Goal: Task Accomplishment & Management: Complete application form

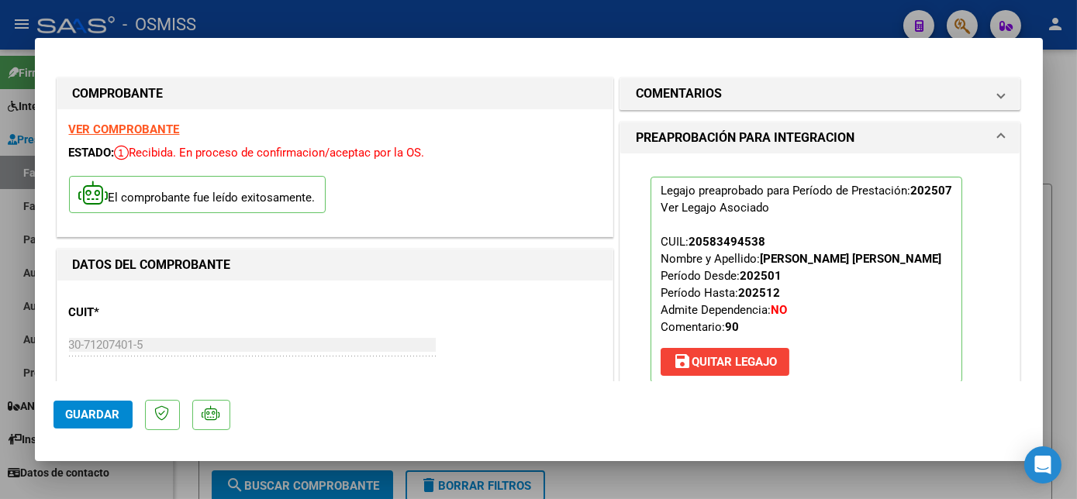
scroll to position [0, 2135]
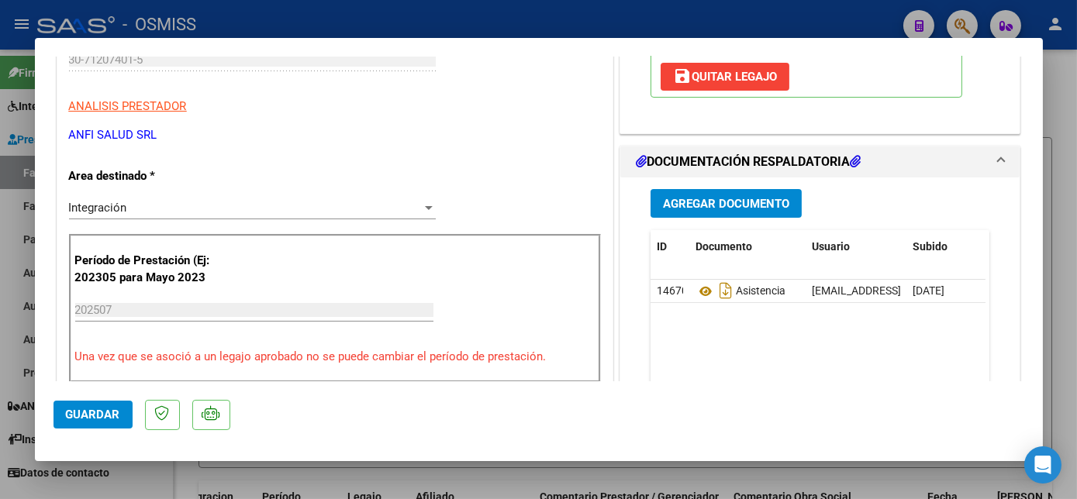
click at [152, 478] on div at bounding box center [538, 249] width 1077 height 499
type input "$ 0,00"
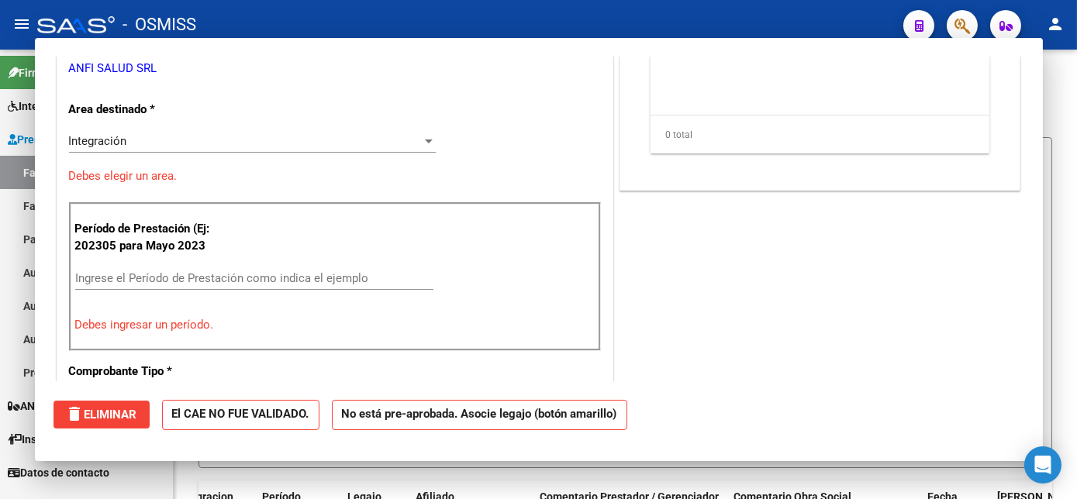
scroll to position [238, 0]
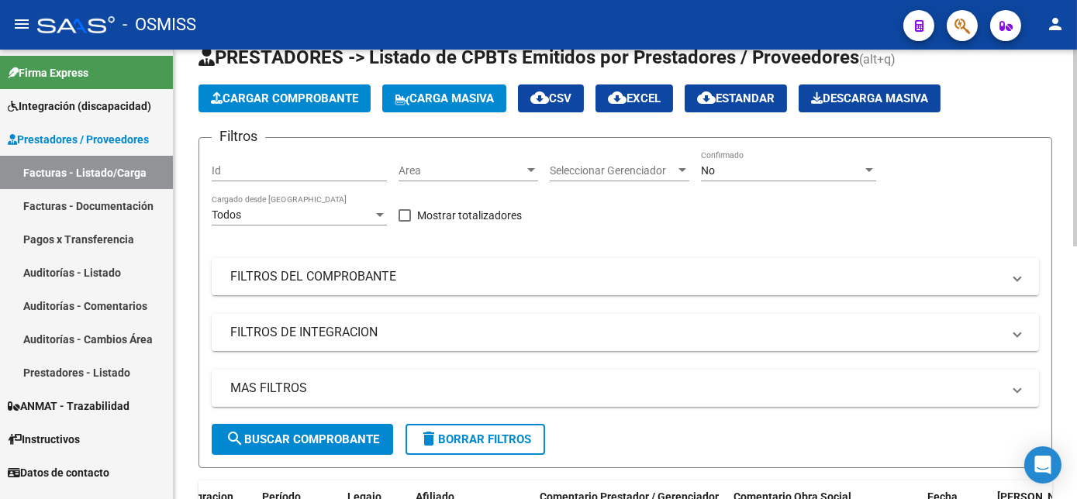
click at [295, 95] on span "Cargar Comprobante" at bounding box center [284, 98] width 147 height 14
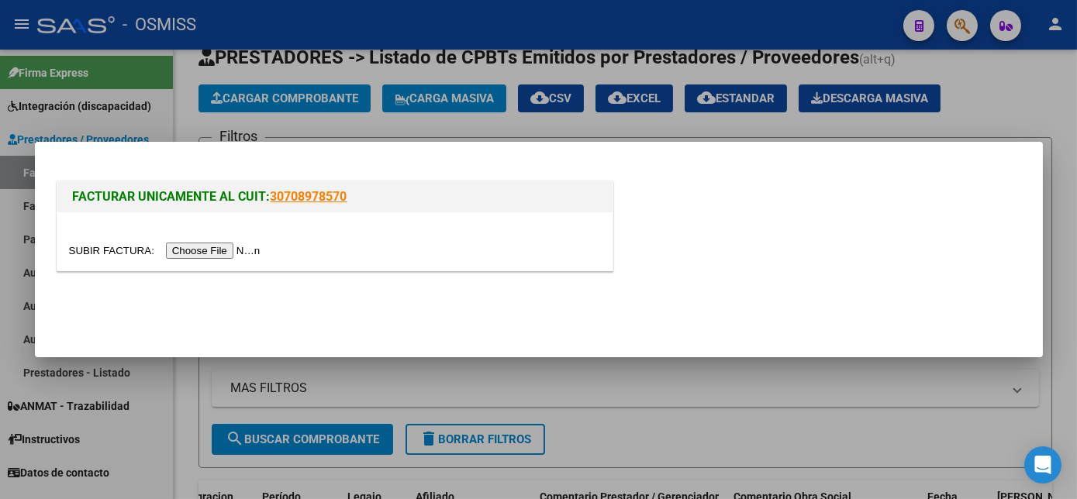
click at [202, 246] on input "file" at bounding box center [167, 251] width 196 height 16
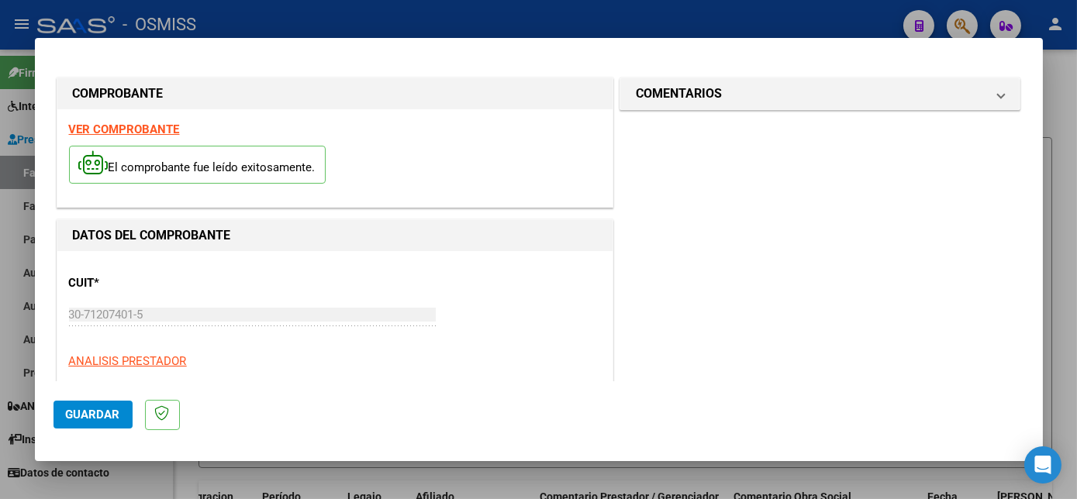
scroll to position [243, 0]
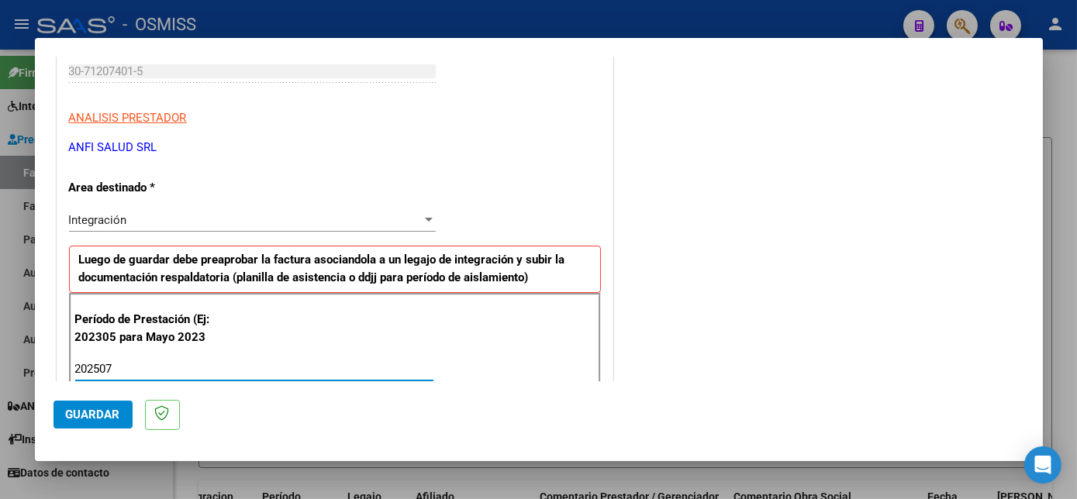
type input "202507"
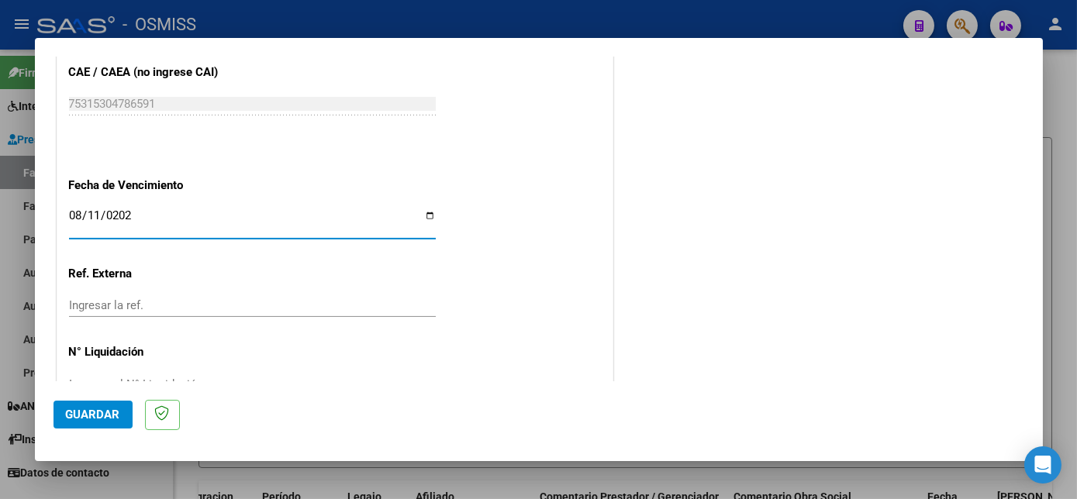
type input "[DATE]"
click at [109, 409] on span "Guardar" at bounding box center [93, 415] width 54 height 14
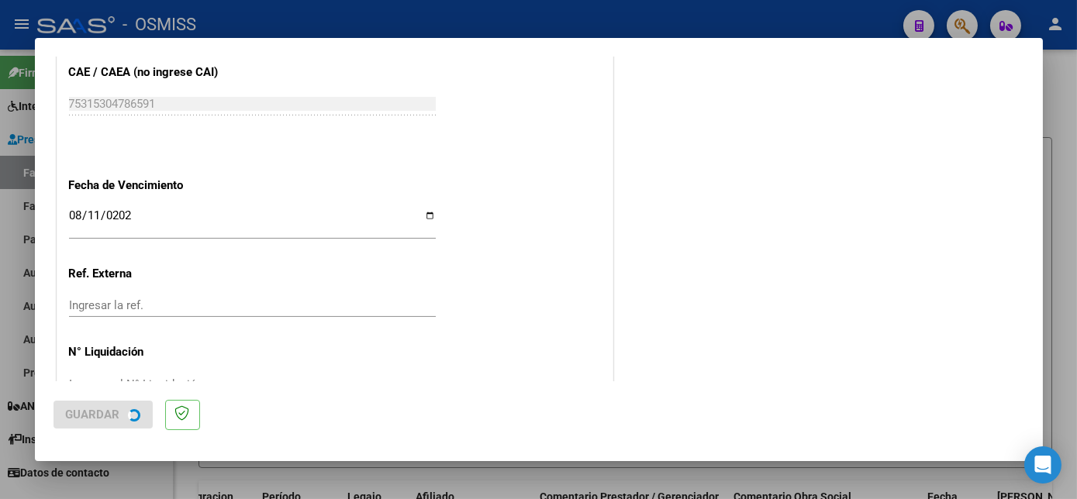
scroll to position [0, 0]
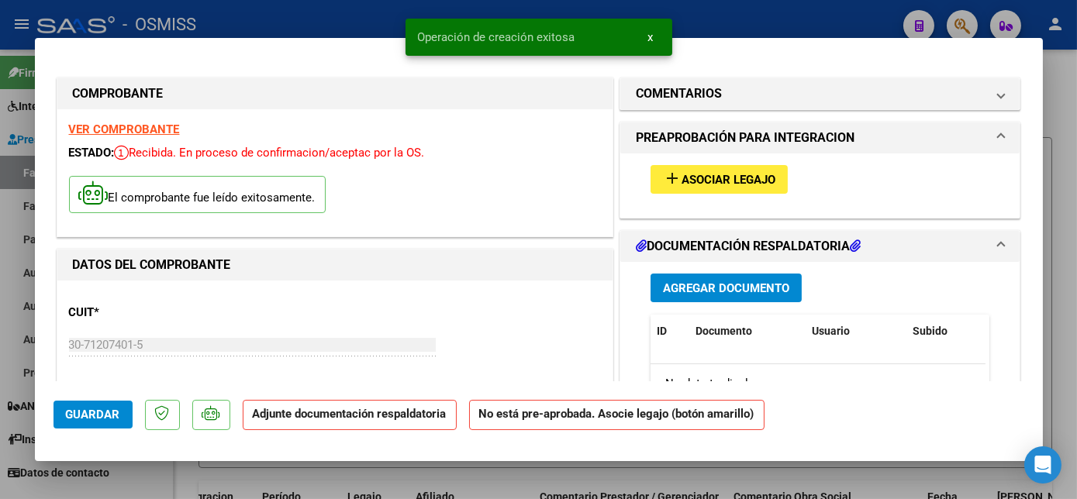
click at [732, 173] on span "Asociar Legajo" at bounding box center [728, 180] width 94 height 14
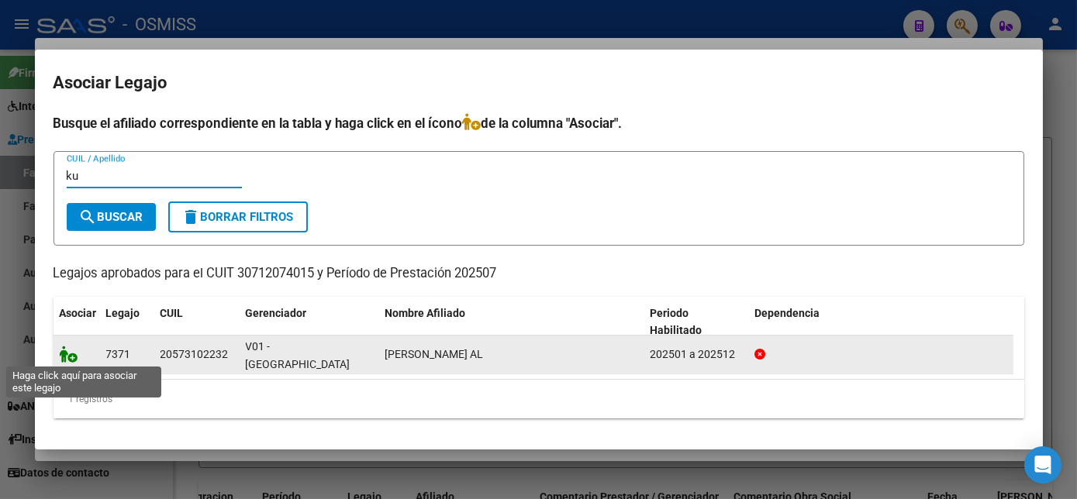
type input "ku"
click at [71, 354] on icon at bounding box center [69, 354] width 19 height 17
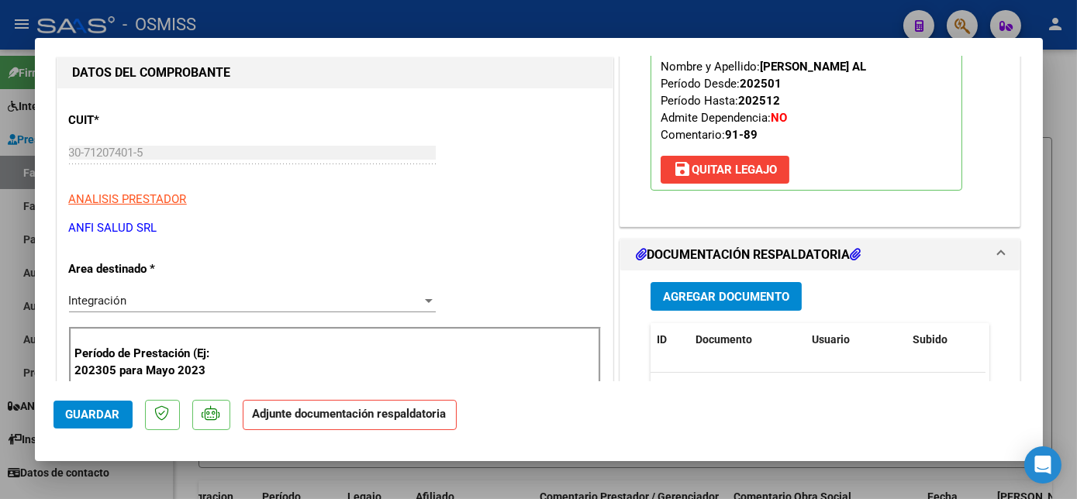
scroll to position [224, 0]
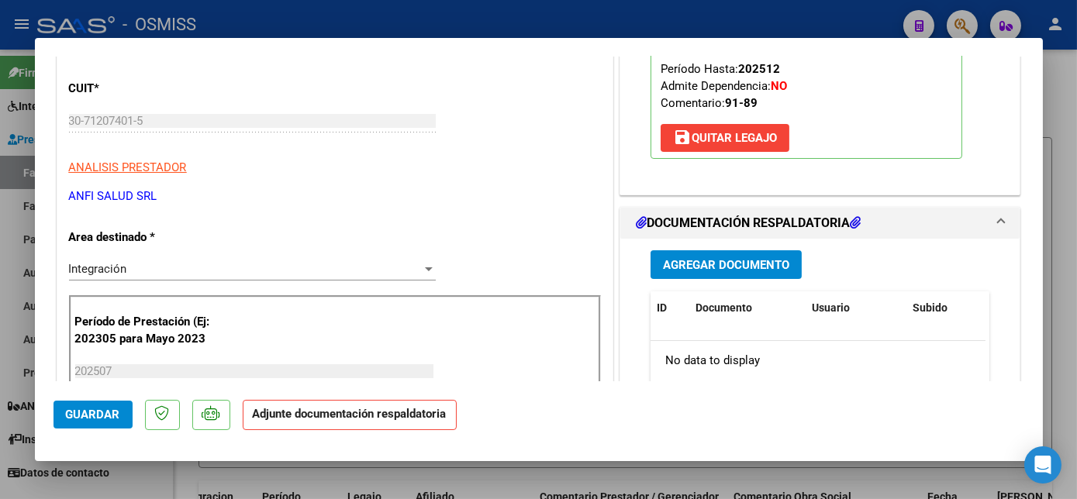
click at [709, 258] on span "Agregar Documento" at bounding box center [726, 265] width 126 height 14
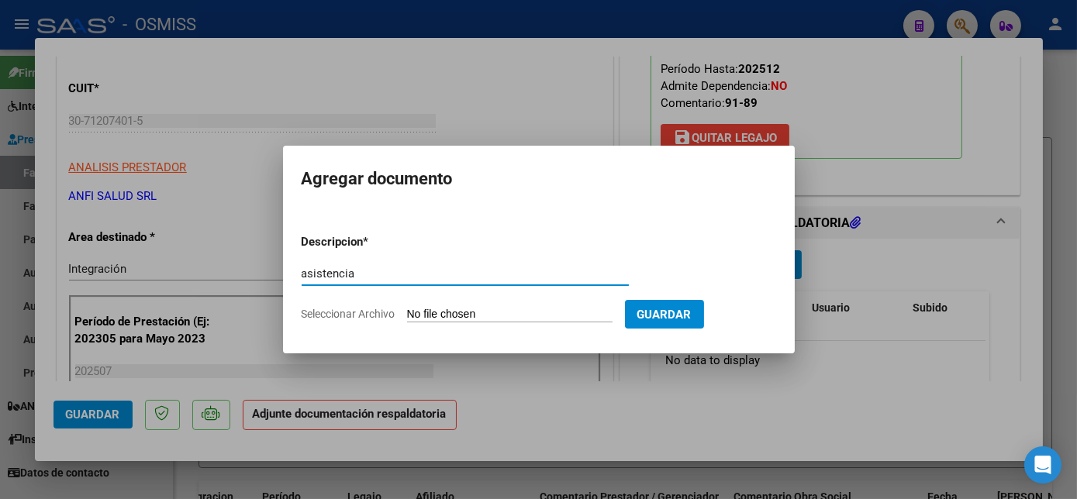
type input "asistencia"
click at [467, 316] on input "Seleccionar Archivo" at bounding box center [509, 315] width 205 height 15
type input "C:\fakepath\[PERSON_NAME] - FACTURACION ANFISALUD (8).pdf"
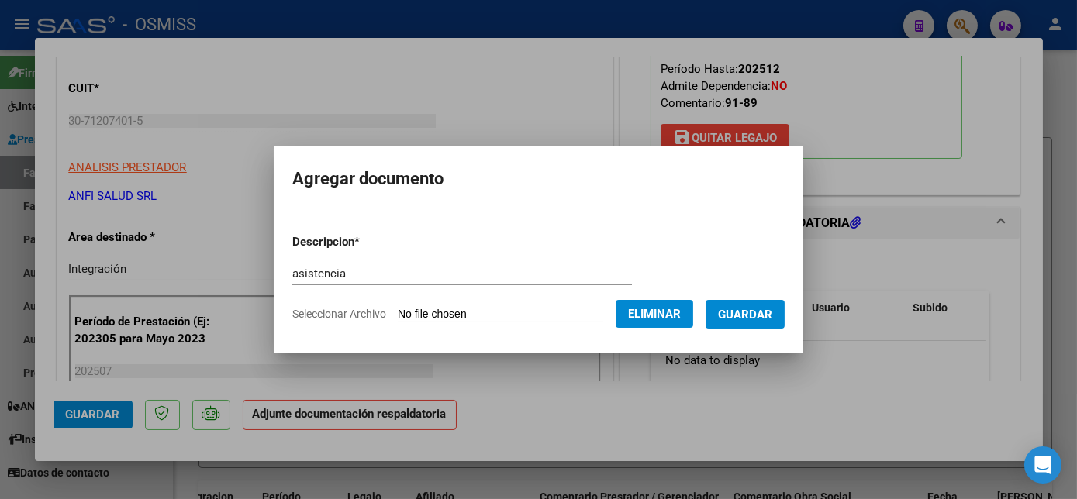
click at [767, 309] on span "Guardar" at bounding box center [745, 315] width 54 height 14
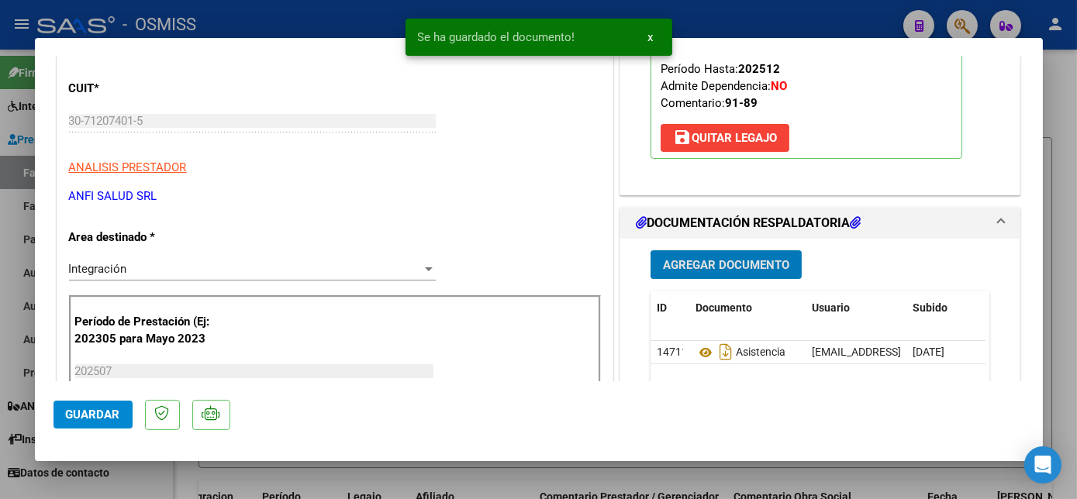
click at [97, 412] on span "Guardar" at bounding box center [93, 415] width 54 height 14
click at [144, 474] on div at bounding box center [538, 249] width 1077 height 499
type input "$ 0,00"
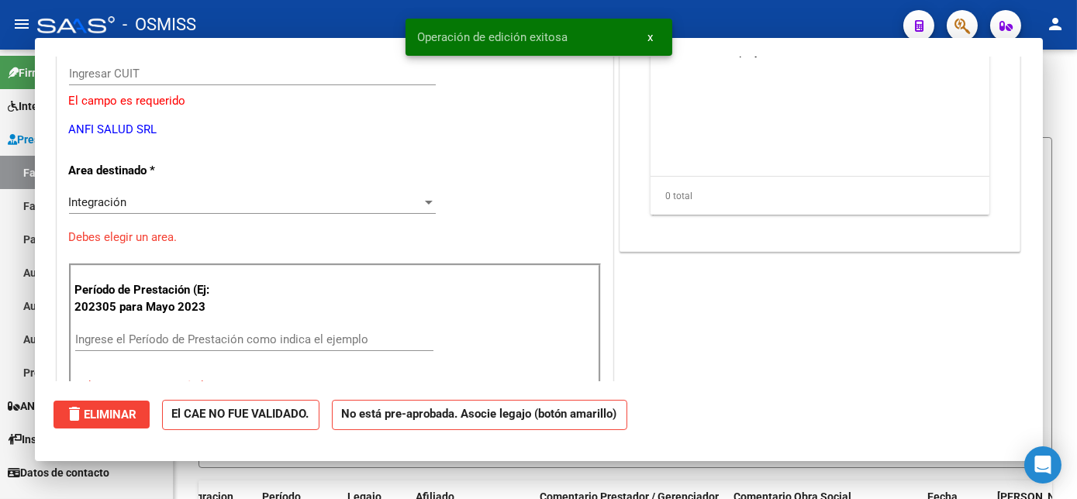
scroll to position [178, 0]
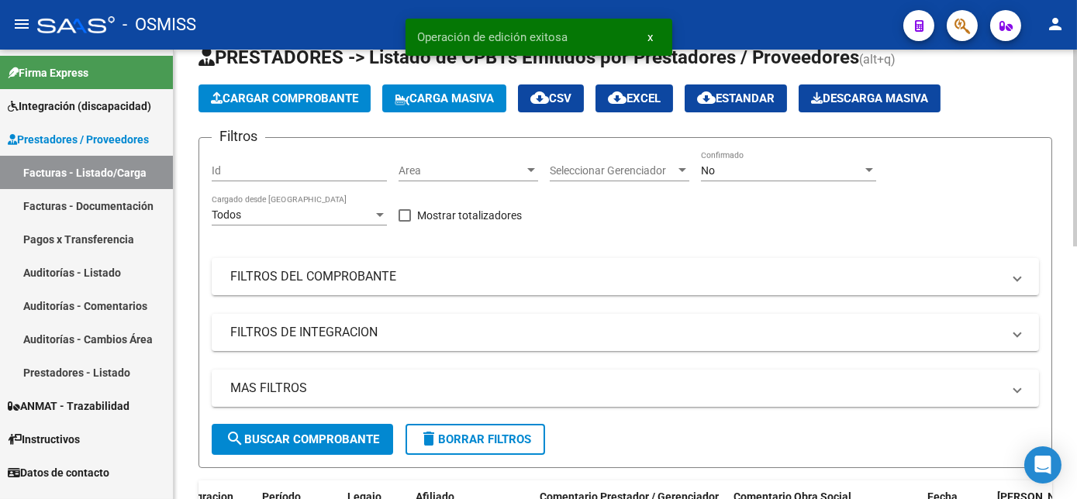
click at [307, 100] on span "Cargar Comprobante" at bounding box center [284, 98] width 147 height 14
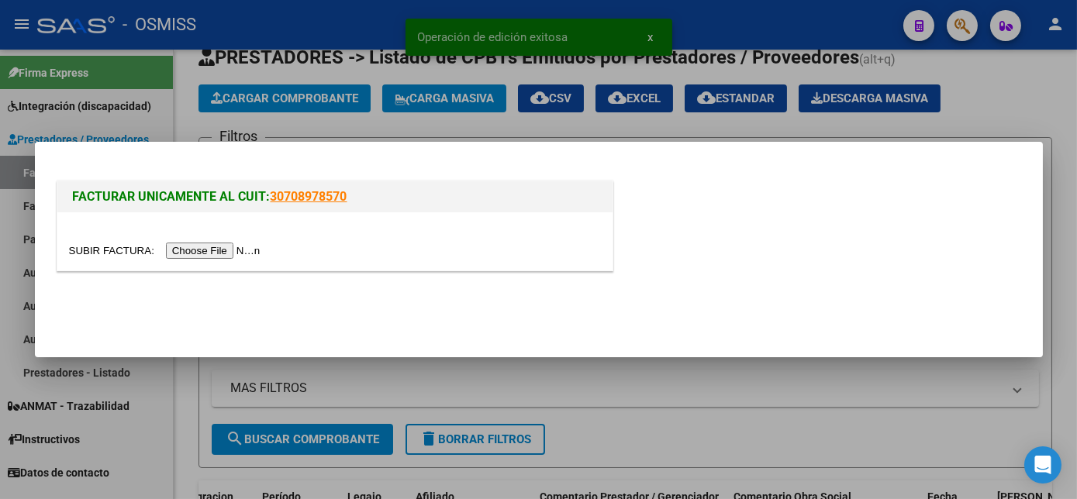
click at [210, 257] on input "file" at bounding box center [167, 251] width 196 height 16
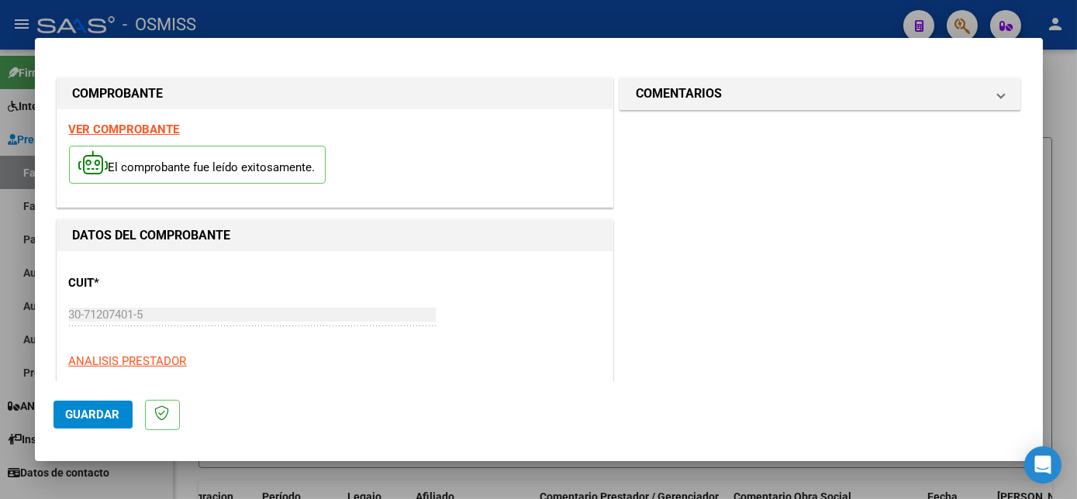
scroll to position [243, 0]
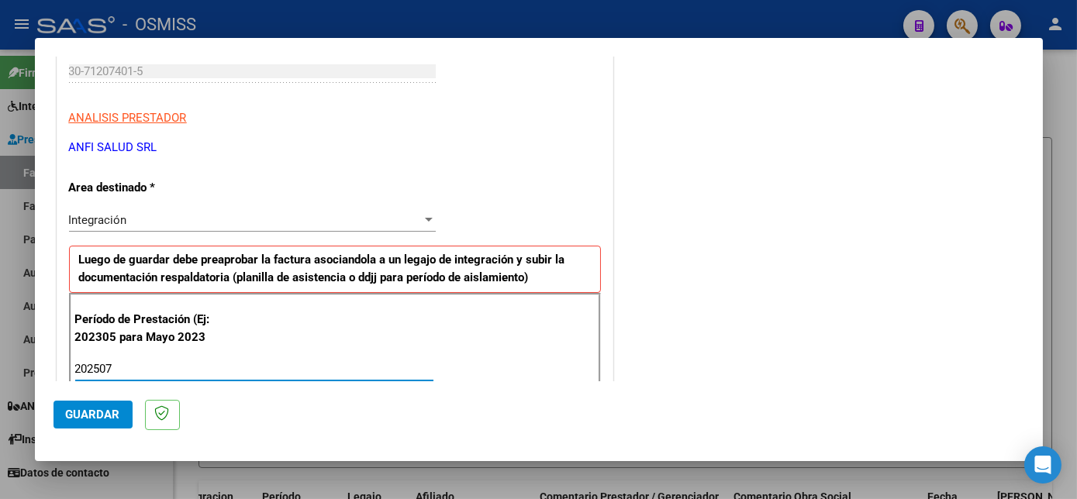
type input "202507"
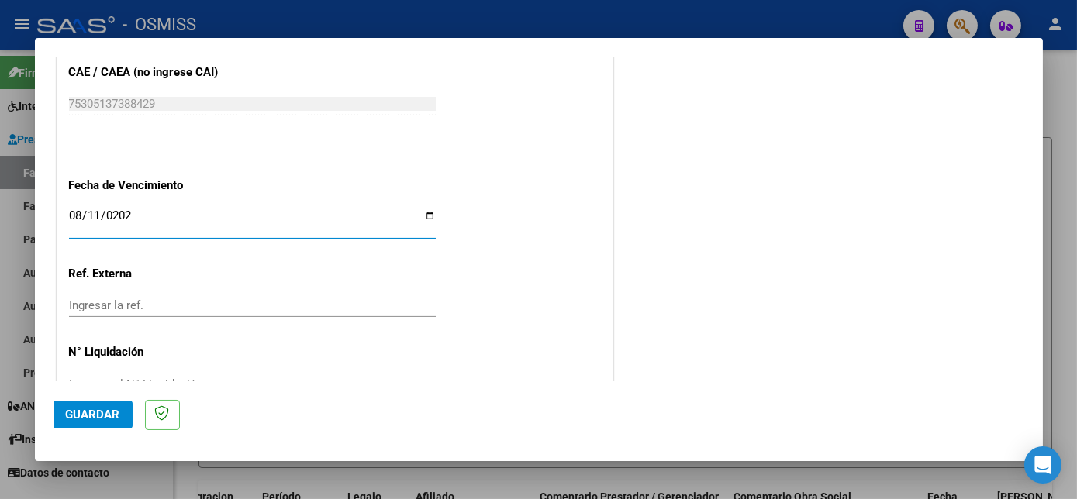
type input "[DATE]"
click at [116, 409] on span "Guardar" at bounding box center [93, 415] width 54 height 14
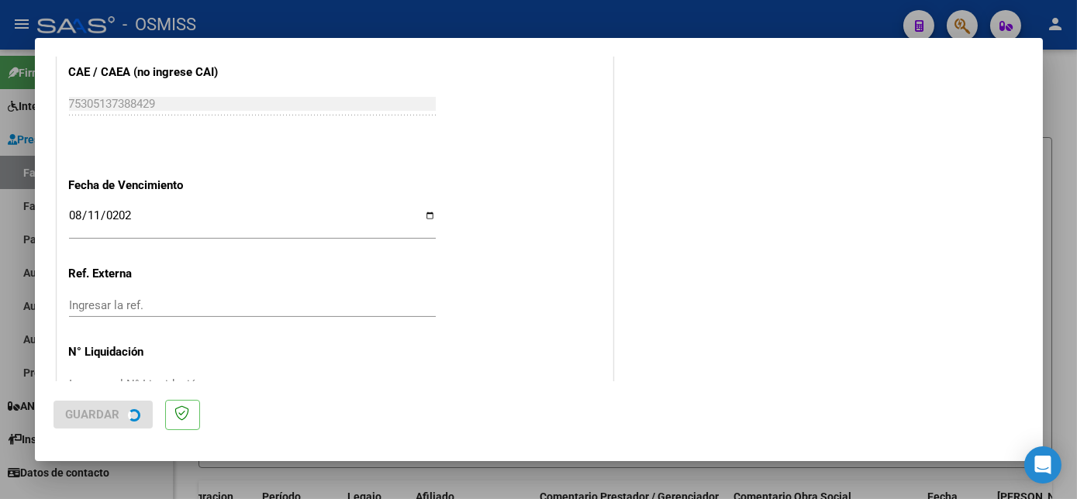
scroll to position [0, 0]
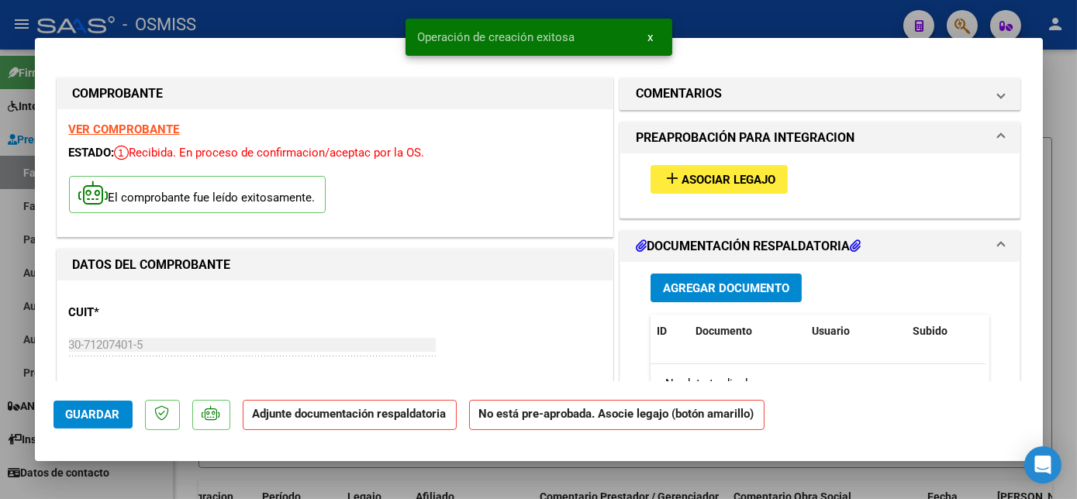
click at [692, 186] on button "add Asociar Legajo" at bounding box center [718, 179] width 137 height 29
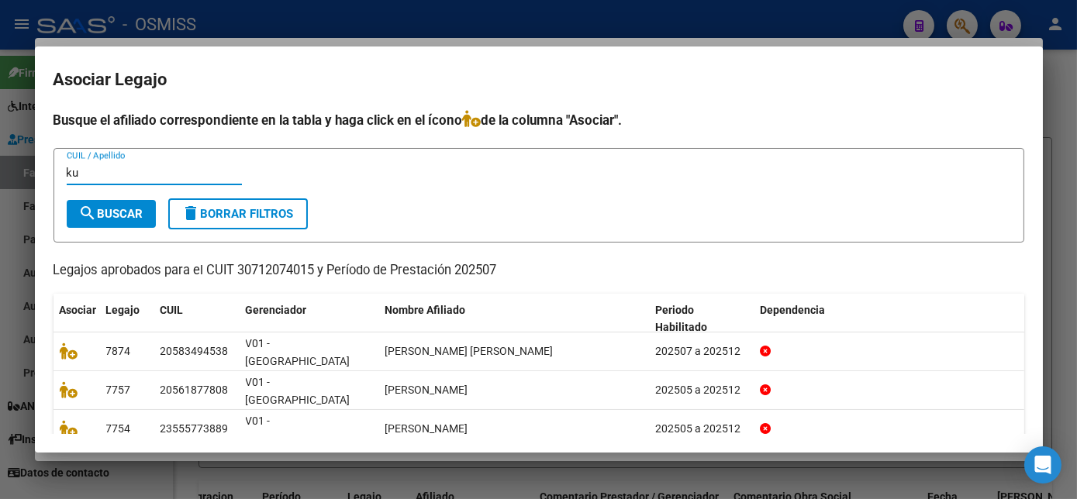
type input "ku"
click at [112, 215] on span "search Buscar" at bounding box center [111, 214] width 64 height 14
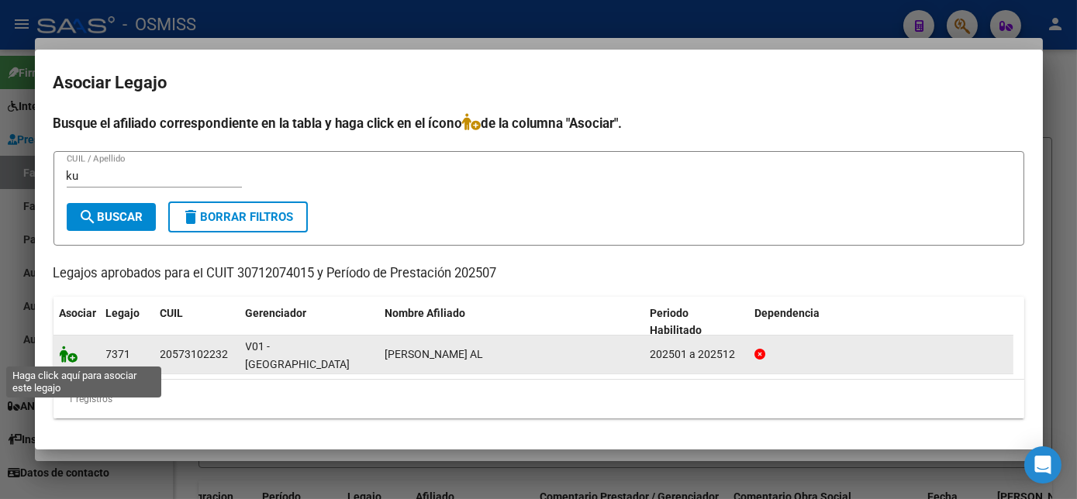
click at [70, 355] on icon at bounding box center [69, 354] width 19 height 17
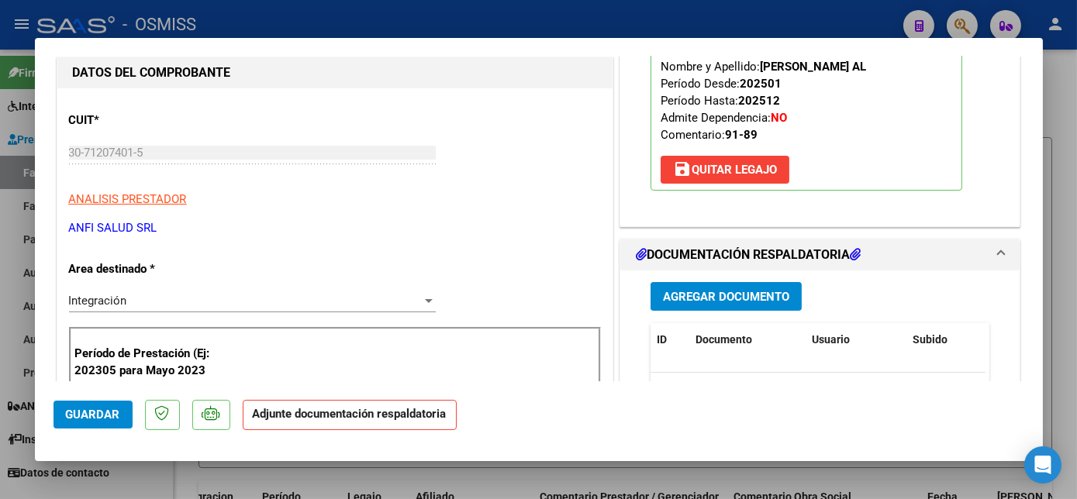
scroll to position [209, 0]
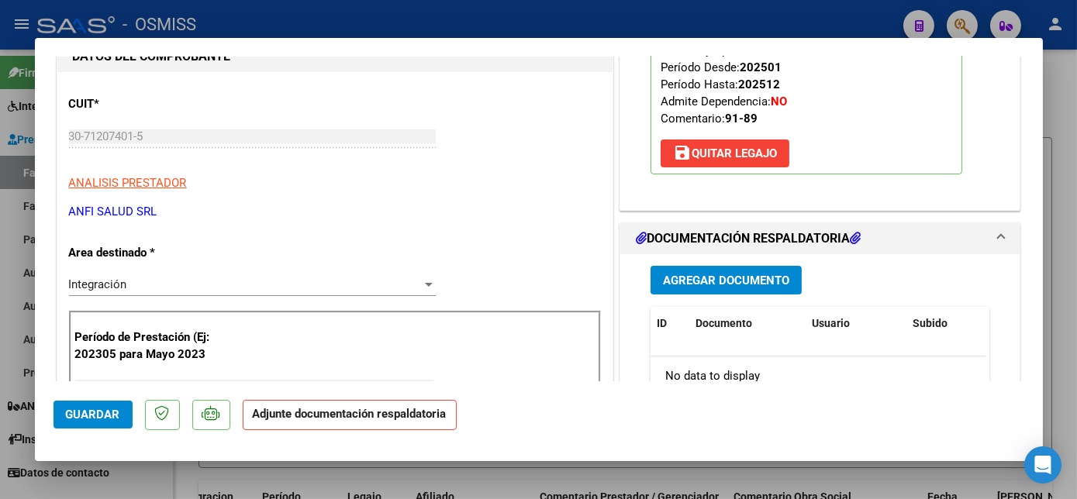
click at [716, 277] on span "Agregar Documento" at bounding box center [726, 281] width 126 height 14
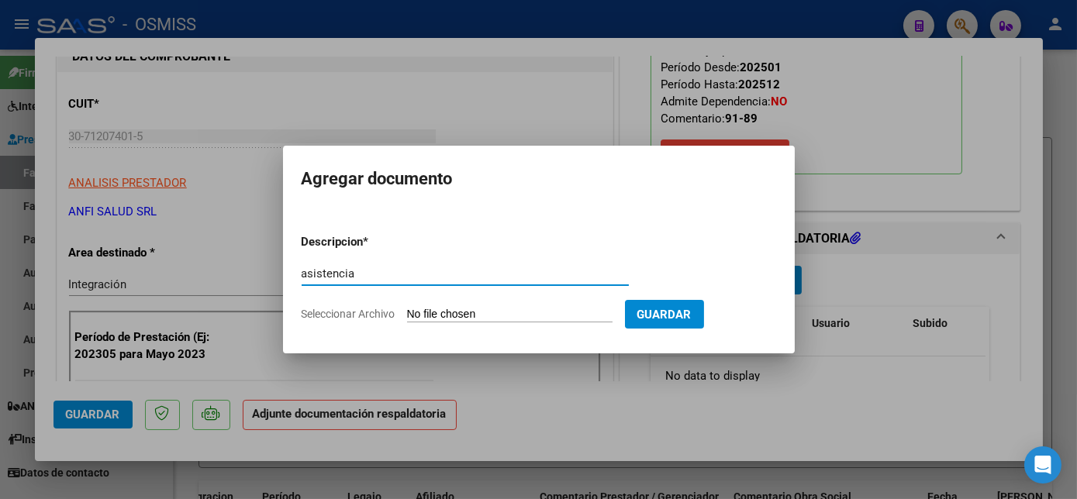
type input "asistencia"
click at [508, 311] on input "Seleccionar Archivo" at bounding box center [509, 315] width 205 height 15
type input "C:\fakepath\[PERSON_NAME] - FACTURACION ANFISALUD.pdf"
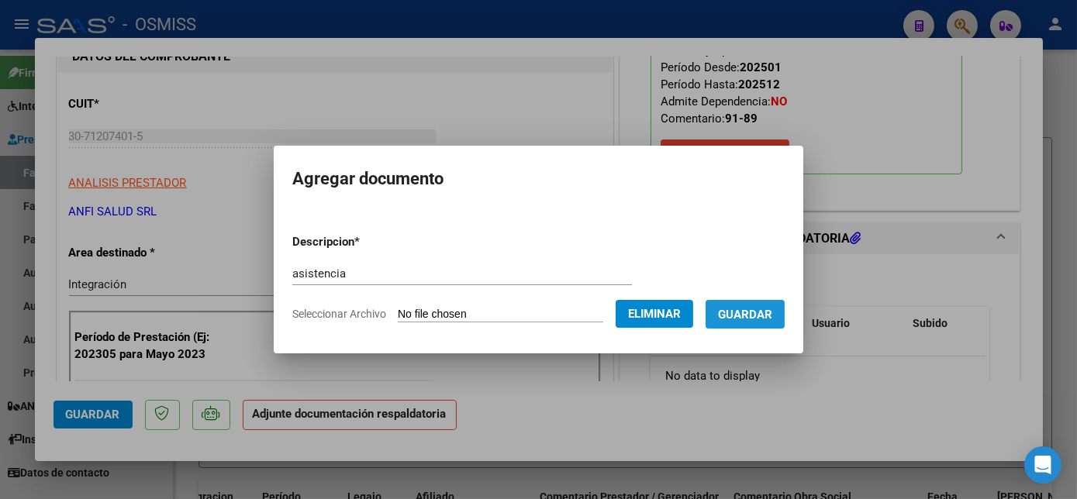
click at [764, 316] on span "Guardar" at bounding box center [745, 315] width 54 height 14
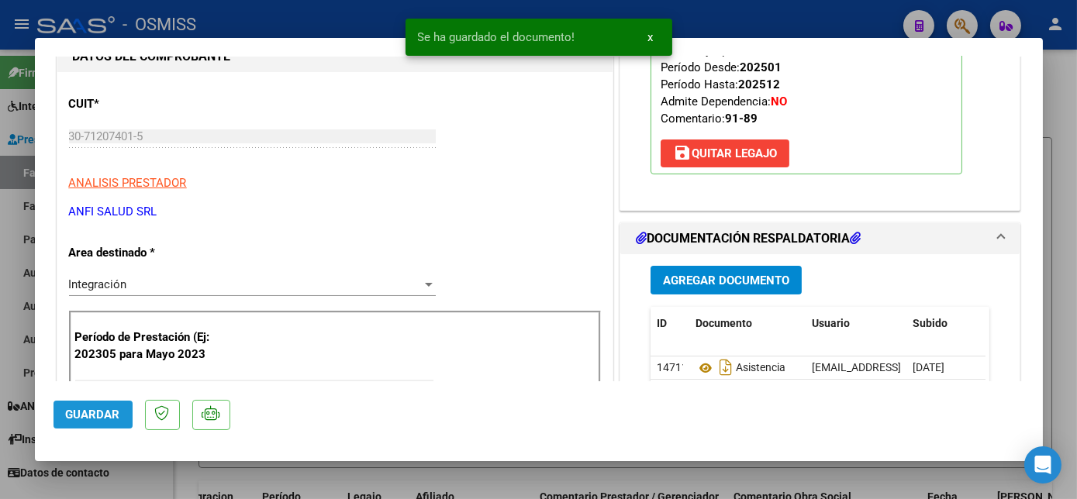
click at [95, 408] on span "Guardar" at bounding box center [93, 415] width 54 height 14
click at [171, 478] on div at bounding box center [538, 249] width 1077 height 499
type input "$ 0,00"
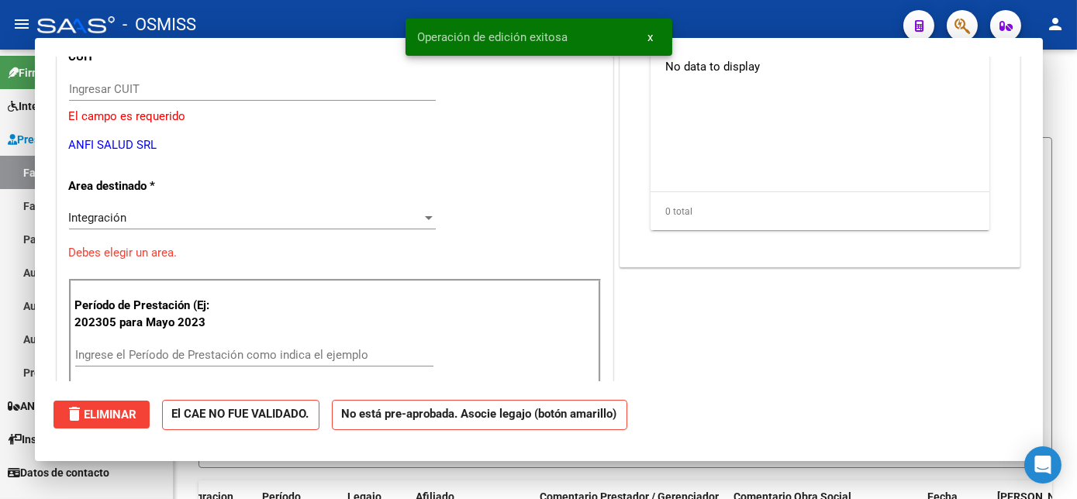
scroll to position [161, 0]
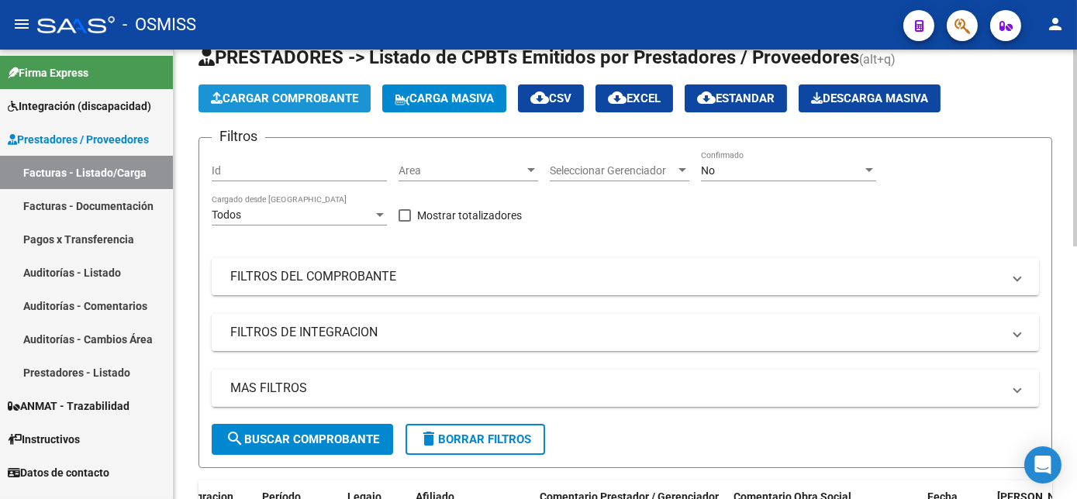
click at [295, 101] on span "Cargar Comprobante" at bounding box center [284, 98] width 147 height 14
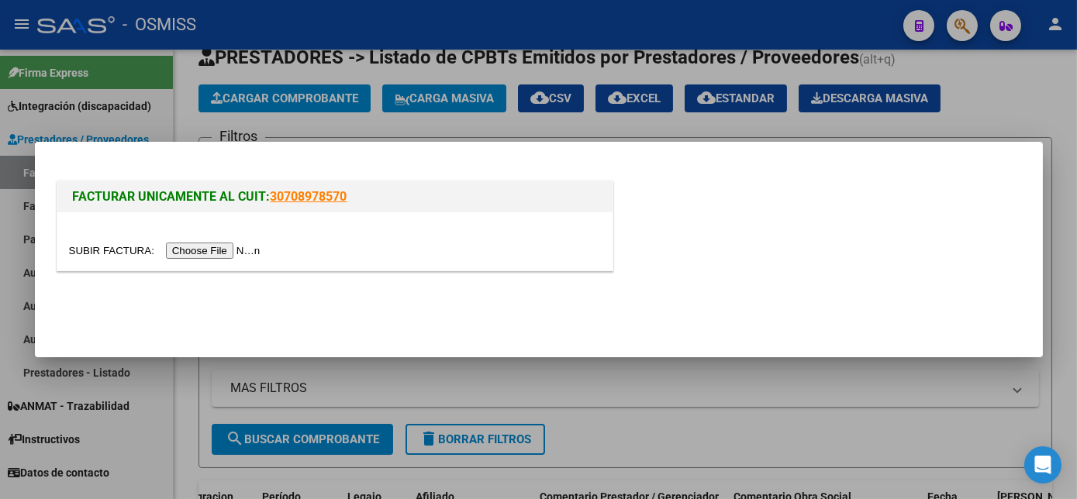
click at [210, 250] on input "file" at bounding box center [167, 251] width 196 height 16
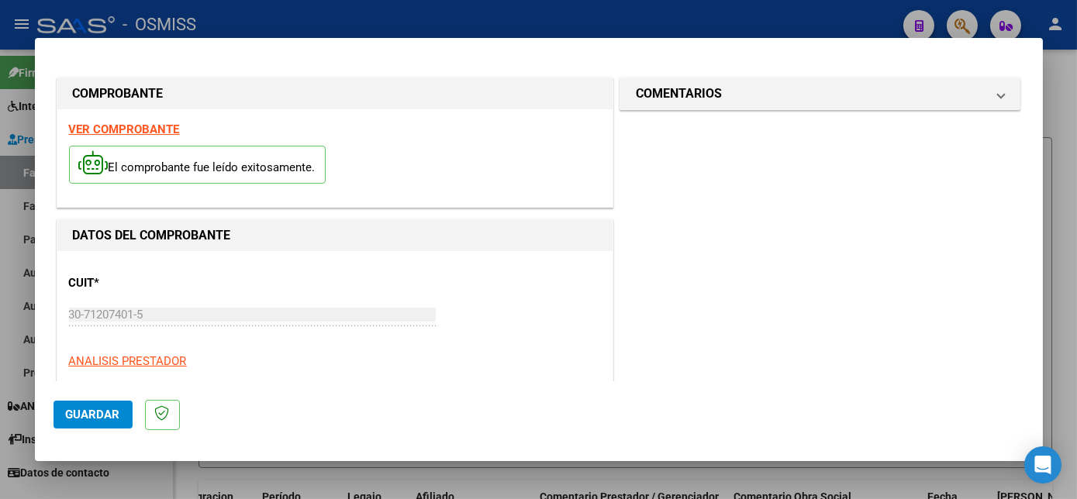
scroll to position [243, 0]
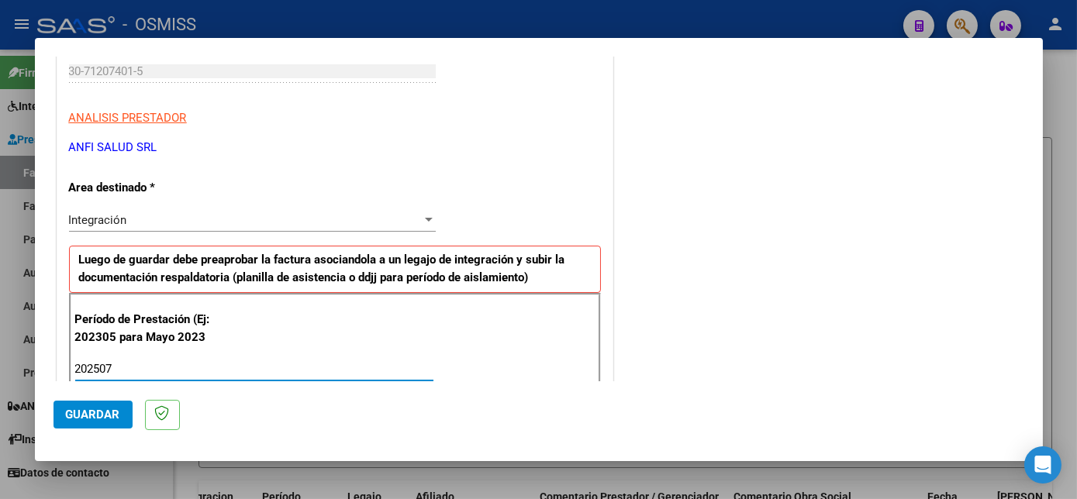
type input "202507"
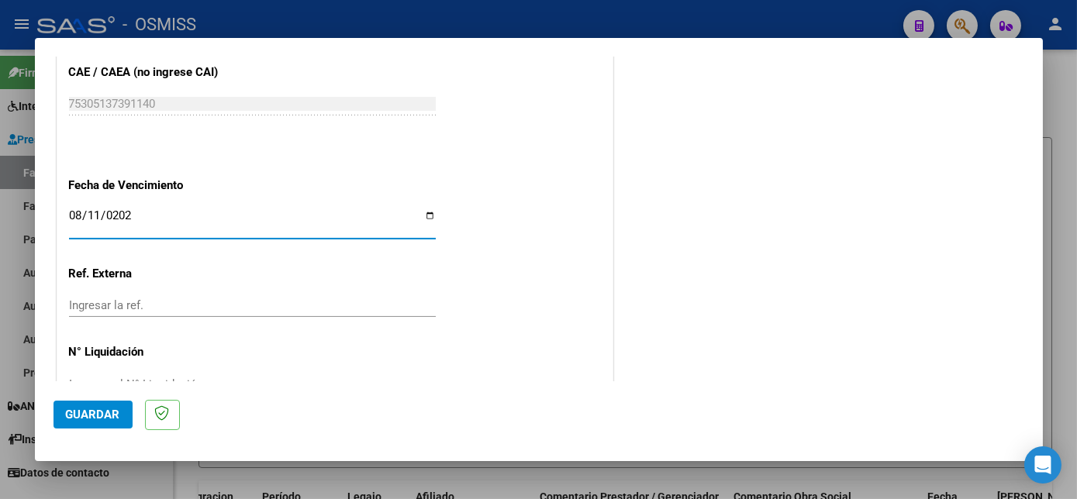
type input "[DATE]"
click at [110, 413] on span "Guardar" at bounding box center [93, 415] width 54 height 14
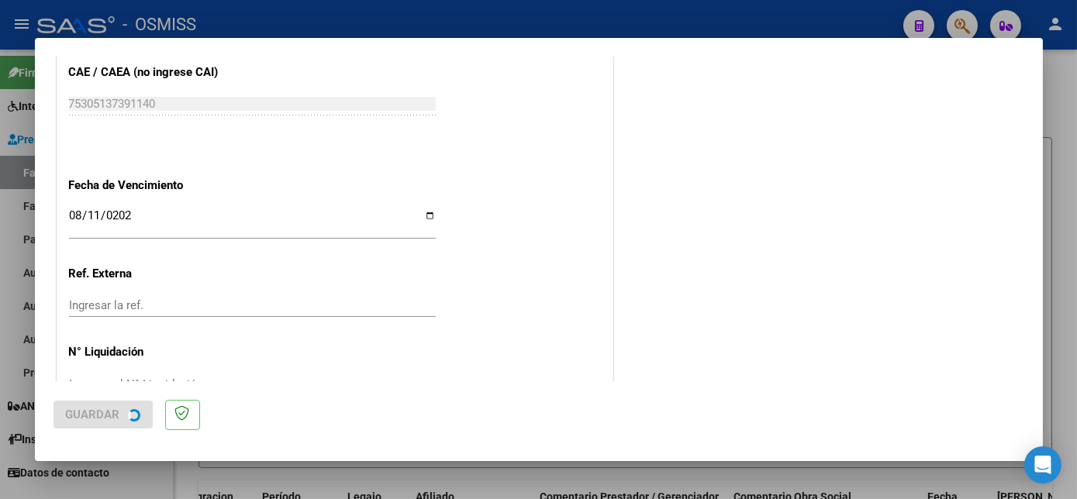
scroll to position [0, 0]
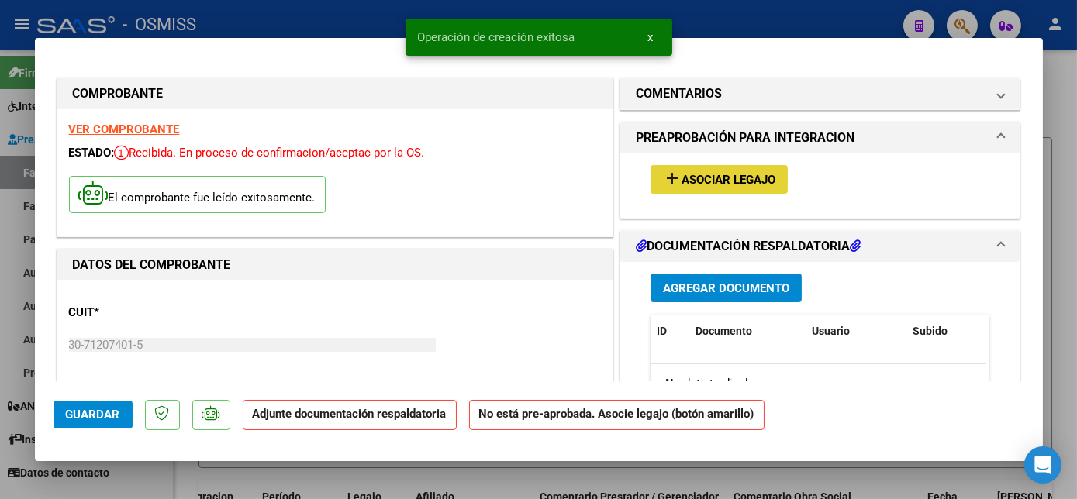
click at [745, 186] on button "add Asociar Legajo" at bounding box center [718, 179] width 137 height 29
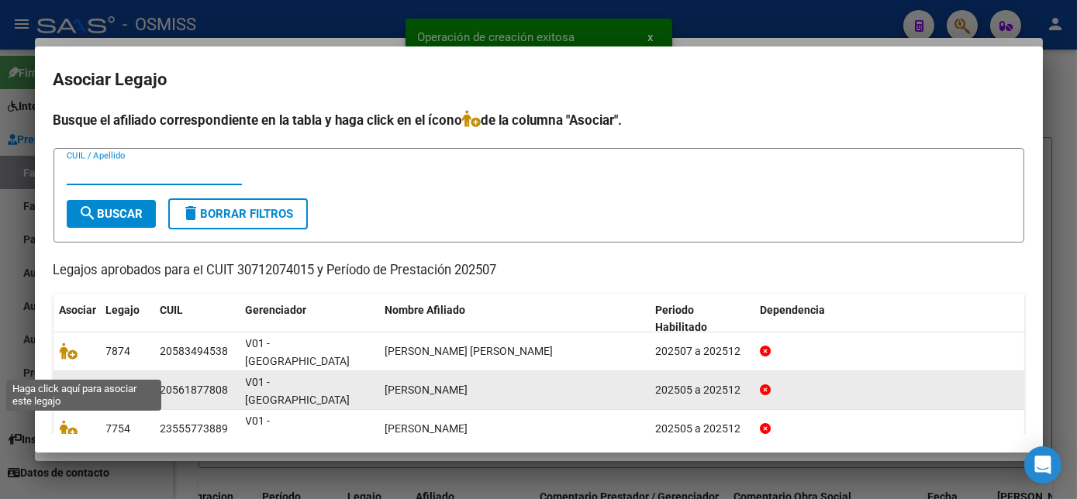
click at [76, 381] on icon at bounding box center [69, 389] width 19 height 17
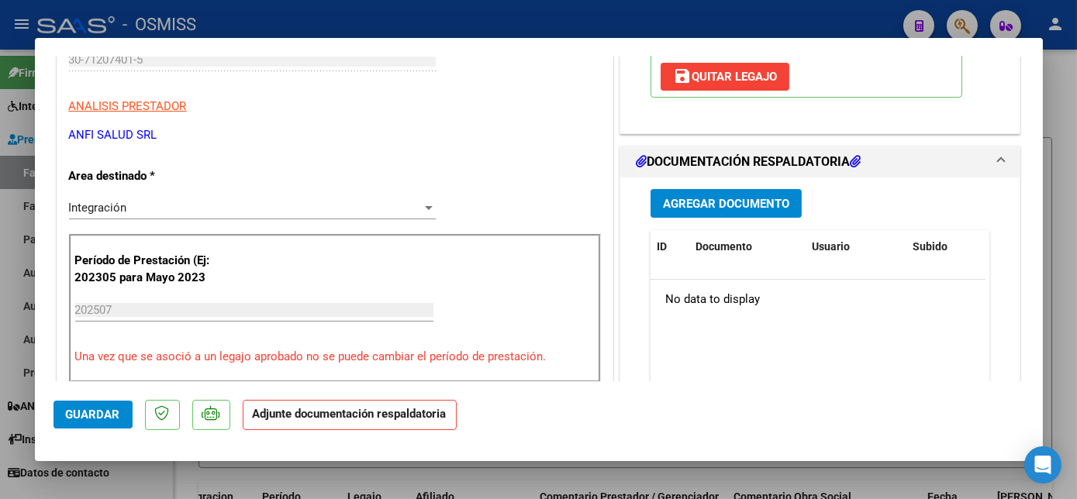
scroll to position [326, 0]
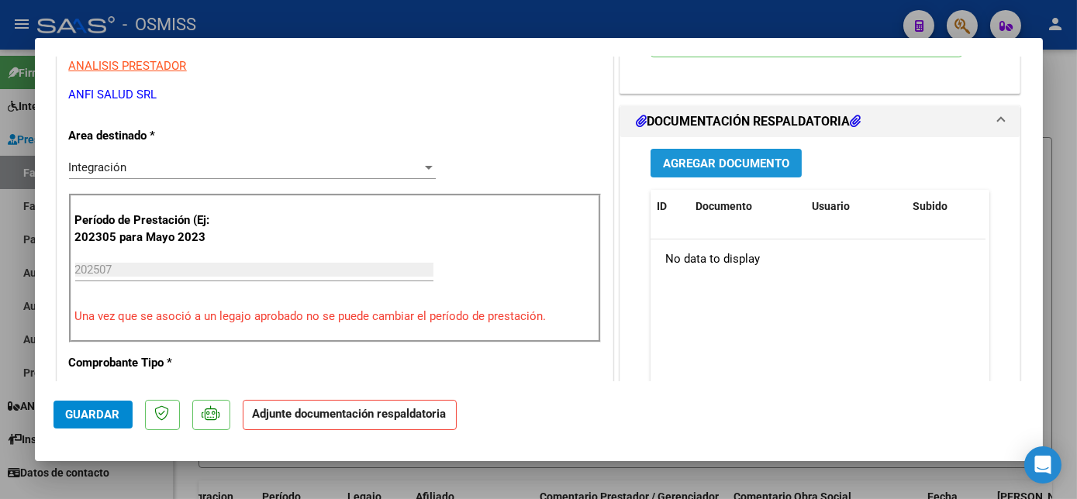
click at [755, 161] on span "Agregar Documento" at bounding box center [726, 164] width 126 height 14
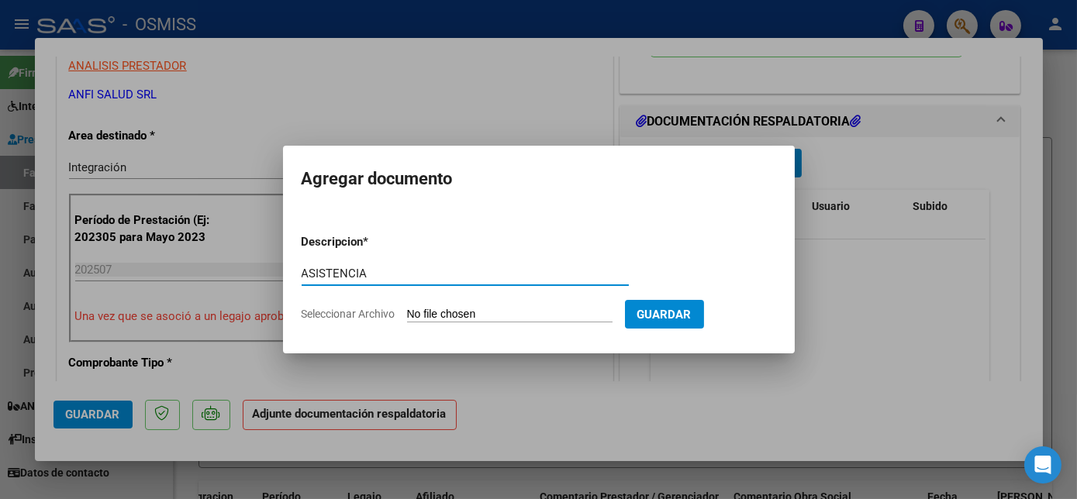
type input "ASISTENCIA"
click at [507, 312] on input "Seleccionar Archivo" at bounding box center [509, 315] width 205 height 15
type input "C:\fakepath\[PERSON_NAME] - FACTURACION ANFISALUD (1).pdf"
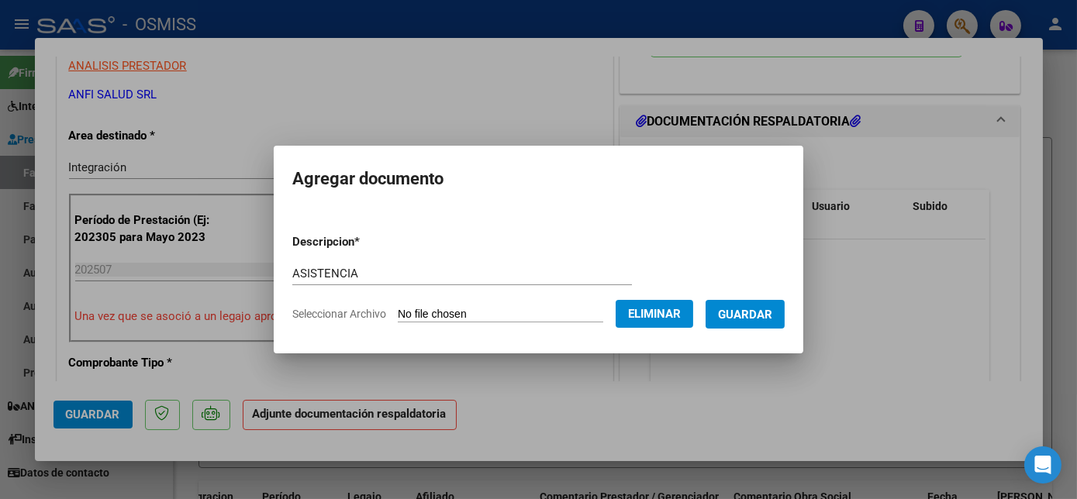
click at [768, 316] on span "Guardar" at bounding box center [745, 315] width 54 height 14
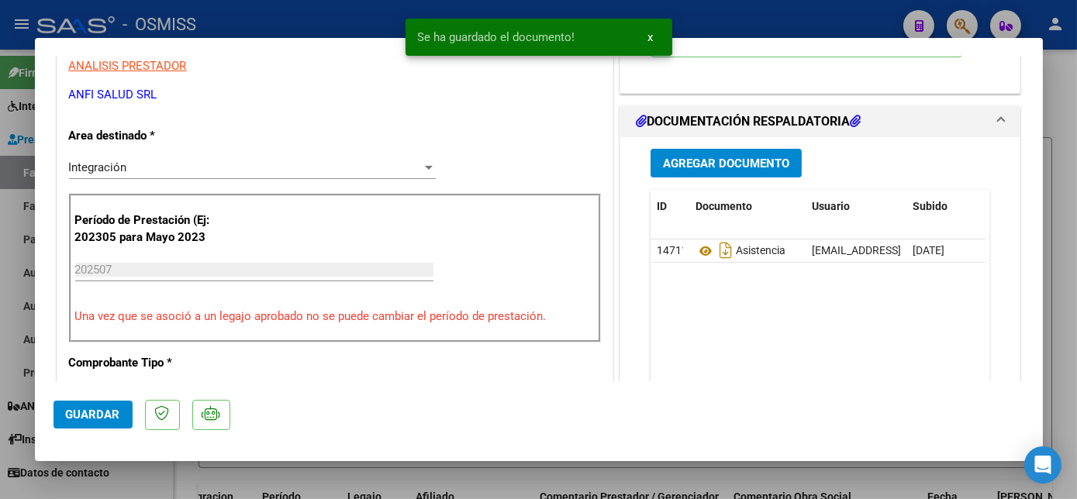
click at [140, 473] on div at bounding box center [538, 249] width 1077 height 499
type input "$ 0,00"
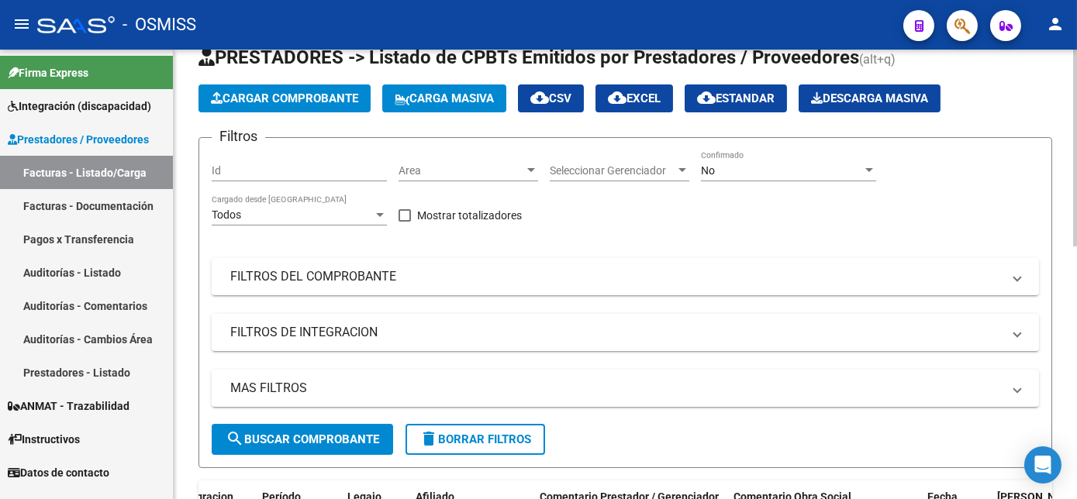
click at [347, 439] on span "search Buscar Comprobante" at bounding box center [302, 440] width 153 height 14
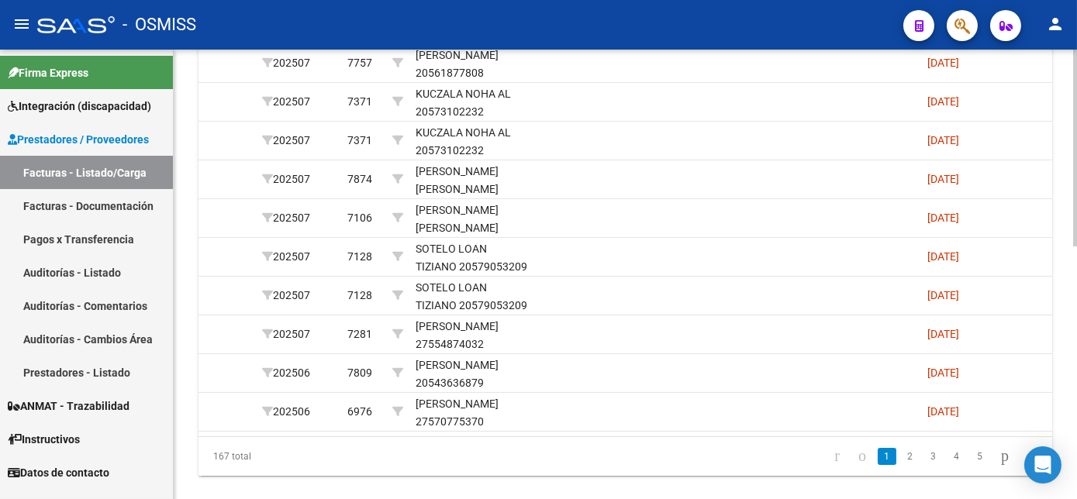
scroll to position [544, 0]
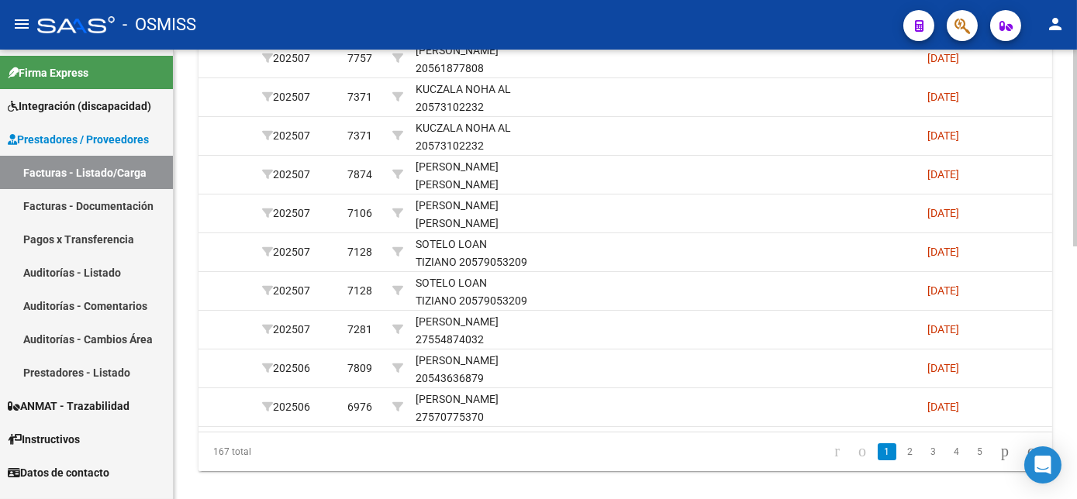
click at [1076, 460] on html "menu - OSMISS person Firma Express Integración (discapacidad) Legajos Prestador…" at bounding box center [538, 249] width 1077 height 499
click at [901, 460] on link "2" at bounding box center [910, 451] width 19 height 17
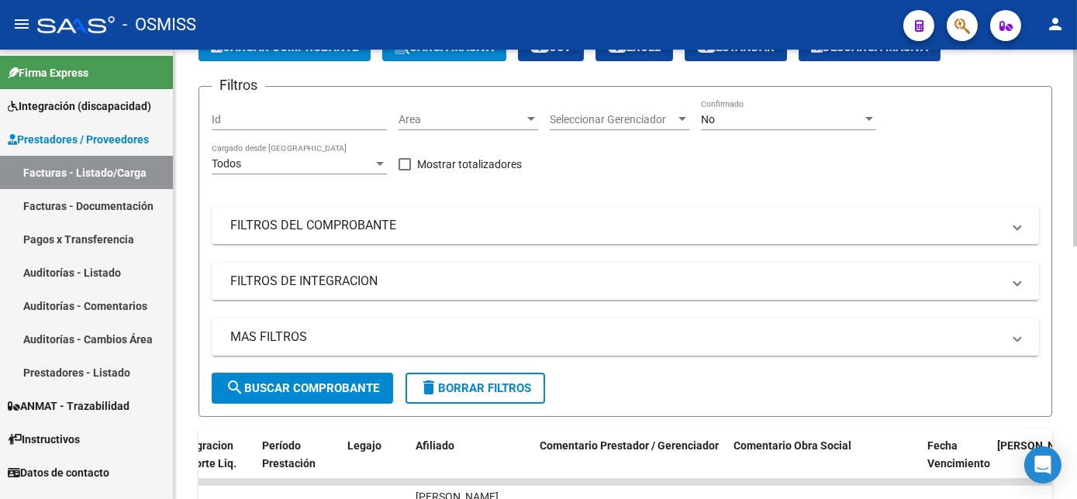
scroll to position [0, 0]
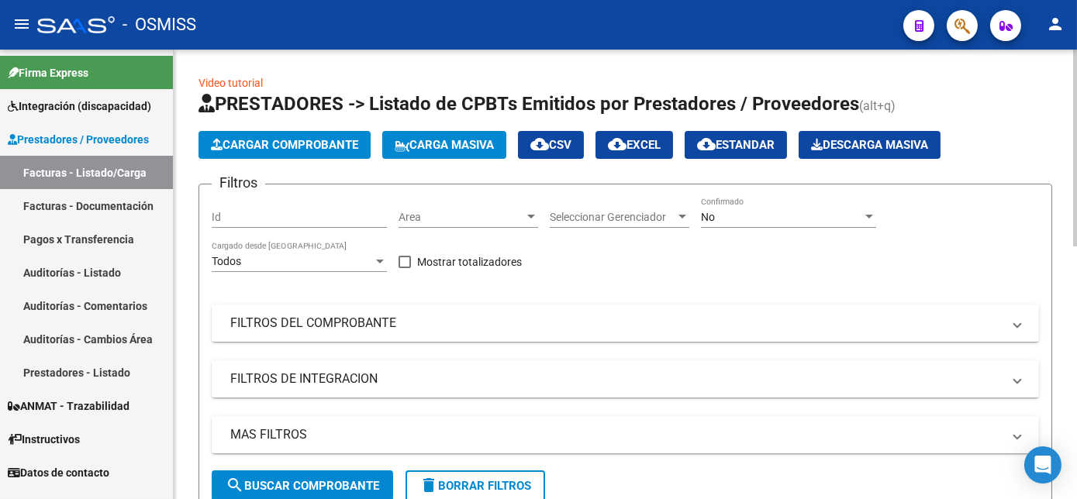
click at [1076, 105] on html "menu - OSMISS person Firma Express Integración (discapacidad) Legajos Prestador…" at bounding box center [538, 249] width 1077 height 499
click at [790, 212] on div "No" at bounding box center [781, 217] width 161 height 13
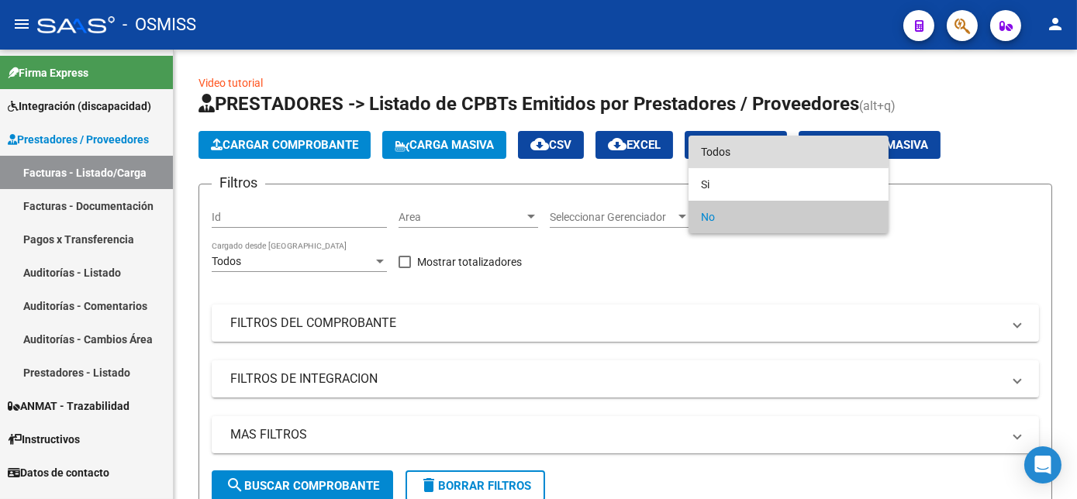
click at [766, 153] on span "Todos" at bounding box center [788, 152] width 175 height 33
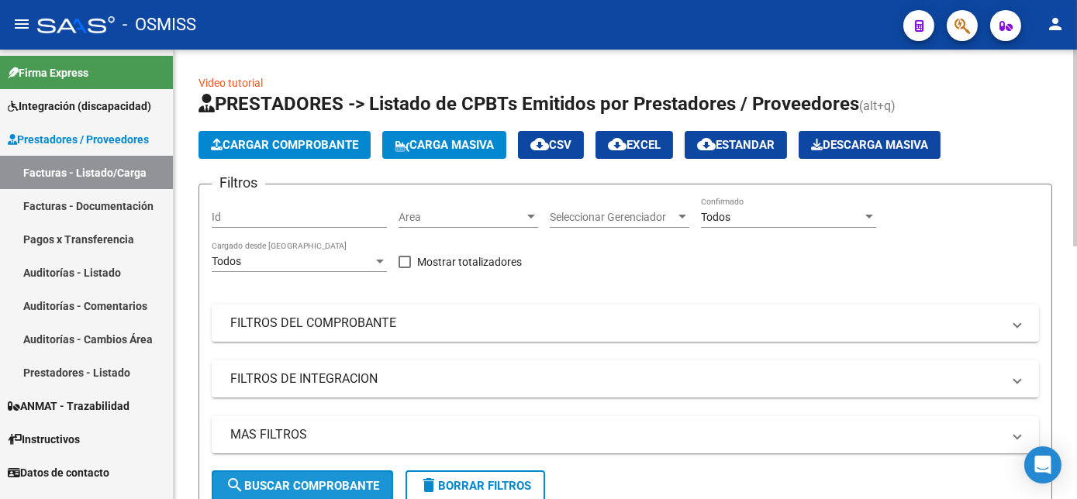
click at [314, 476] on button "search Buscar Comprobante" at bounding box center [302, 486] width 181 height 31
click at [1076, 124] on html "menu - OSMISS person Firma Express Integración (discapacidad) Legajos Prestador…" at bounding box center [538, 249] width 1077 height 499
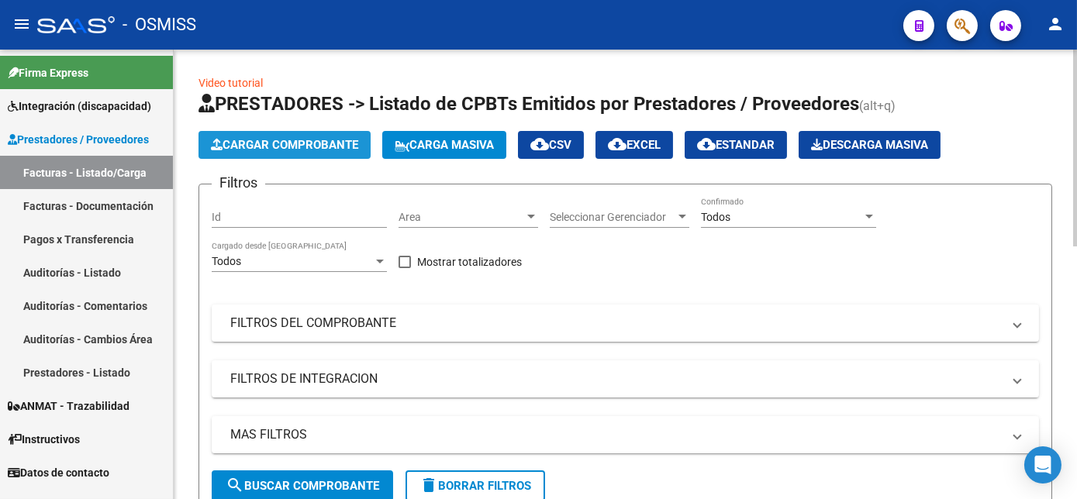
click at [243, 149] on span "Cargar Comprobante" at bounding box center [284, 145] width 147 height 14
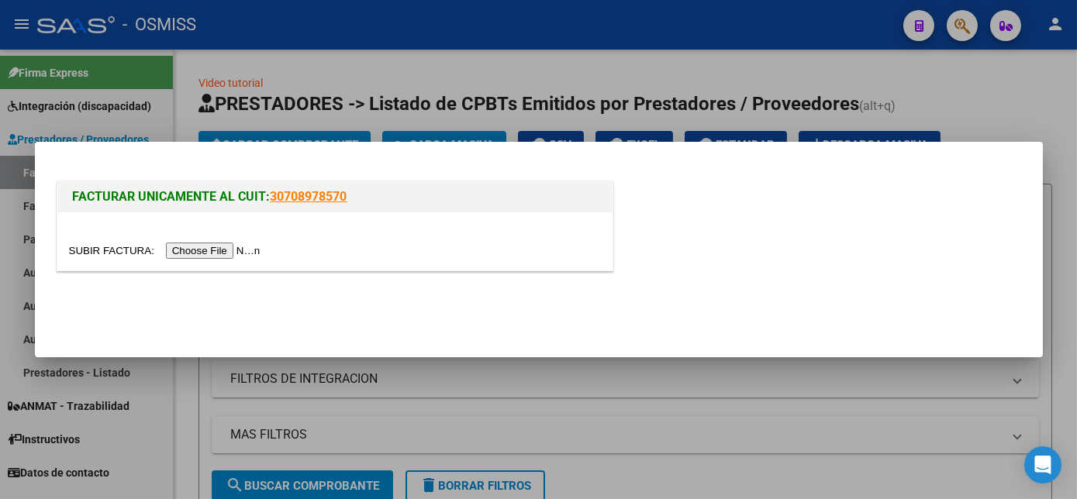
click at [221, 244] on input "file" at bounding box center [167, 251] width 196 height 16
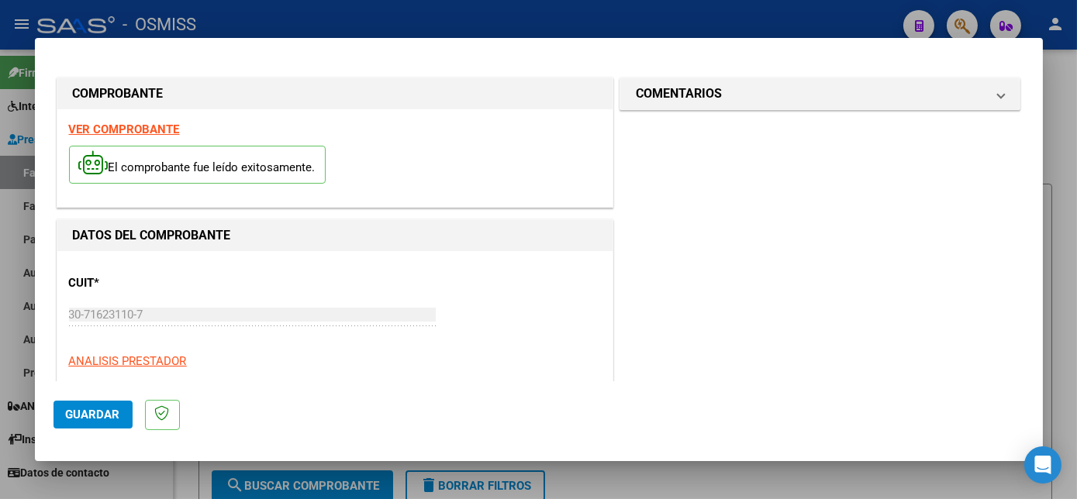
scroll to position [243, 0]
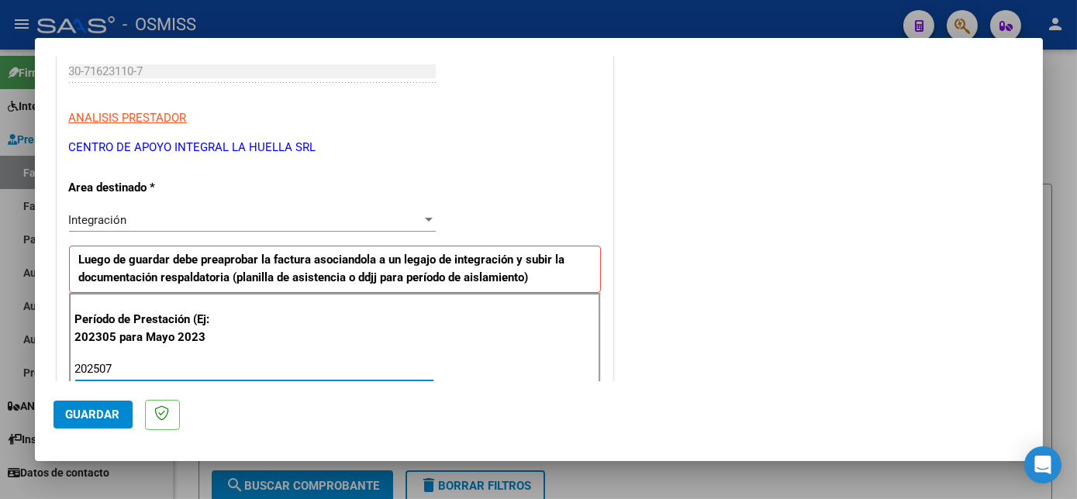
type input "202507"
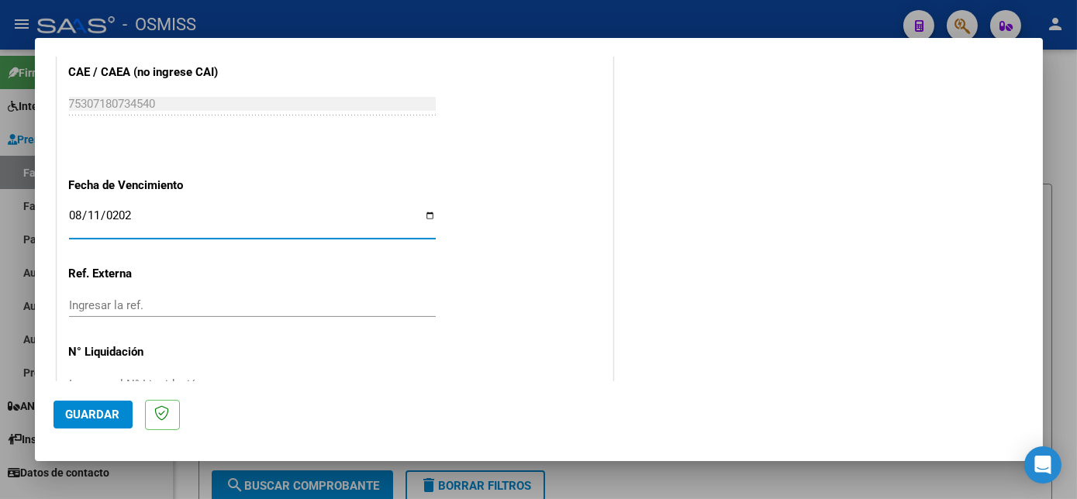
type input "[DATE]"
click at [91, 413] on span "Guardar" at bounding box center [93, 415] width 54 height 14
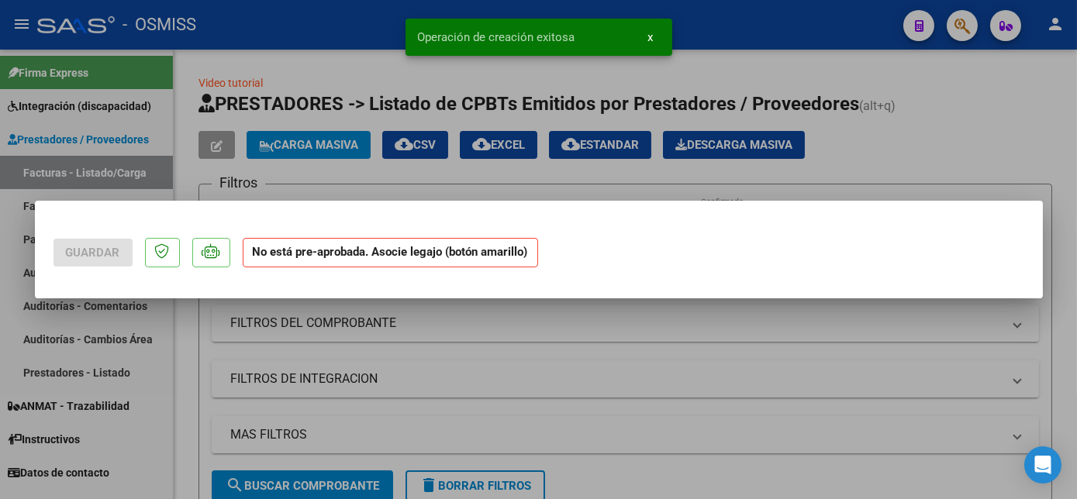
scroll to position [0, 0]
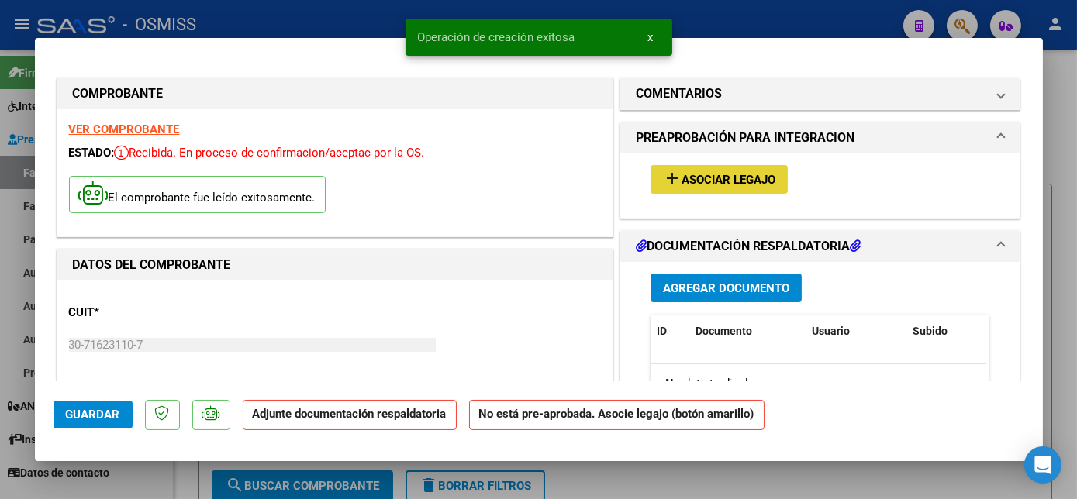
click at [669, 192] on button "add Asociar Legajo" at bounding box center [718, 179] width 137 height 29
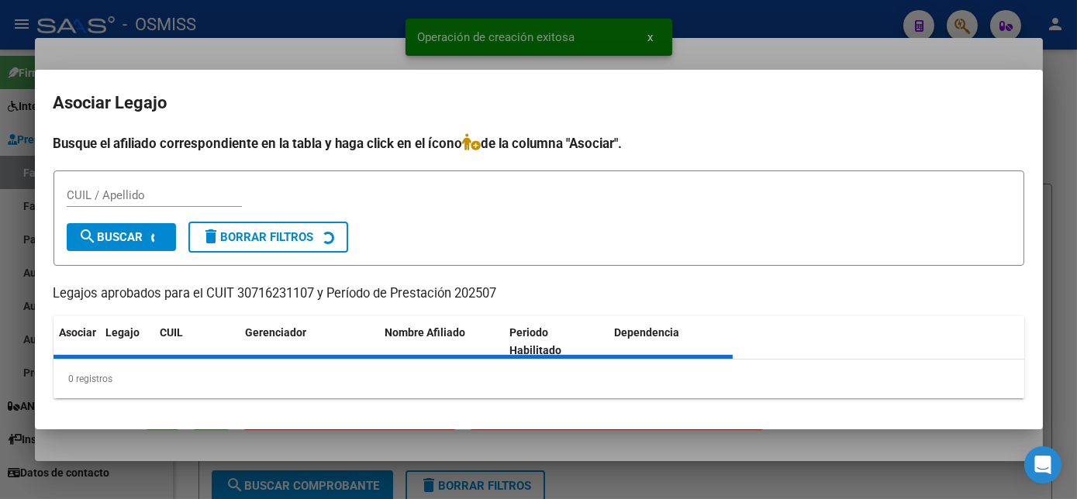
click at [671, 191] on div "CUIL / Apellido" at bounding box center [539, 203] width 944 height 38
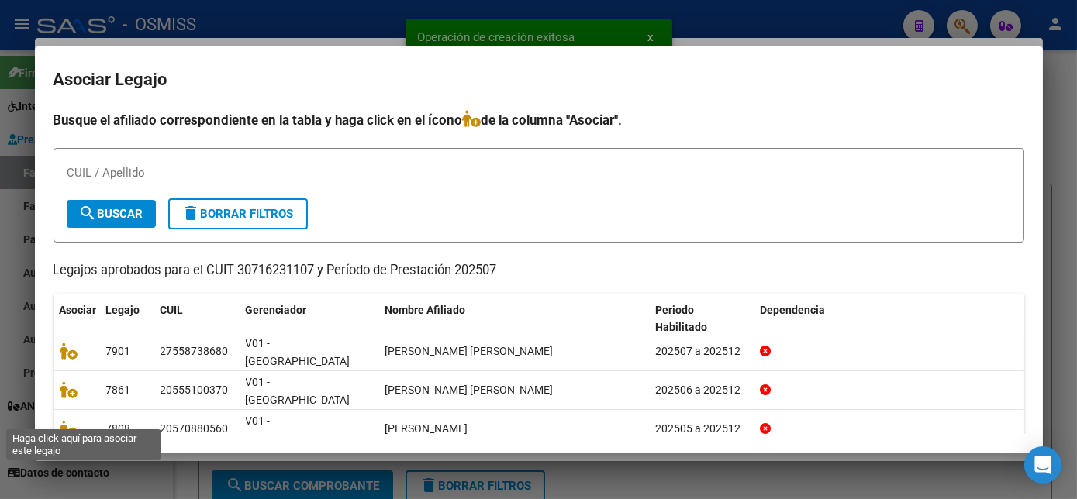
click at [66, 459] on icon at bounding box center [69, 467] width 19 height 17
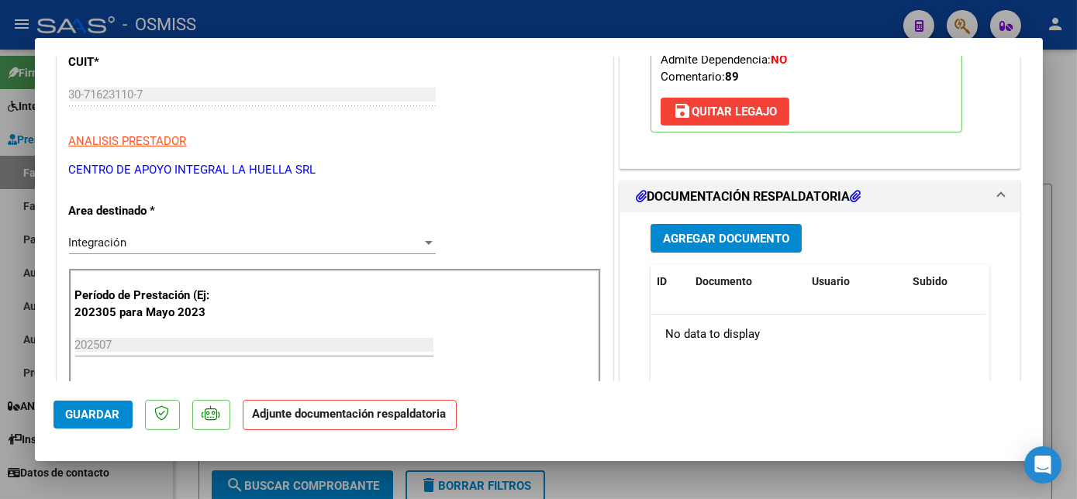
scroll to position [278, 0]
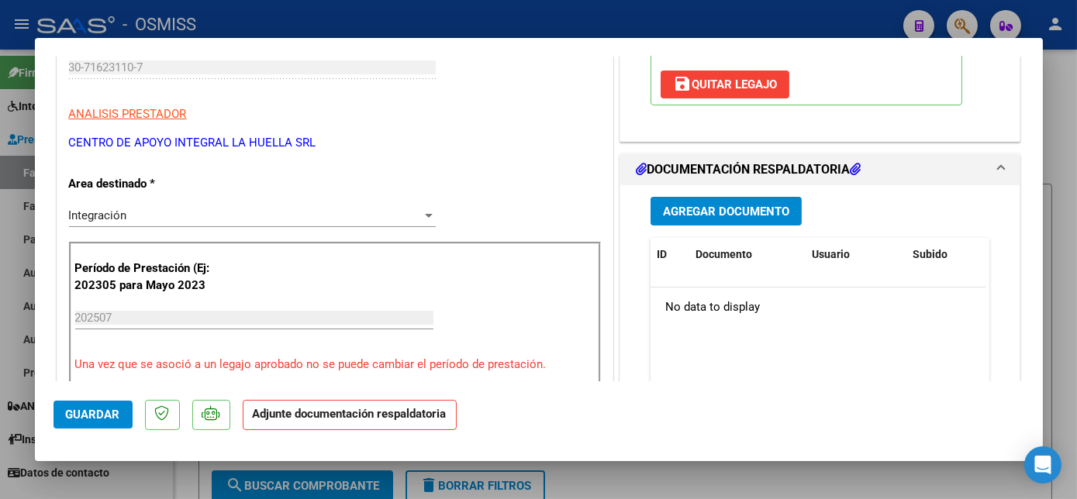
click at [726, 217] on button "Agregar Documento" at bounding box center [725, 211] width 151 height 29
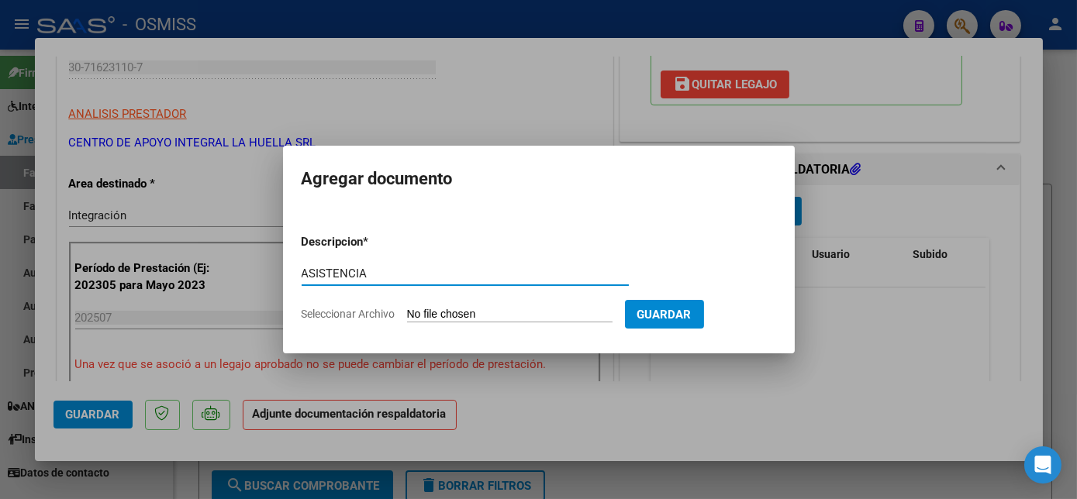
type input "ASISTENCIA"
click at [485, 311] on input "Seleccionar Archivo" at bounding box center [509, 315] width 205 height 15
type input "C:\fakepath\[PERSON_NAME]-PLANILLA ASISTENCIA JULIO-OSMISS - [PERSON_NAME].pdf"
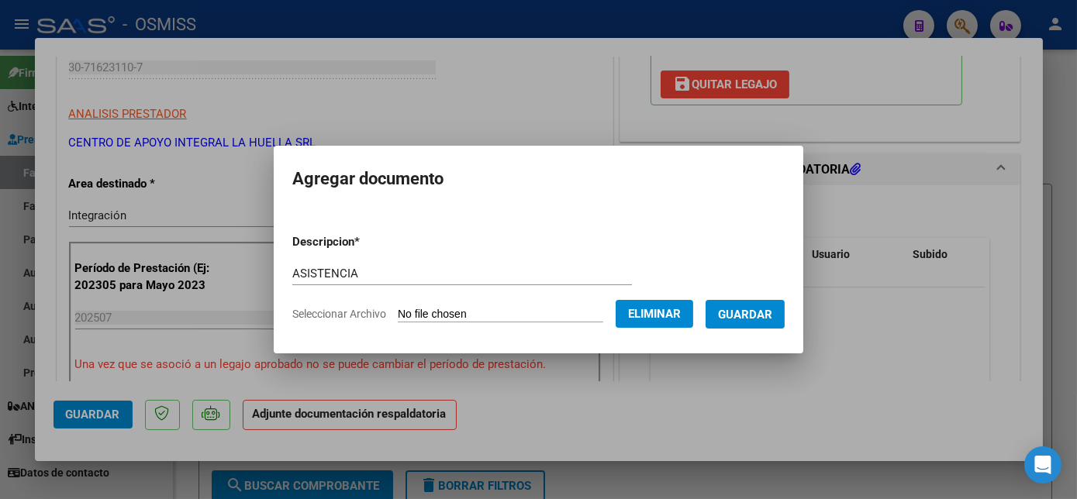
click at [771, 309] on span "Guardar" at bounding box center [745, 315] width 54 height 14
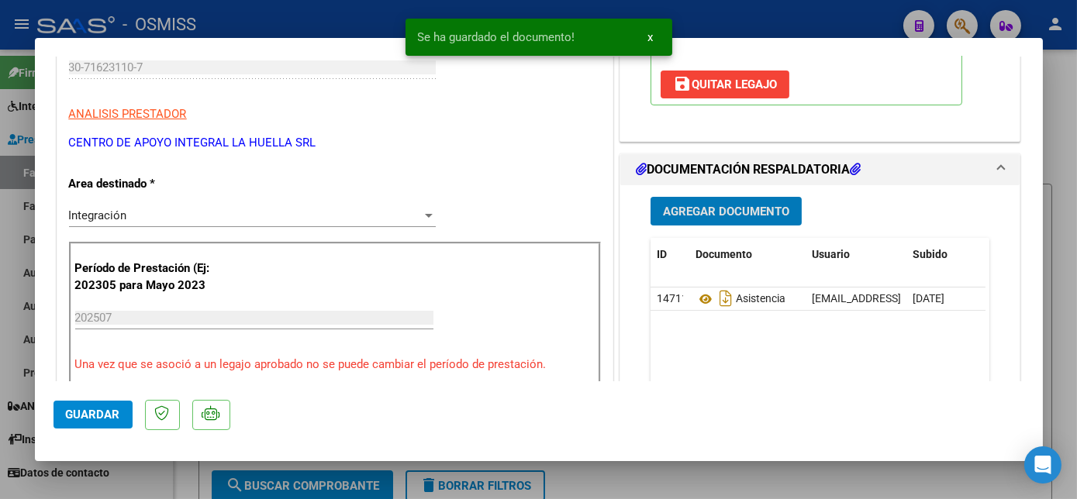
click at [102, 417] on span "Guardar" at bounding box center [93, 415] width 54 height 14
click at [139, 473] on div at bounding box center [538, 249] width 1077 height 499
type input "$ 0,00"
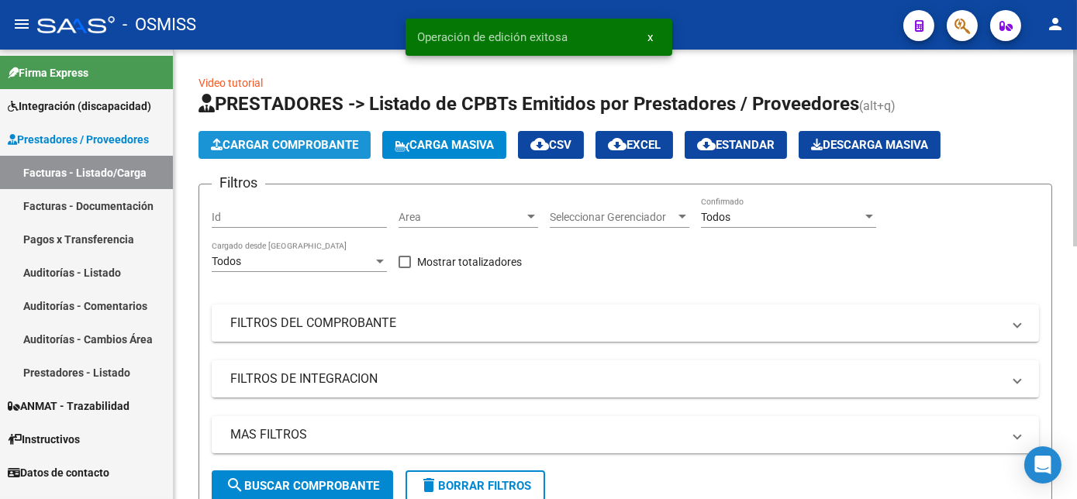
click at [277, 150] on span "Cargar Comprobante" at bounding box center [284, 145] width 147 height 14
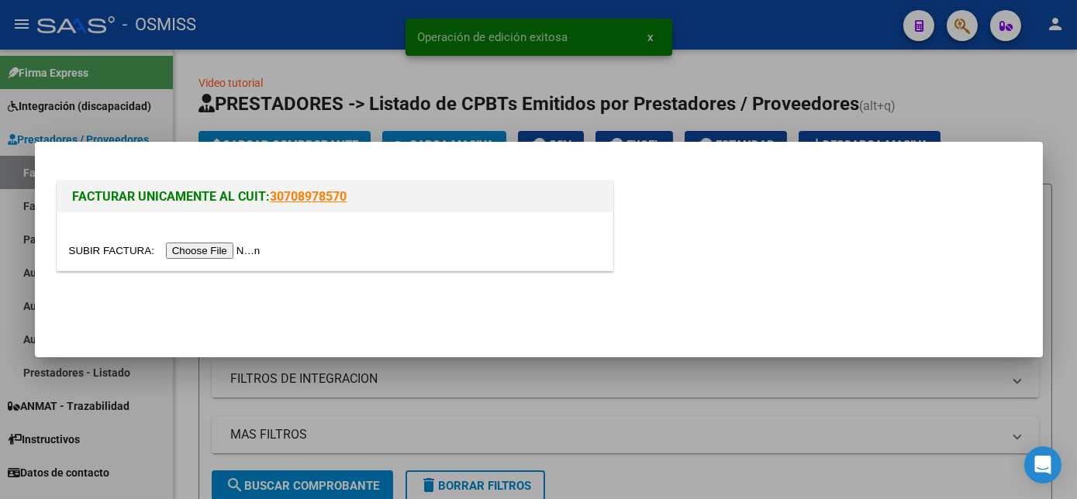
click at [201, 248] on input "file" at bounding box center [167, 251] width 196 height 16
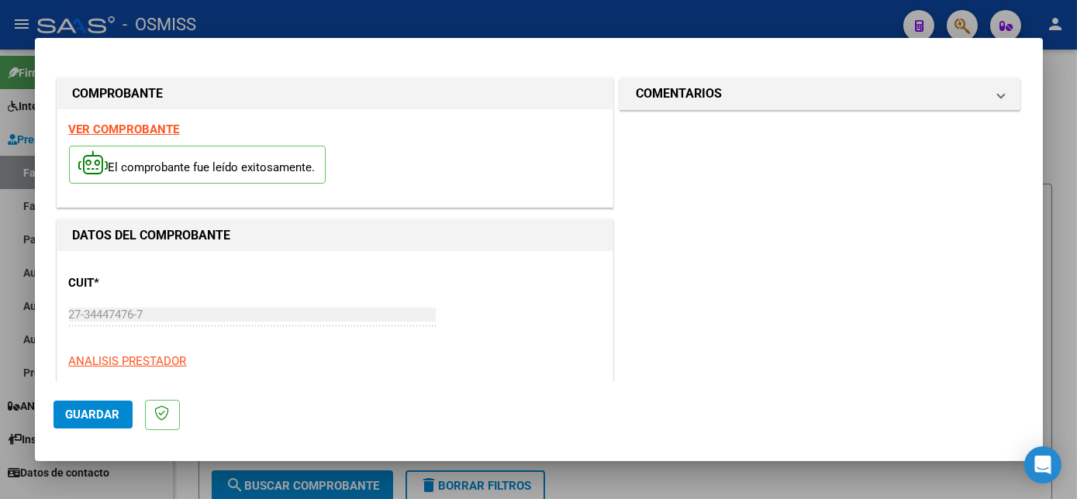
scroll to position [243, 0]
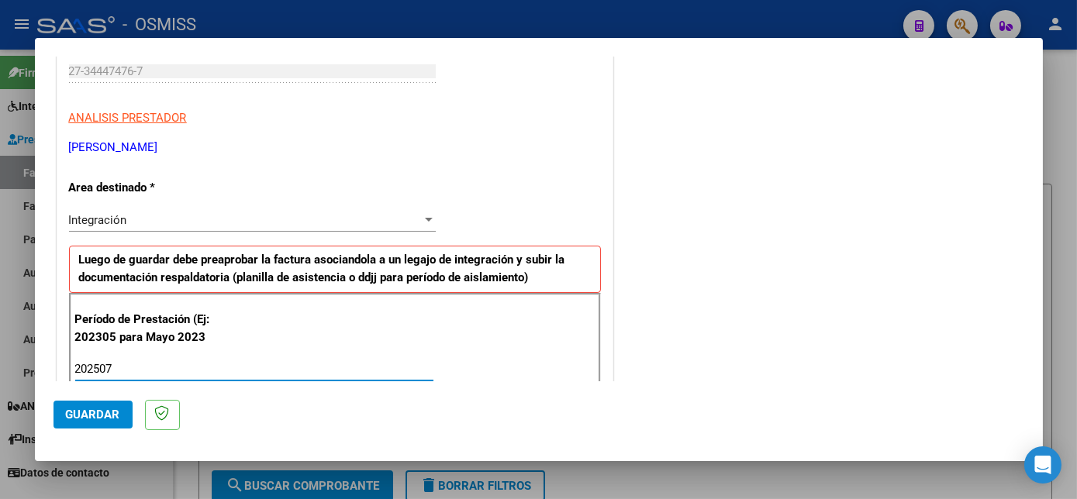
type input "202507"
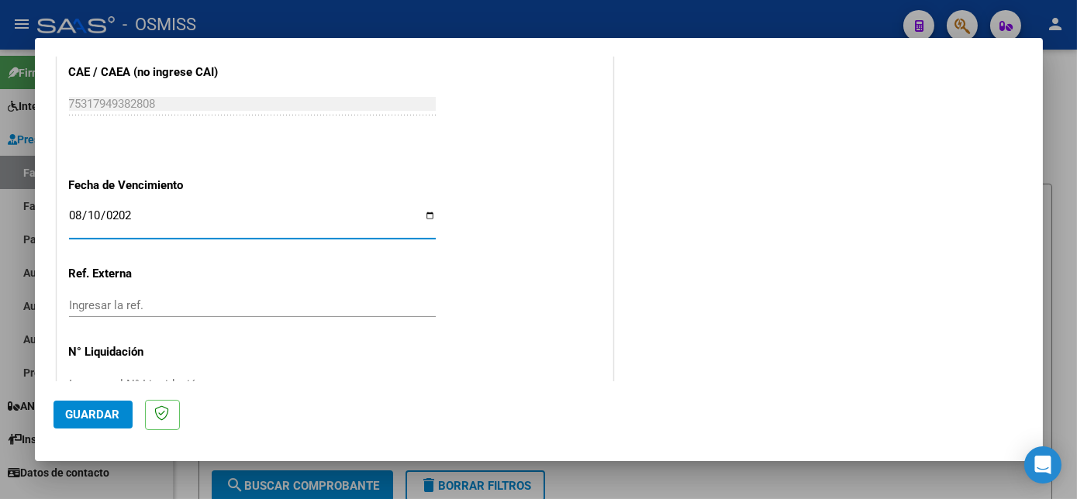
type input "[DATE]"
click at [81, 408] on span "Guardar" at bounding box center [93, 415] width 54 height 14
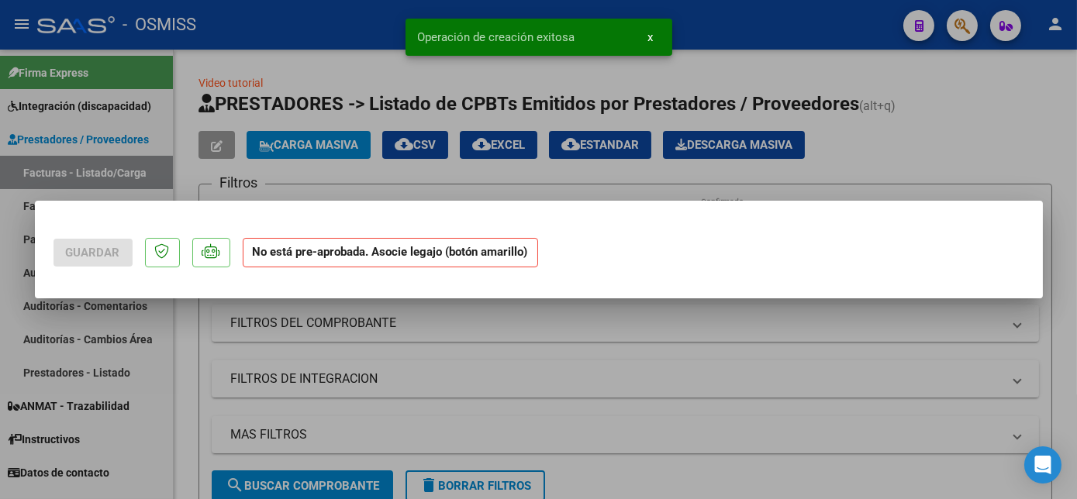
scroll to position [0, 0]
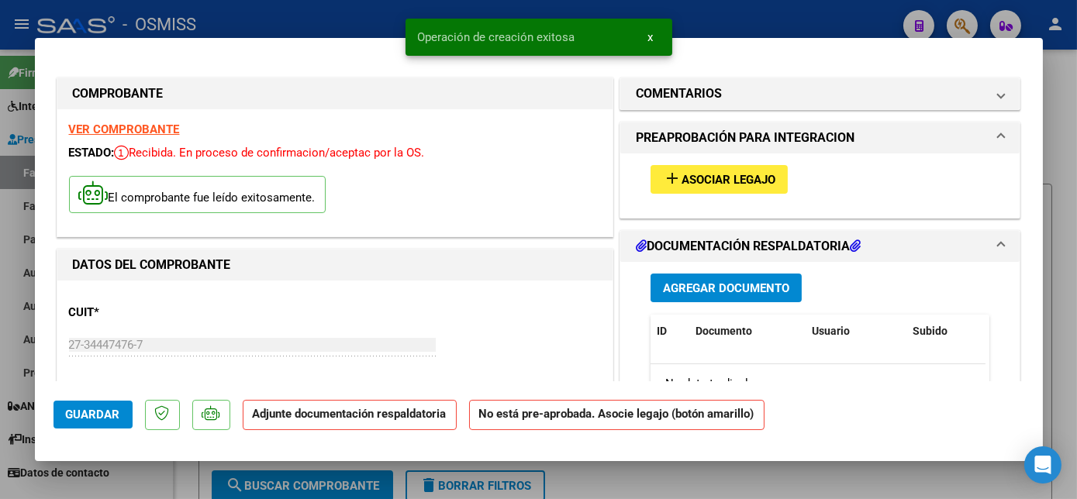
click at [695, 185] on span "Asociar Legajo" at bounding box center [728, 180] width 94 height 14
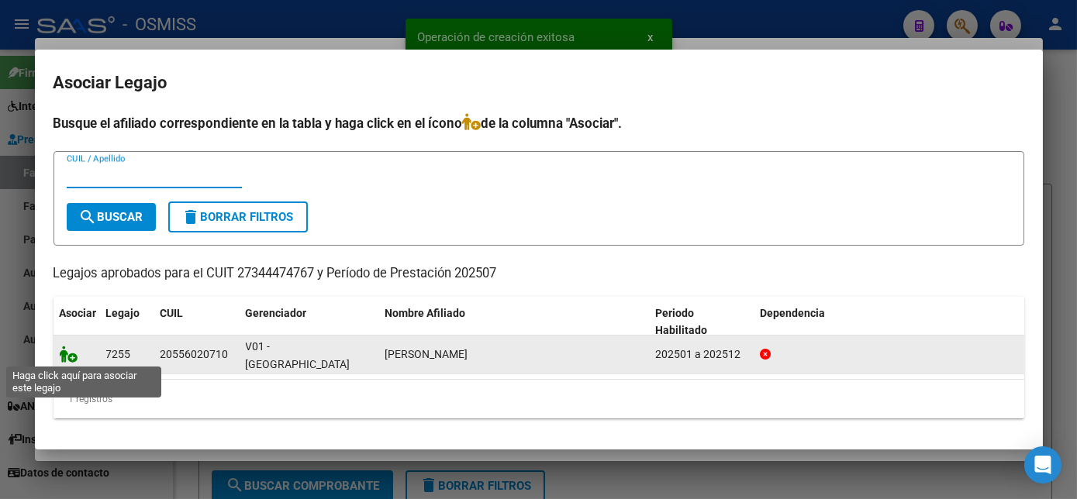
click at [67, 351] on icon at bounding box center [69, 354] width 19 height 17
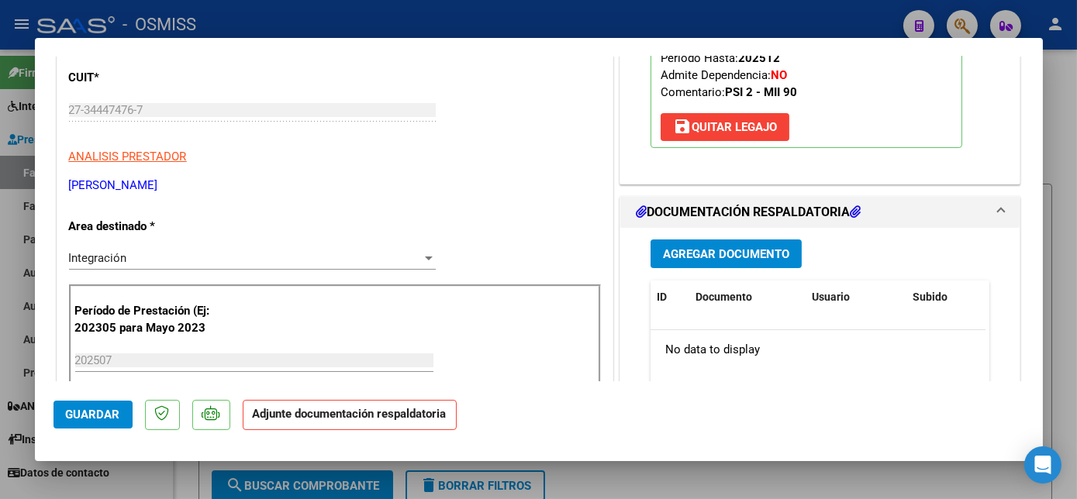
scroll to position [243, 0]
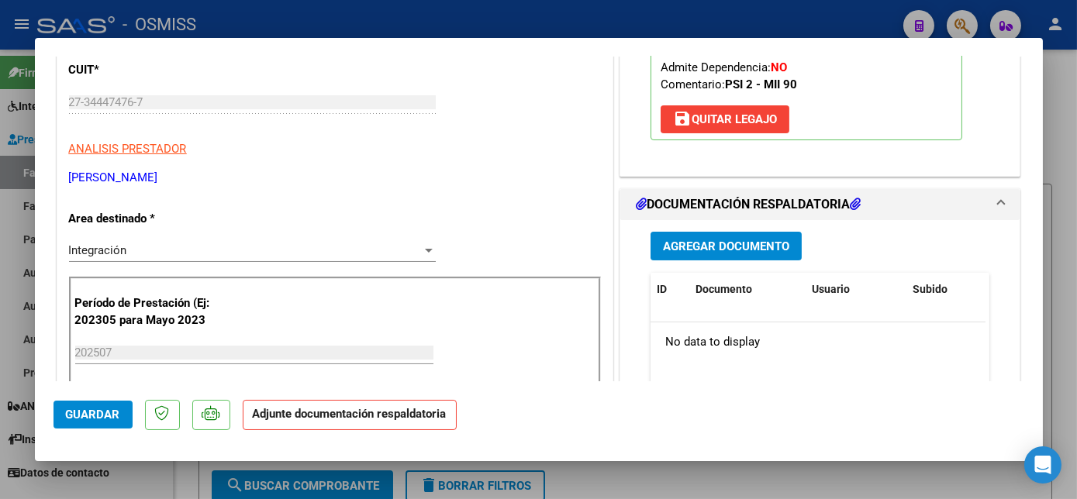
click at [699, 240] on span "Agregar Documento" at bounding box center [726, 247] width 126 height 14
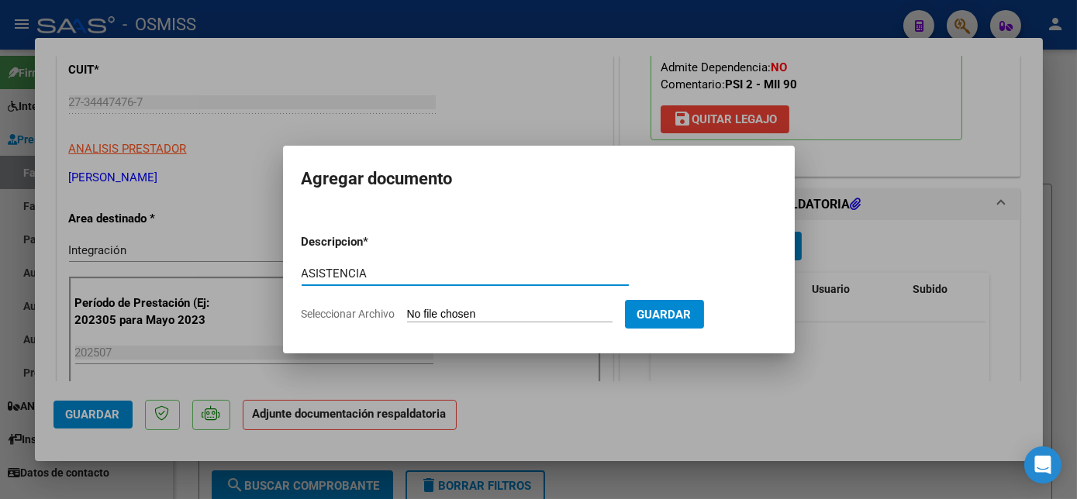
type input "ASISTENCIA"
click at [504, 318] on input "Seleccionar Archivo" at bounding box center [509, 315] width 205 height 15
type input "C:\fakepath\asistencia [PERSON_NAME] - [PERSON_NAME].pdf"
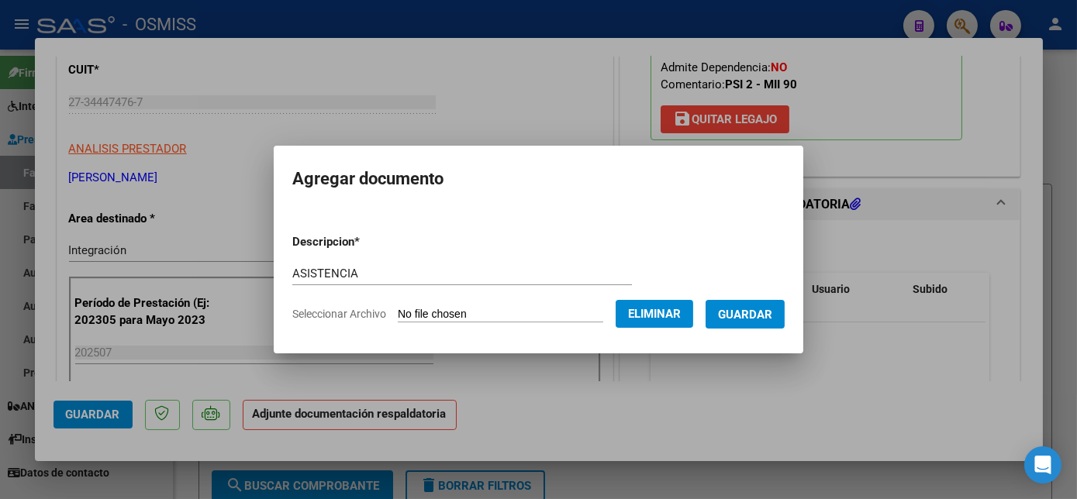
click at [736, 313] on span "Guardar" at bounding box center [745, 315] width 54 height 14
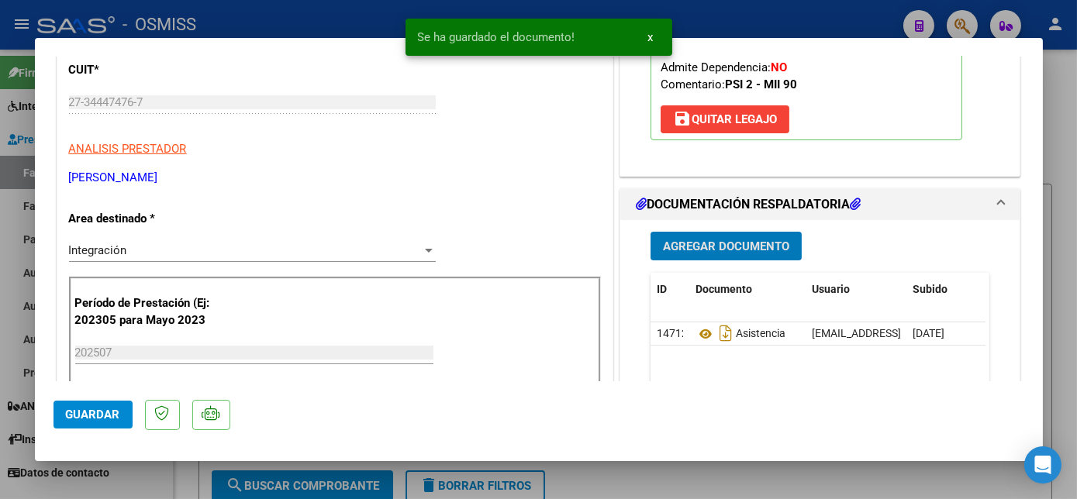
click at [72, 406] on button "Guardar" at bounding box center [92, 415] width 79 height 28
click at [150, 480] on div at bounding box center [538, 249] width 1077 height 499
type input "$ 0,00"
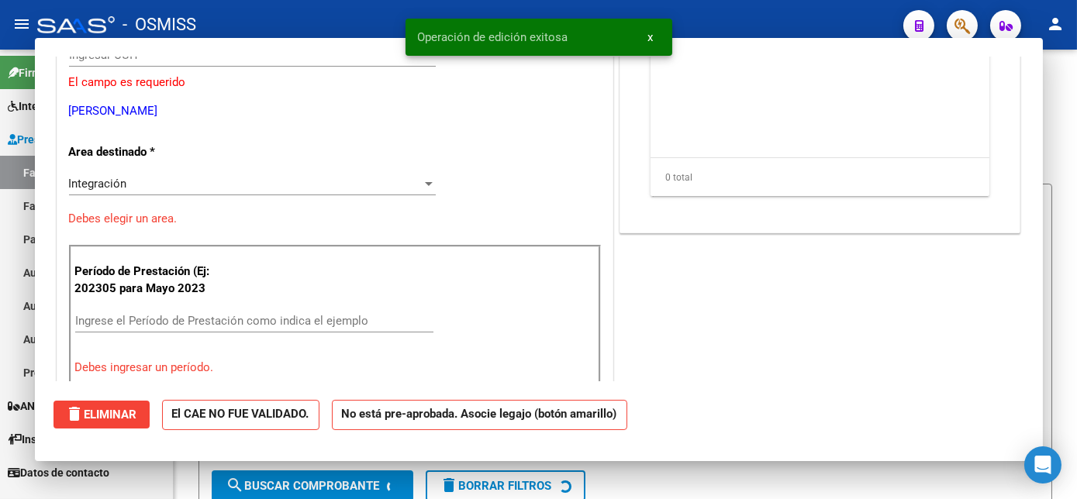
scroll to position [196, 0]
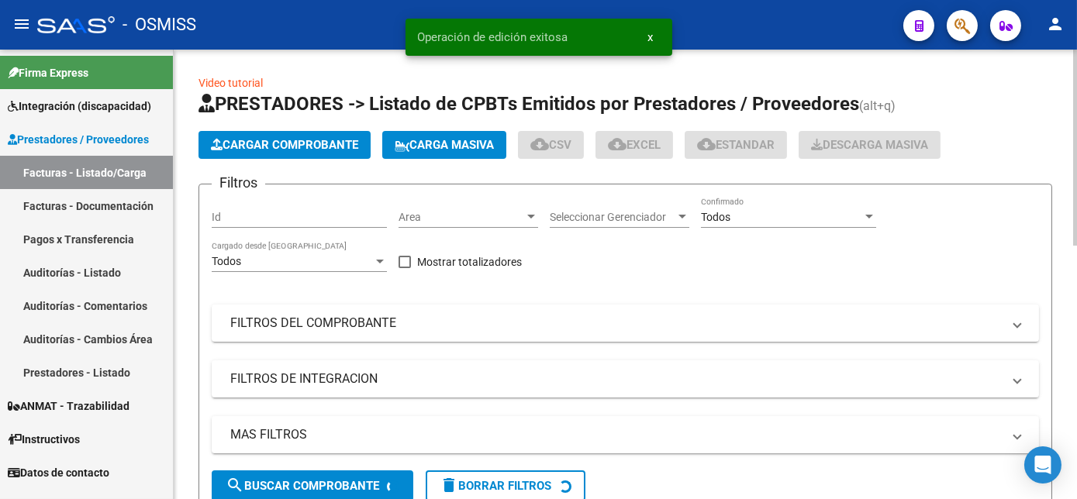
click at [311, 146] on span "Cargar Comprobante" at bounding box center [284, 145] width 147 height 14
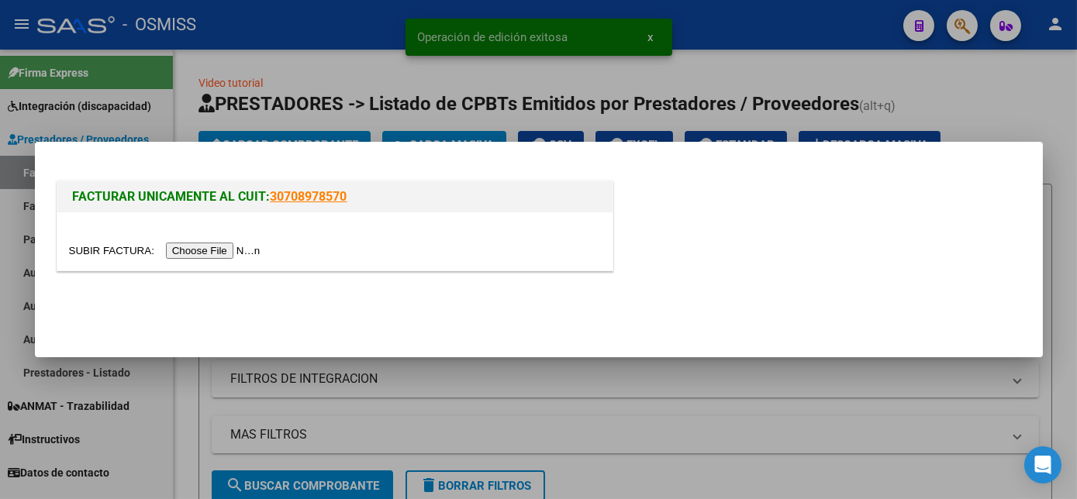
click at [210, 262] on div at bounding box center [334, 241] width 555 height 58
click at [226, 243] on input "file" at bounding box center [167, 251] width 196 height 16
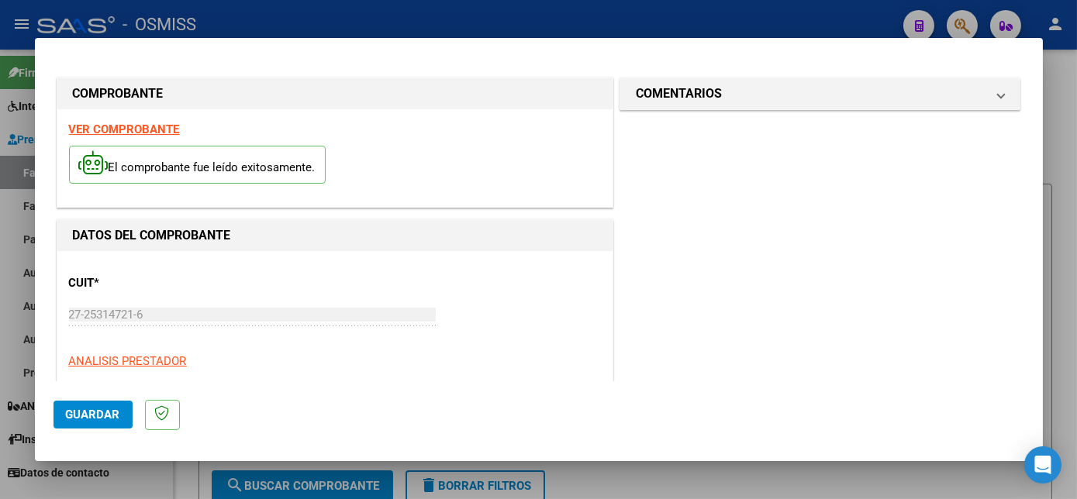
scroll to position [243, 0]
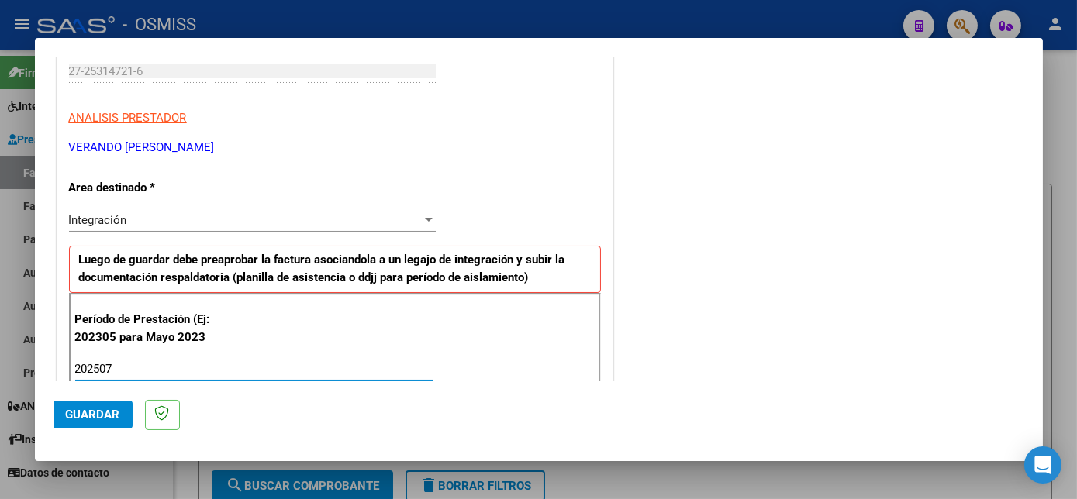
type input "202507"
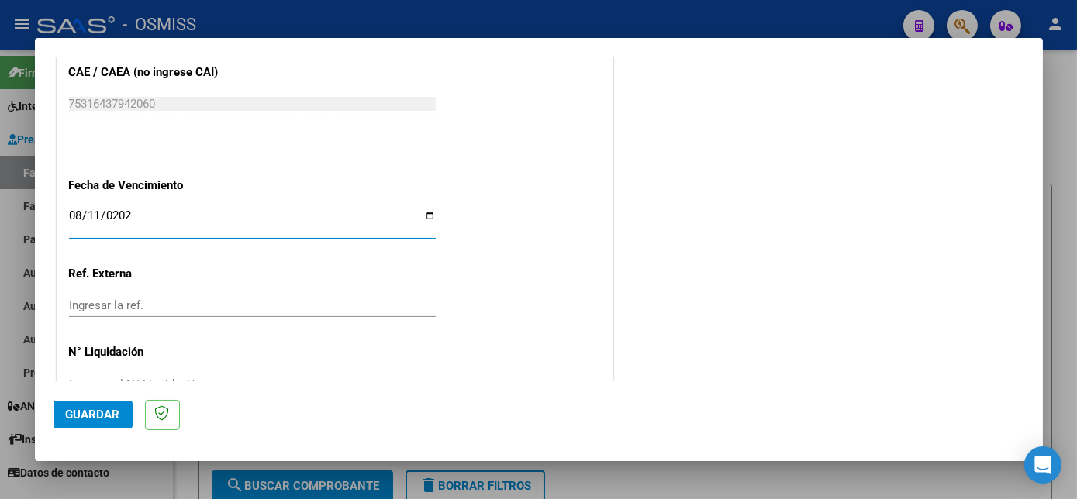
type input "[DATE]"
click at [91, 411] on span "Guardar" at bounding box center [93, 415] width 54 height 14
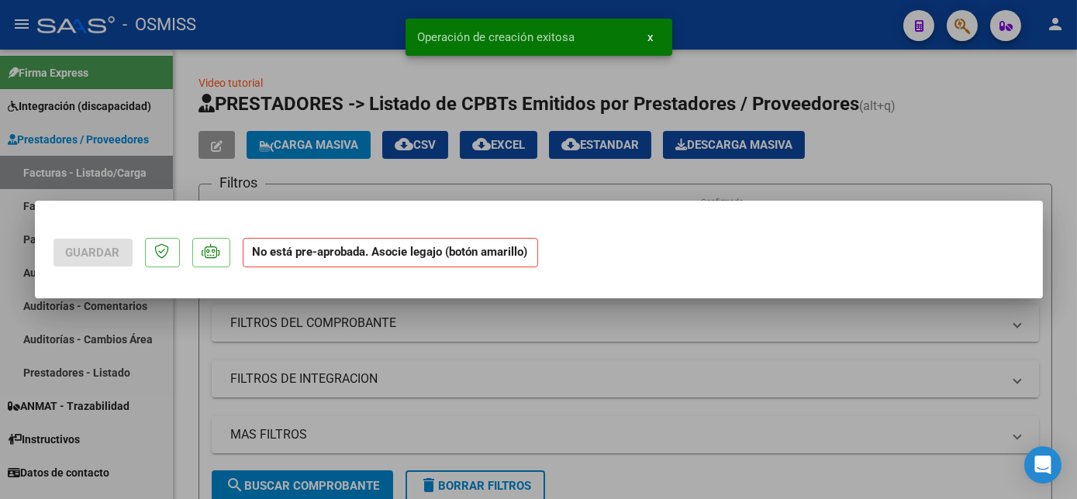
scroll to position [0, 0]
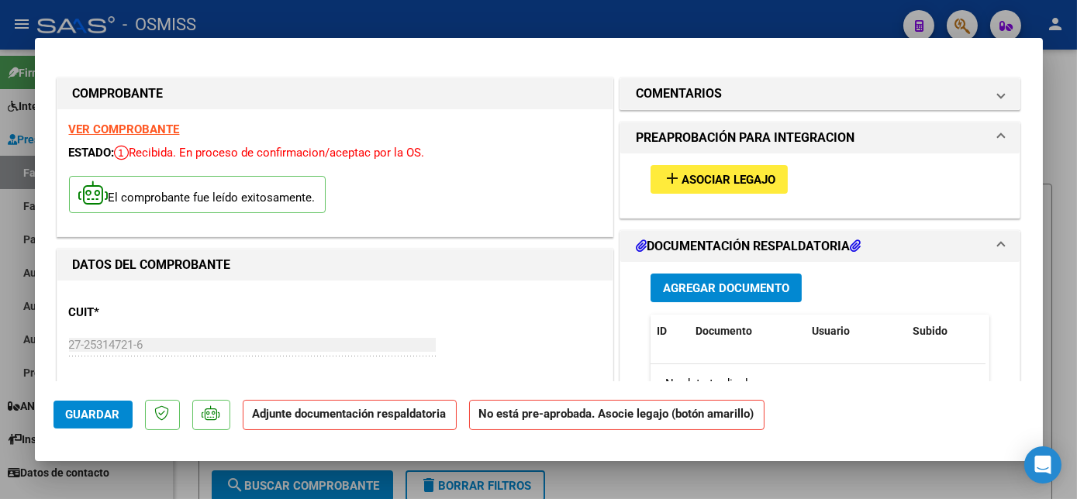
click at [710, 173] on span "Asociar Legajo" at bounding box center [728, 180] width 94 height 14
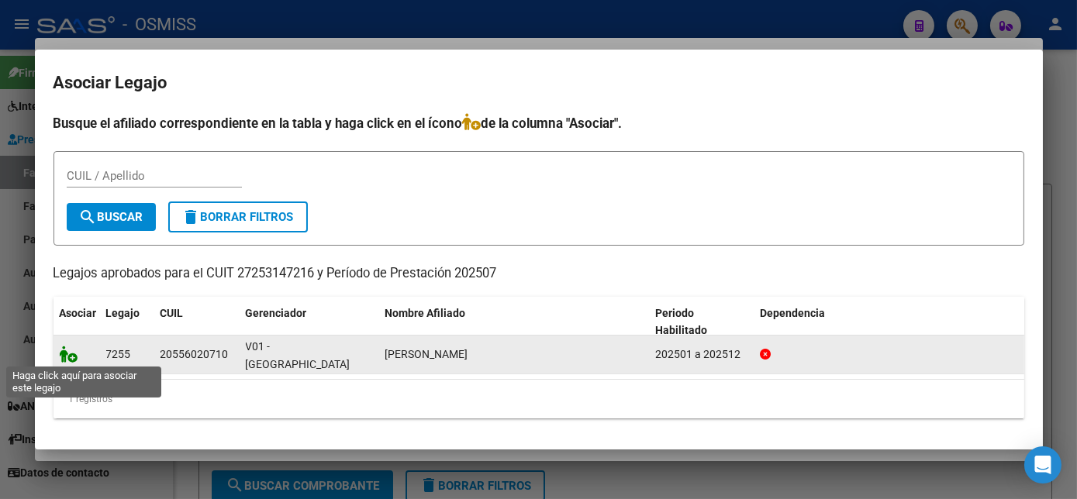
click at [73, 354] on icon at bounding box center [69, 354] width 19 height 17
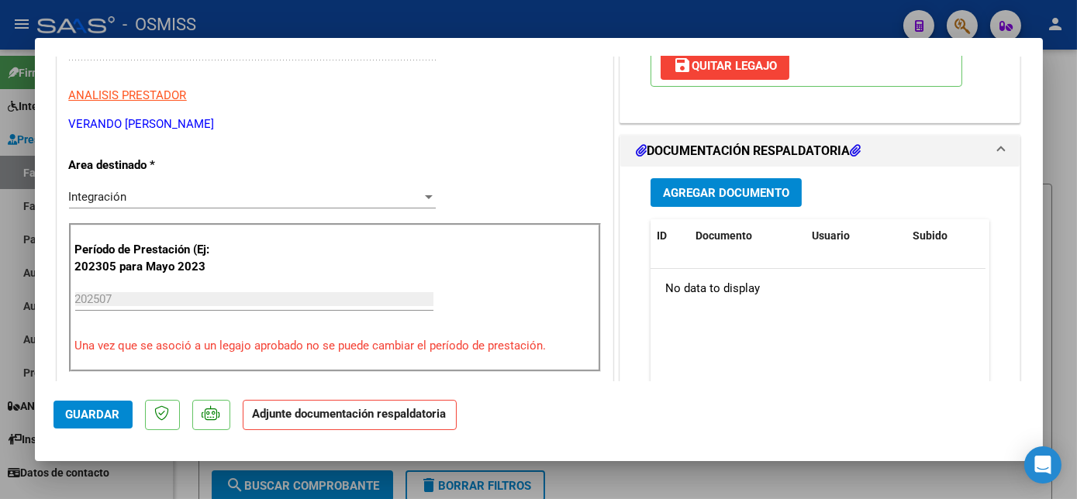
scroll to position [312, 0]
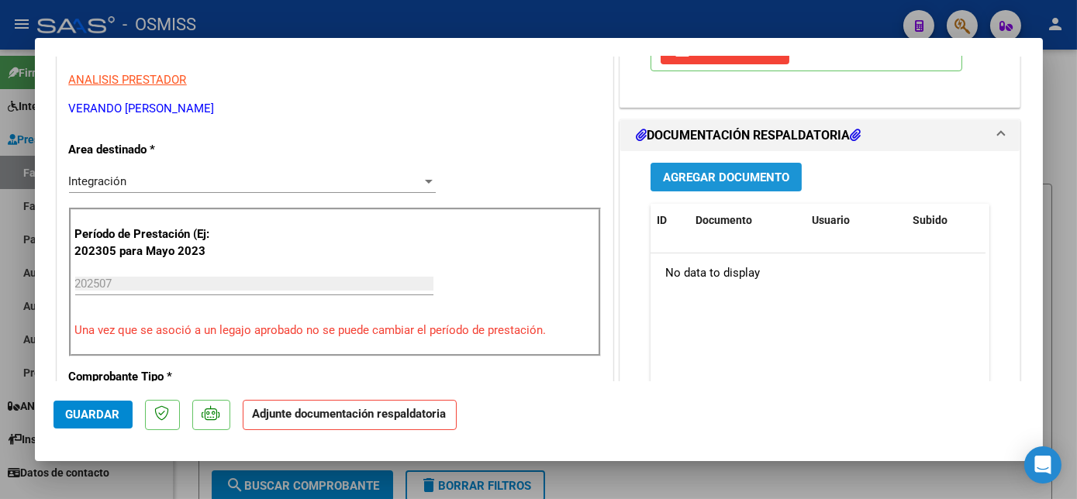
click at [752, 165] on button "Agregar Documento" at bounding box center [725, 177] width 151 height 29
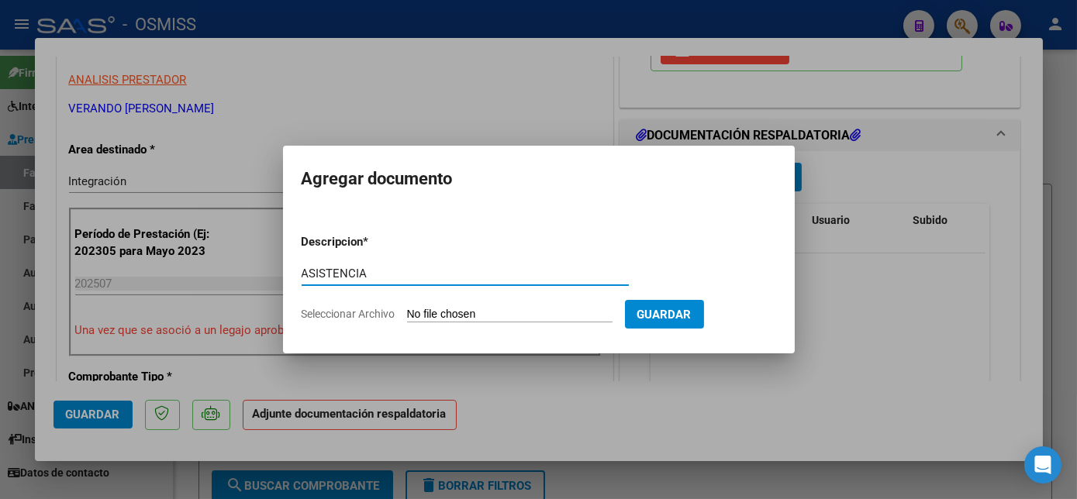
type input "ASISTENCIA"
click at [490, 316] on input "Seleccionar Archivo" at bounding box center [509, 315] width 205 height 15
type input "C:\fakepath\presentismo [PERSON_NAME][DATE] - [PERSON_NAME].pdf"
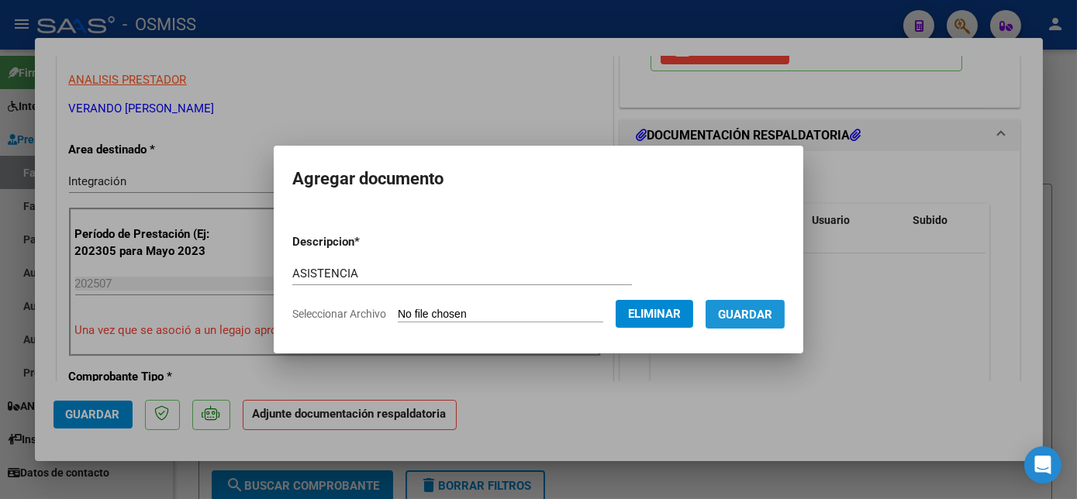
click at [762, 315] on span "Guardar" at bounding box center [745, 315] width 54 height 14
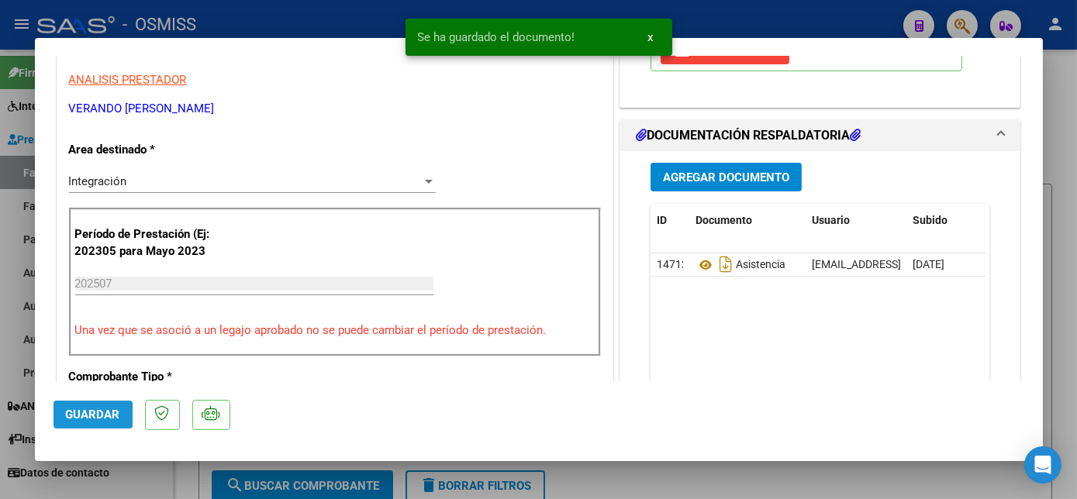
click at [78, 415] on span "Guardar" at bounding box center [93, 415] width 54 height 14
click at [147, 489] on div at bounding box center [538, 249] width 1077 height 499
type input "$ 0,00"
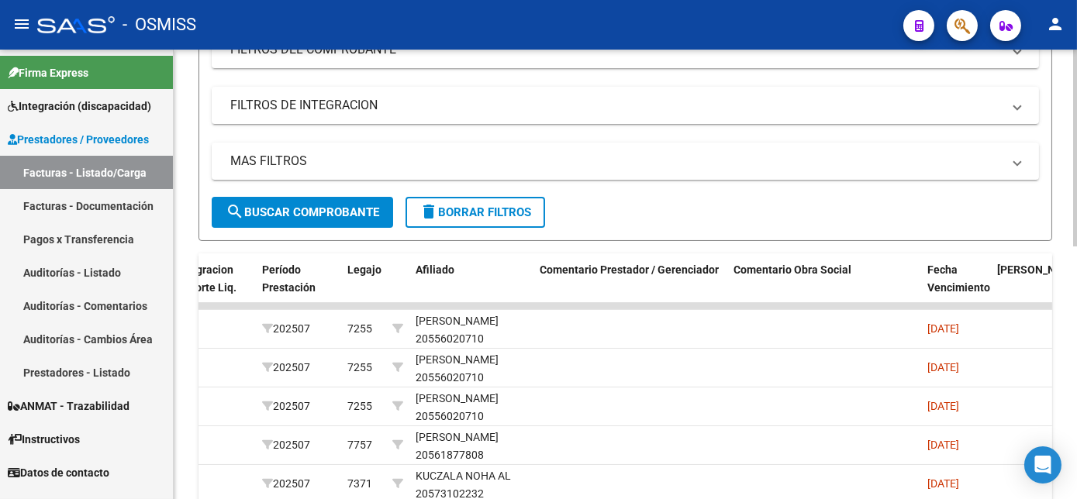
scroll to position [0, 0]
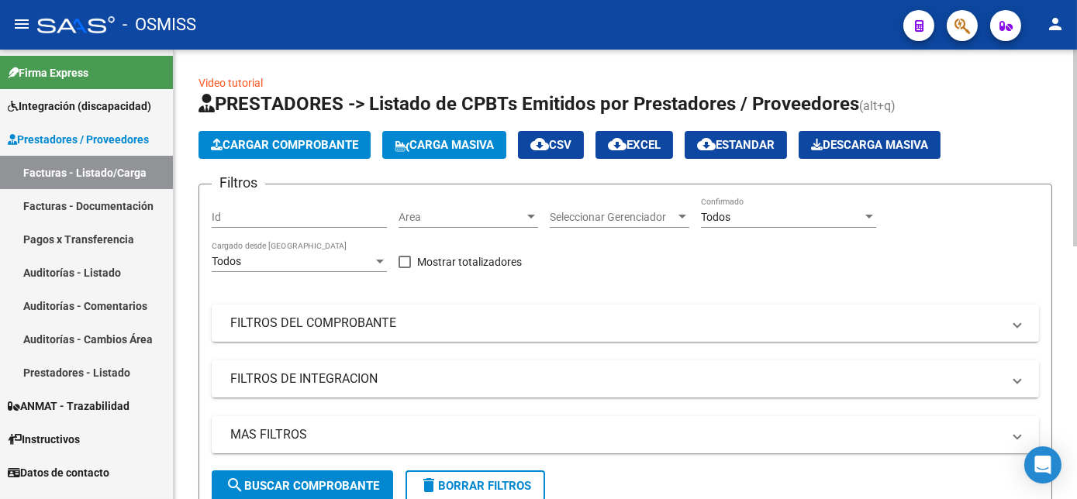
click at [1076, 206] on html "menu - OSMISS person Firma Express Integración (discapacidad) Legajos Prestador…" at bounding box center [538, 249] width 1077 height 499
click at [277, 143] on span "Cargar Comprobante" at bounding box center [284, 145] width 147 height 14
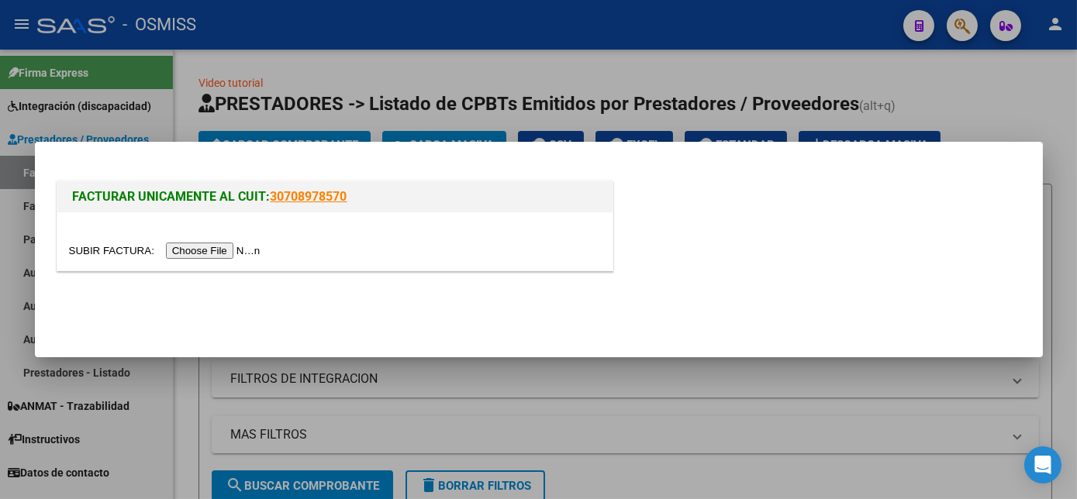
click at [220, 254] on input "file" at bounding box center [167, 251] width 196 height 16
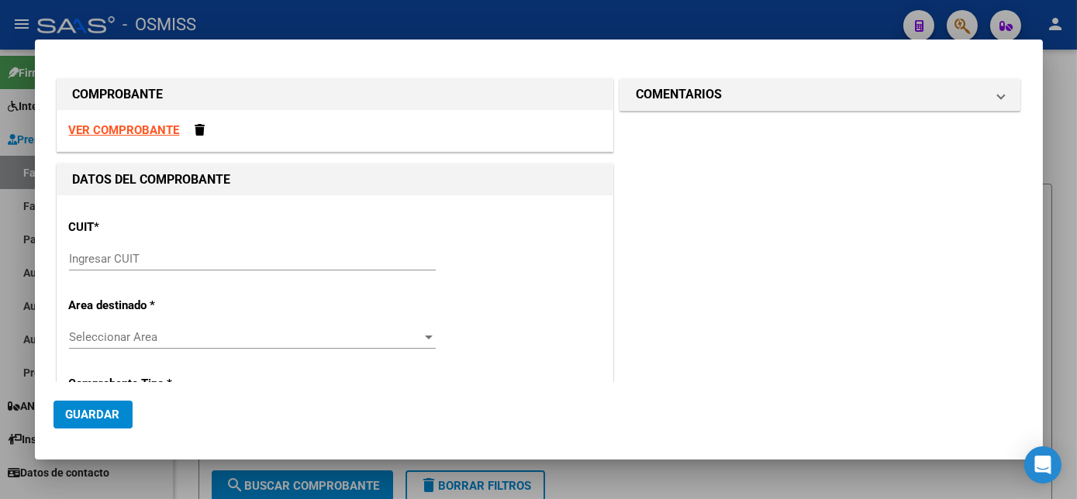
click at [200, 123] on div "VER COMPROBANTE" at bounding box center [334, 130] width 555 height 41
click at [199, 127] on span at bounding box center [200, 130] width 10 height 12
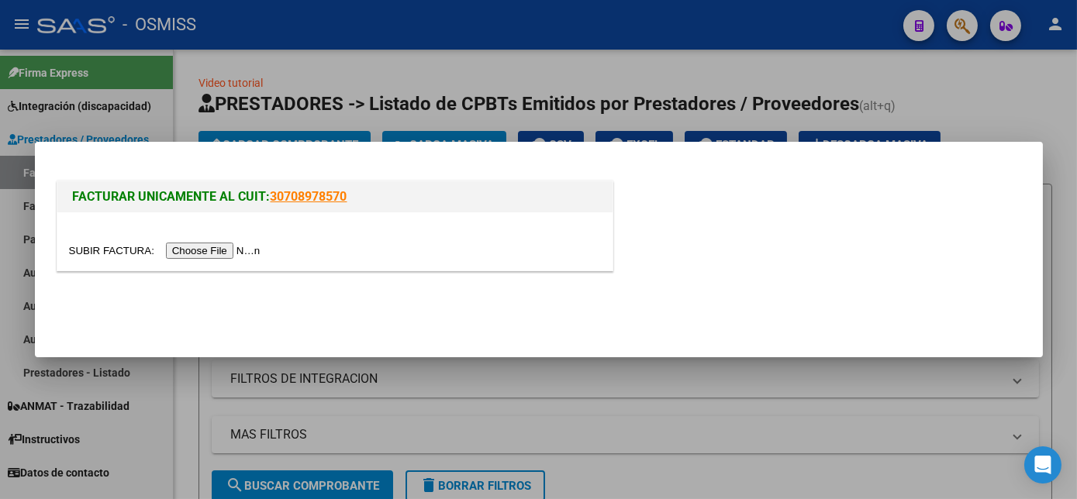
click at [196, 252] on input "file" at bounding box center [167, 251] width 196 height 16
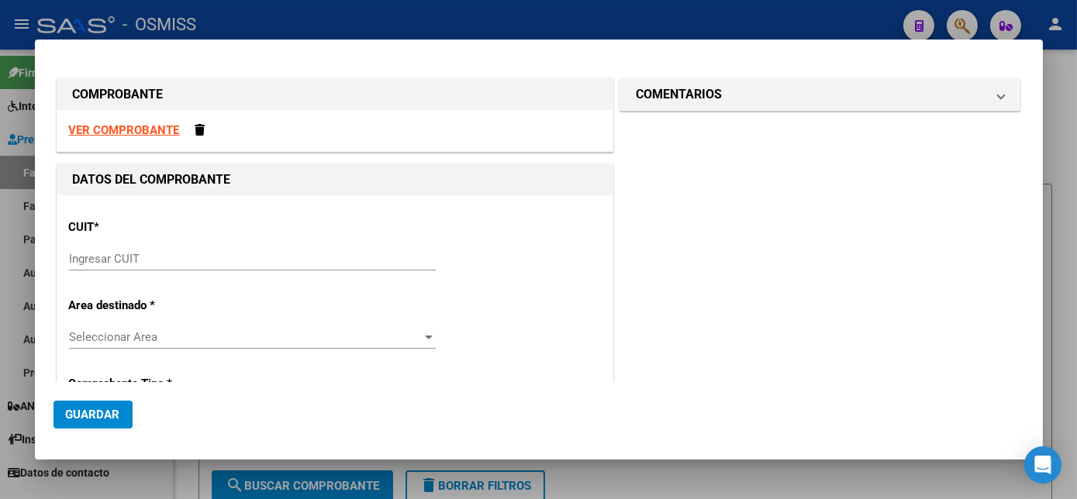
click at [136, 259] on input "Ingresar CUIT" at bounding box center [252, 259] width 367 height 14
paste input "30-60885892-6"
type input "30-60885892-6"
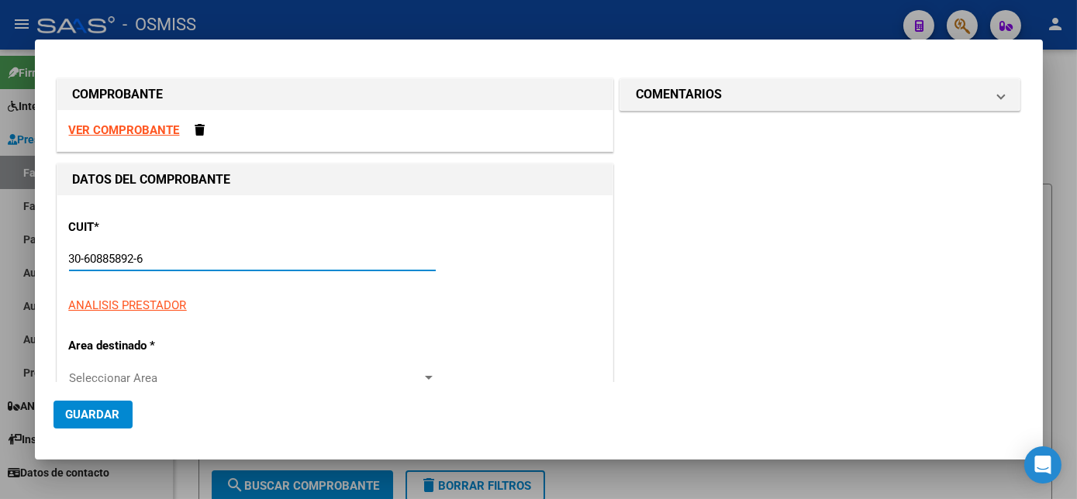
type input "2"
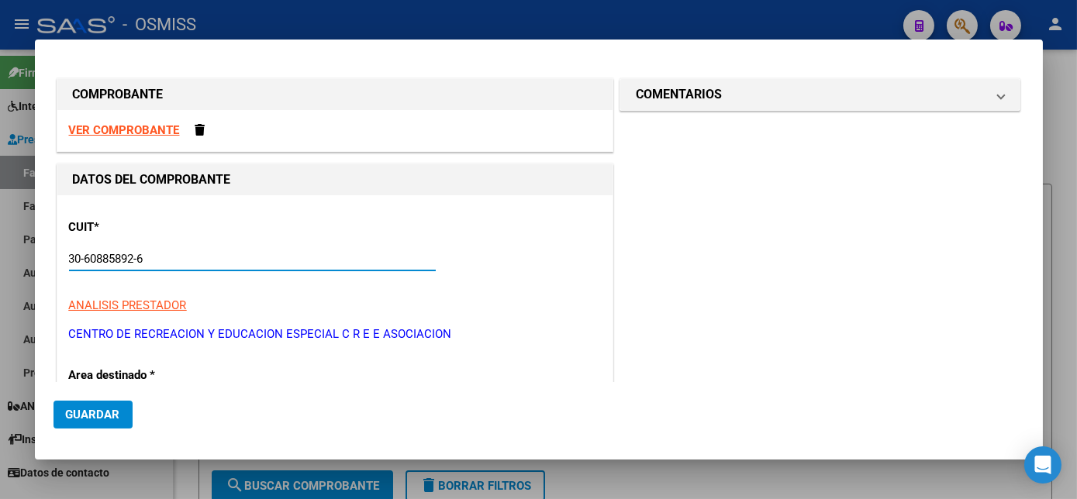
type input "30-60885892-6"
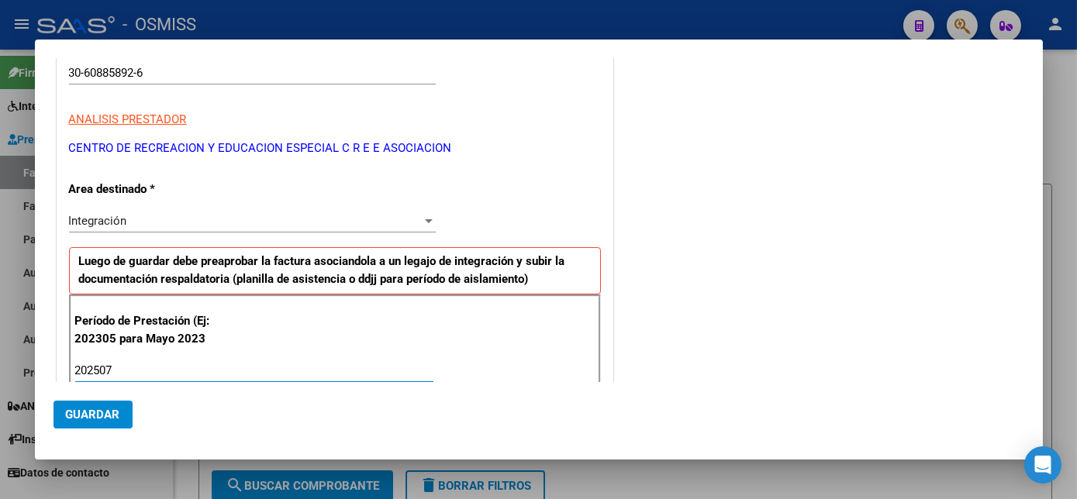
type input "202507"
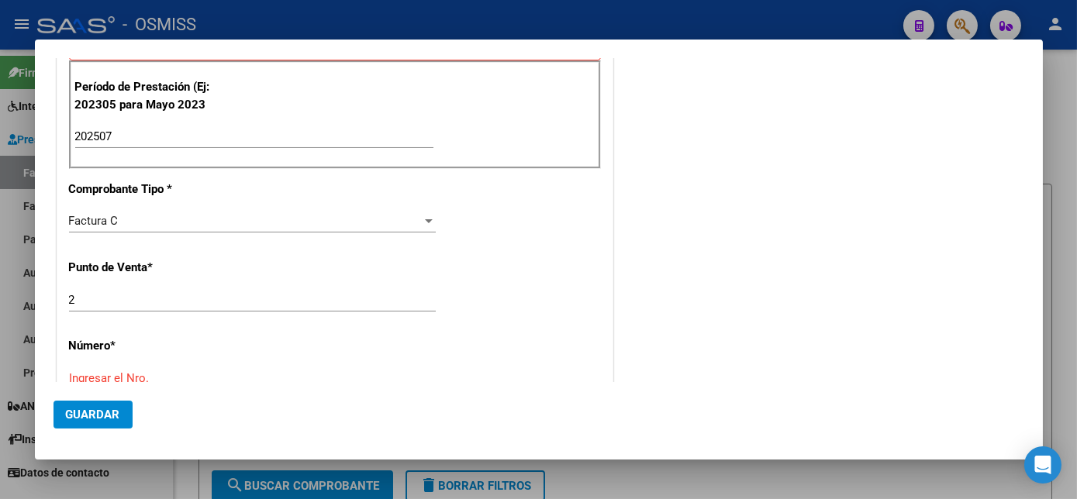
scroll to position [654, 0]
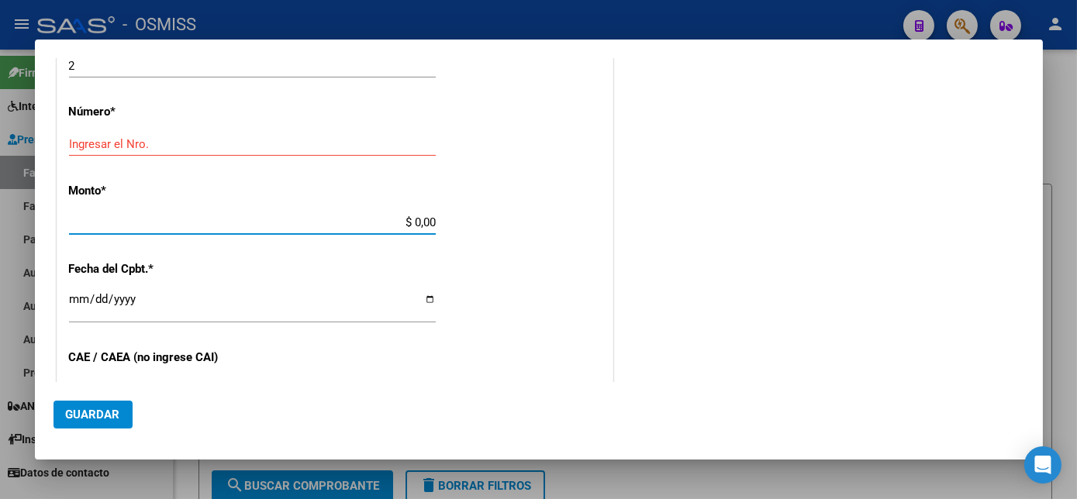
click at [198, 146] on input "Ingresar el Nro." at bounding box center [252, 144] width 367 height 14
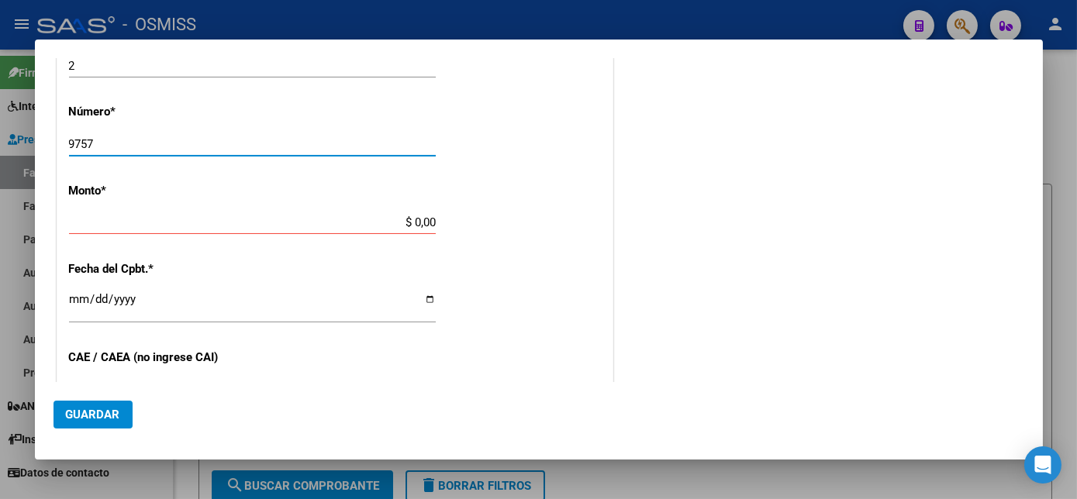
type input "9757"
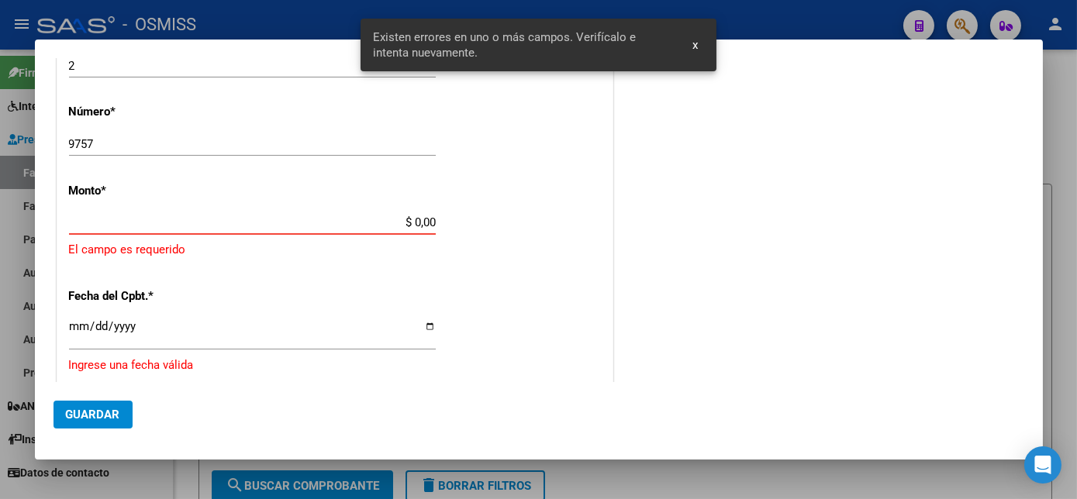
scroll to position [647, 0]
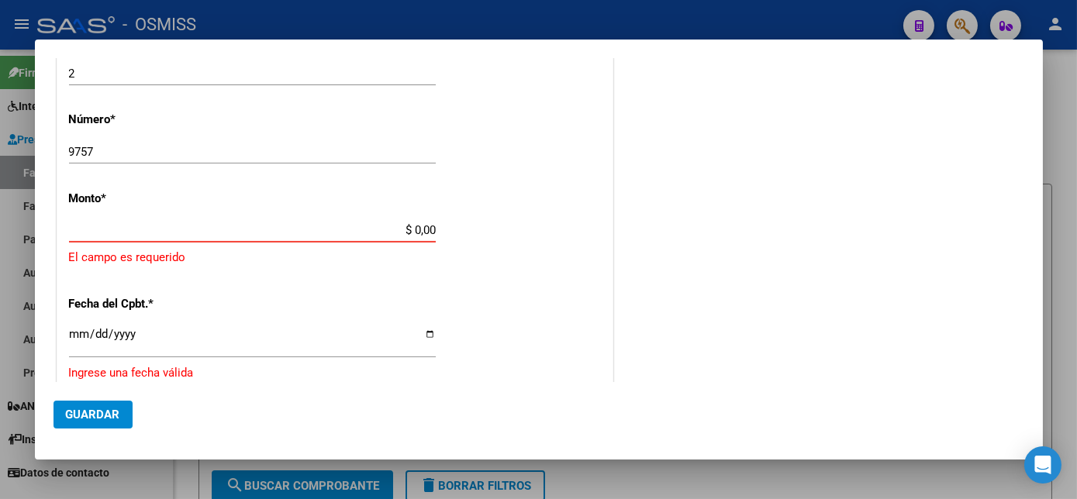
paste input "729225.79"
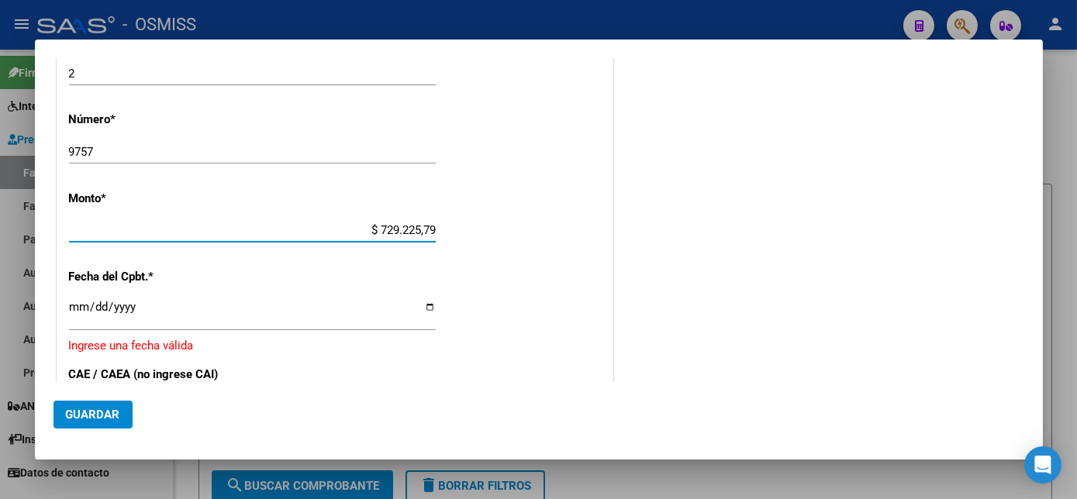
type input "$ 729.225,79"
click at [78, 305] on input "Ingresar la fecha" at bounding box center [252, 313] width 367 height 25
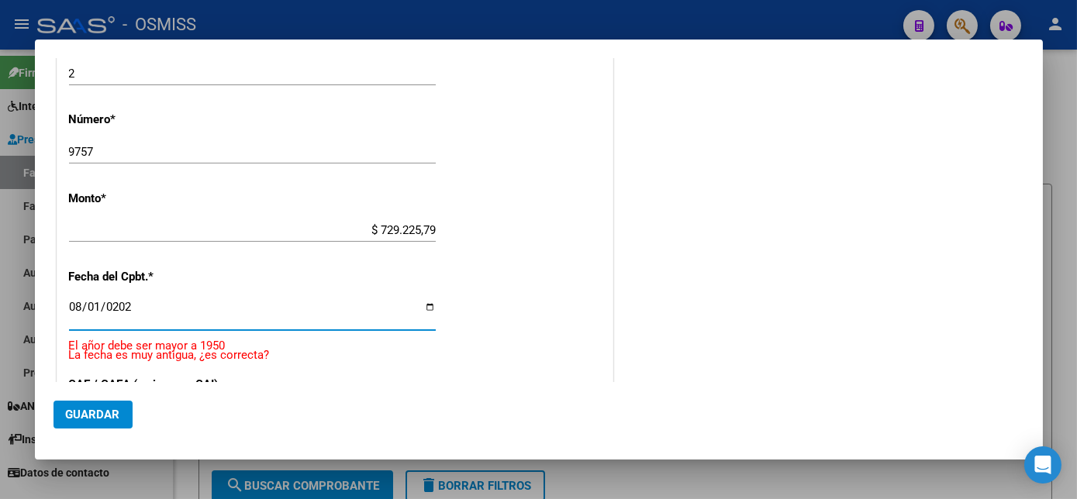
type input "[DATE]"
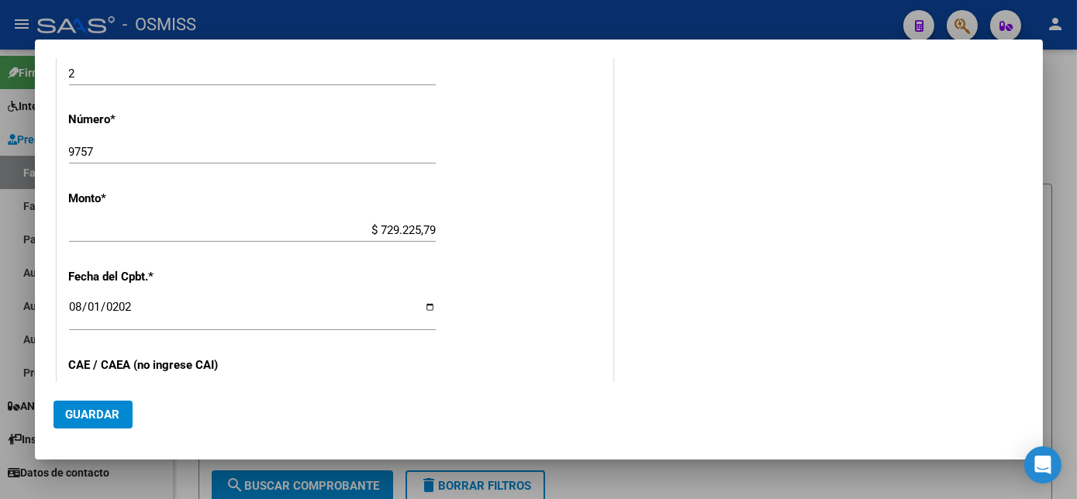
scroll to position [821, 0]
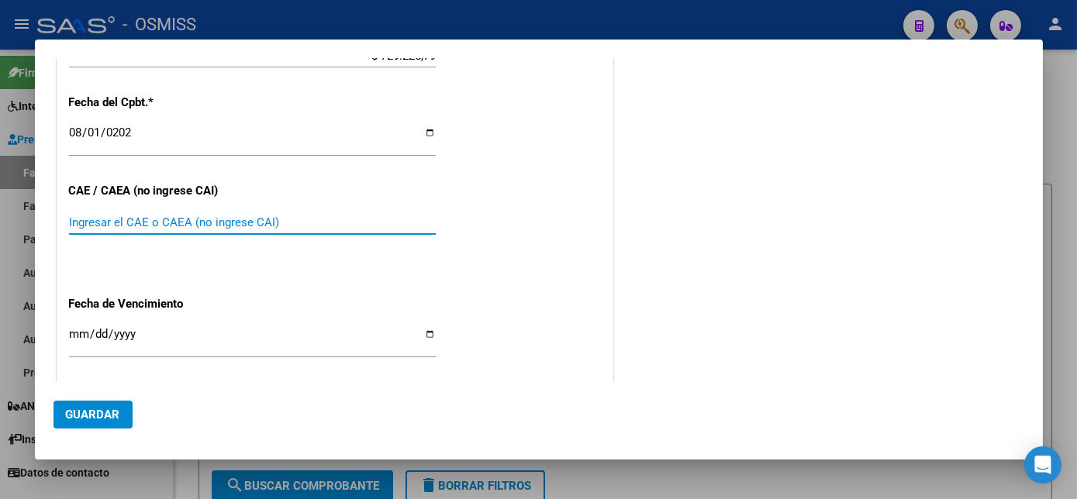
paste input "75316576201451"
type input "75316576201451"
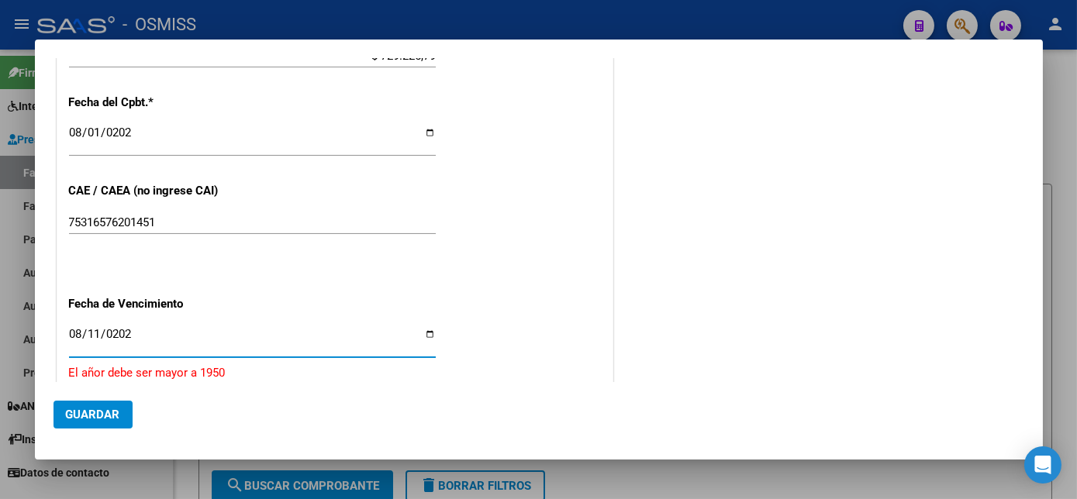
type input "[DATE]"
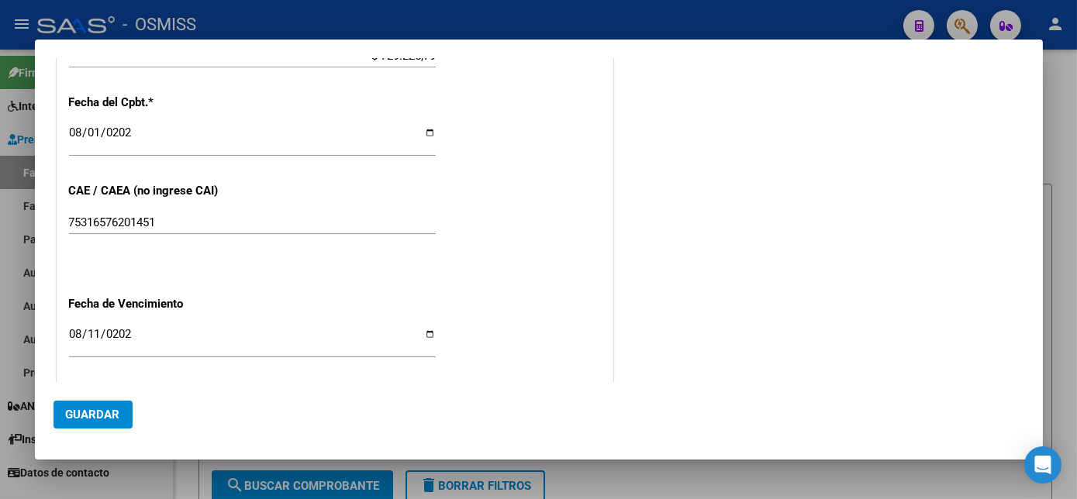
scroll to position [980, 0]
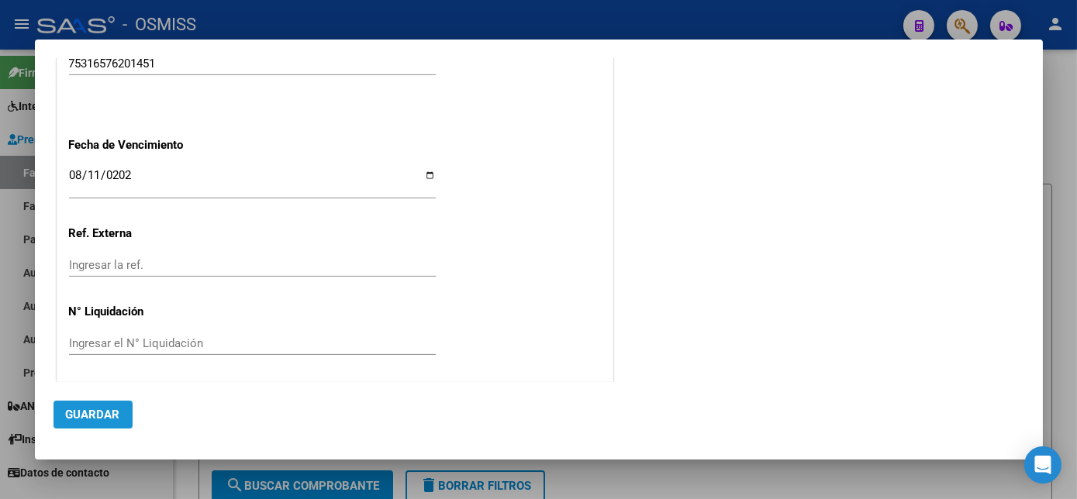
click at [101, 411] on span "Guardar" at bounding box center [93, 415] width 54 height 14
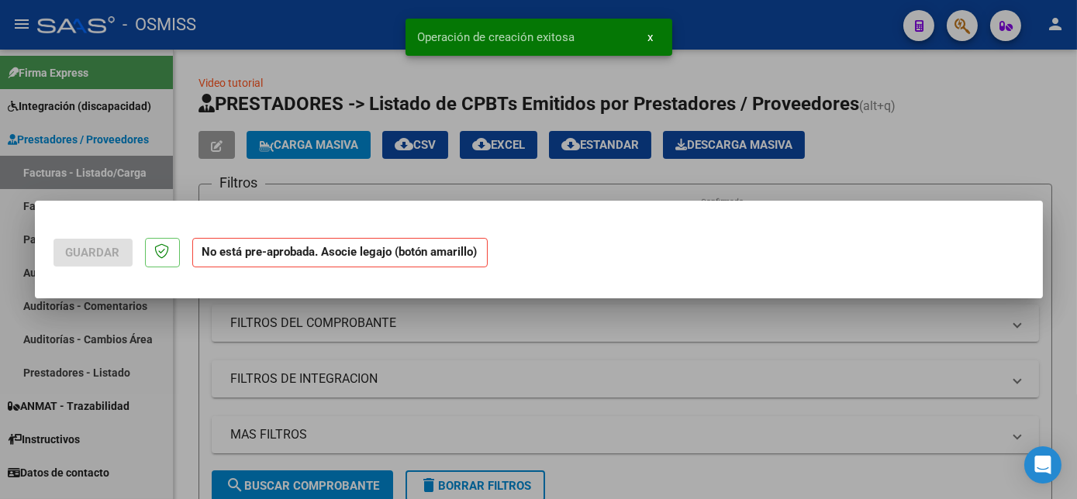
scroll to position [0, 0]
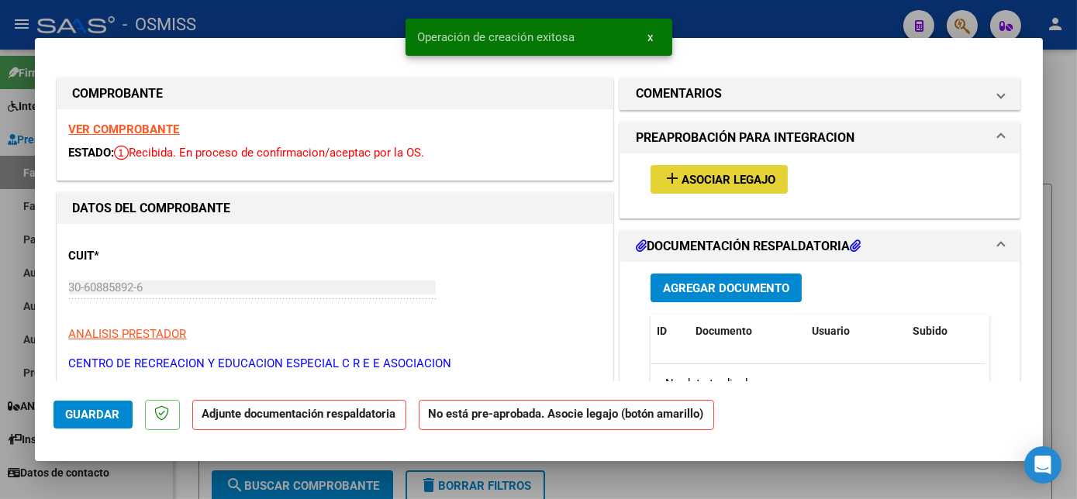
click at [729, 175] on span "Asociar Legajo" at bounding box center [728, 180] width 94 height 14
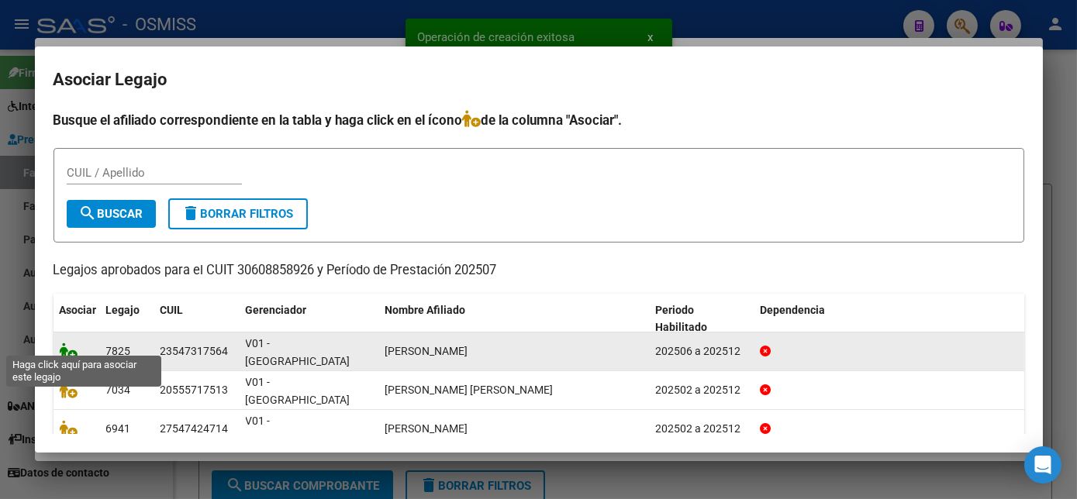
click at [64, 343] on icon at bounding box center [69, 351] width 19 height 17
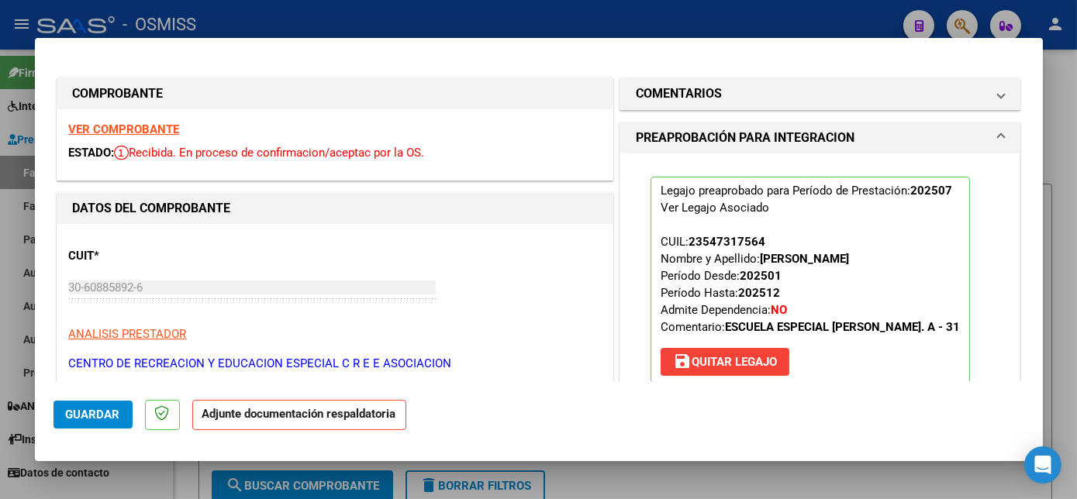
scroll to position [181, 0]
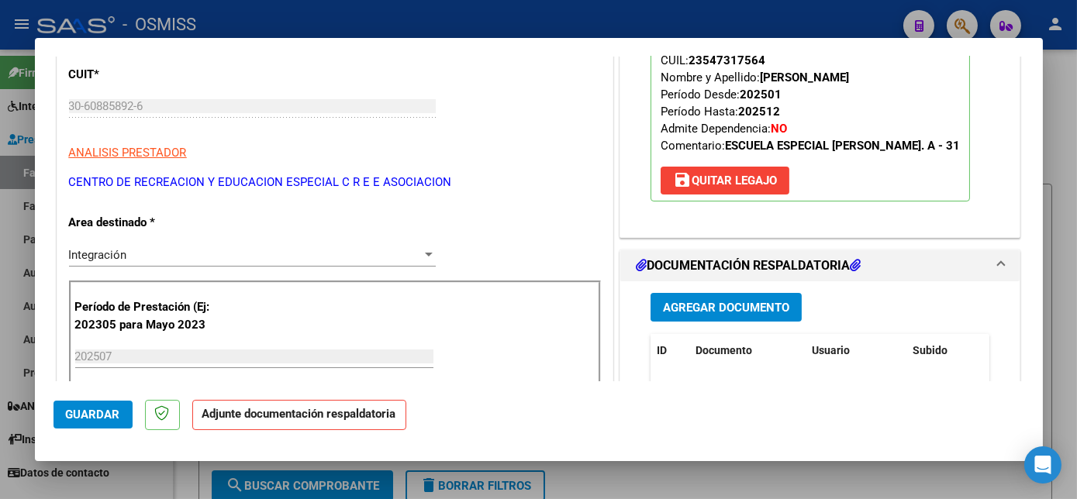
click at [721, 300] on span "Agregar Documento" at bounding box center [726, 307] width 126 height 14
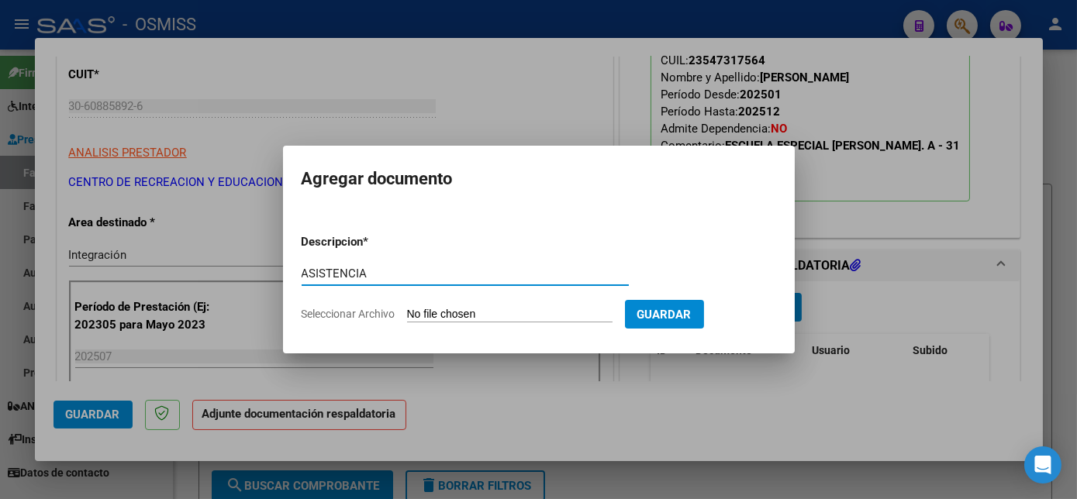
type input "ASISTENCIA"
click at [480, 314] on input "Seleccionar Archivo" at bounding box center [509, 315] width 205 height 15
type input "C:\fakepath\Asistencia [GEOGRAPHIC_DATA] 07-2025 - cree beethoven (1).pdf"
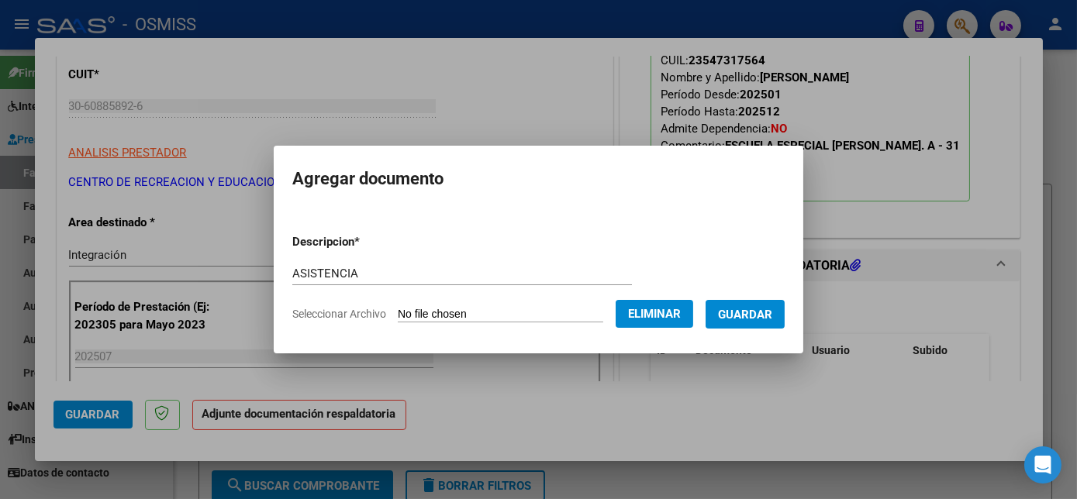
click at [743, 312] on span "Guardar" at bounding box center [745, 315] width 54 height 14
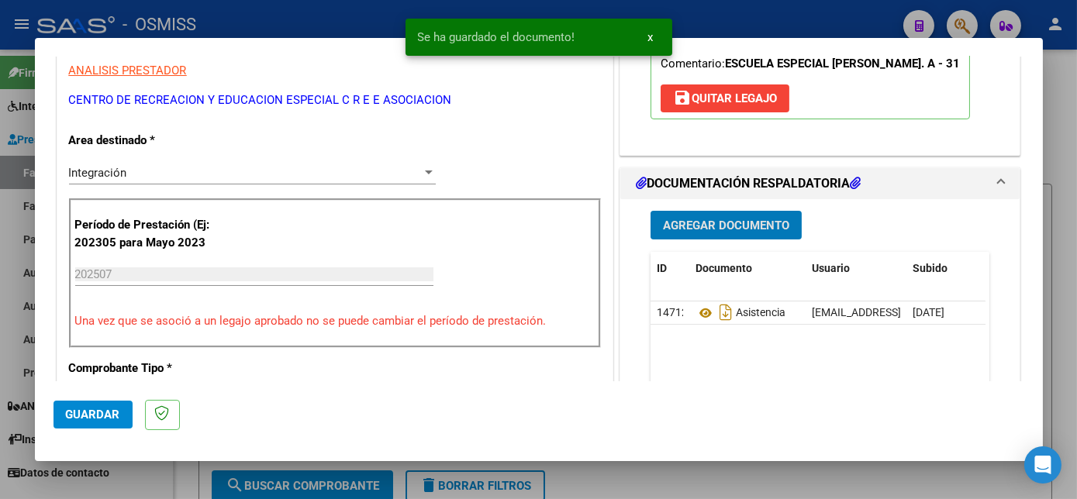
scroll to position [267, 0]
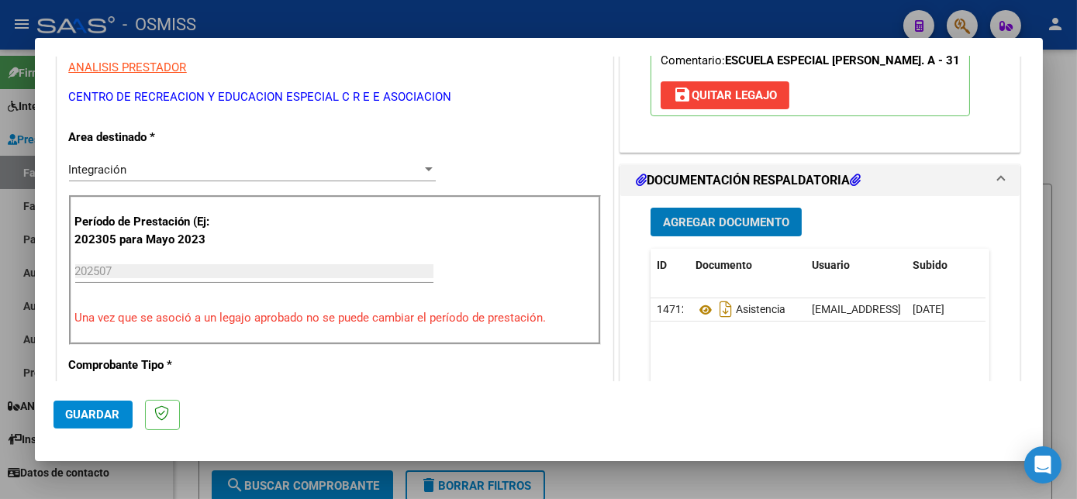
click at [87, 417] on span "Guardar" at bounding box center [93, 415] width 54 height 14
click at [896, 382] on mat-dialog-actions "Guardar" at bounding box center [538, 411] width 971 height 61
click at [118, 481] on div at bounding box center [538, 249] width 1077 height 499
type input "$ 0,00"
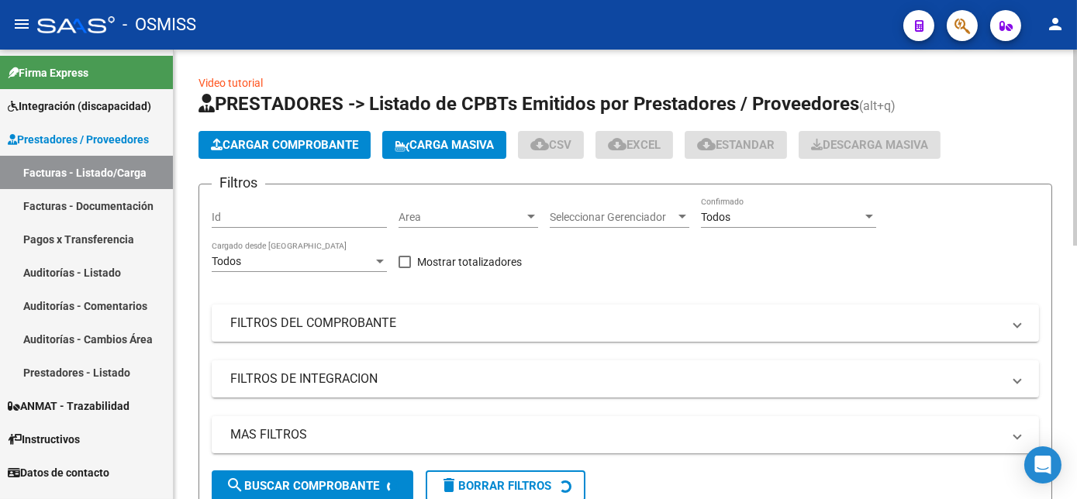
click at [322, 143] on span "Cargar Comprobante" at bounding box center [284, 145] width 147 height 14
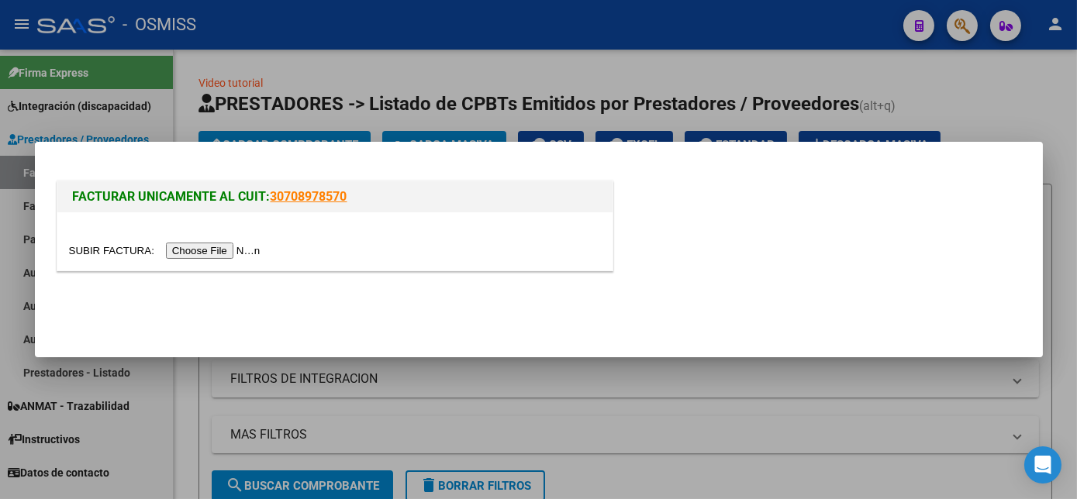
click at [217, 252] on input "file" at bounding box center [167, 251] width 196 height 16
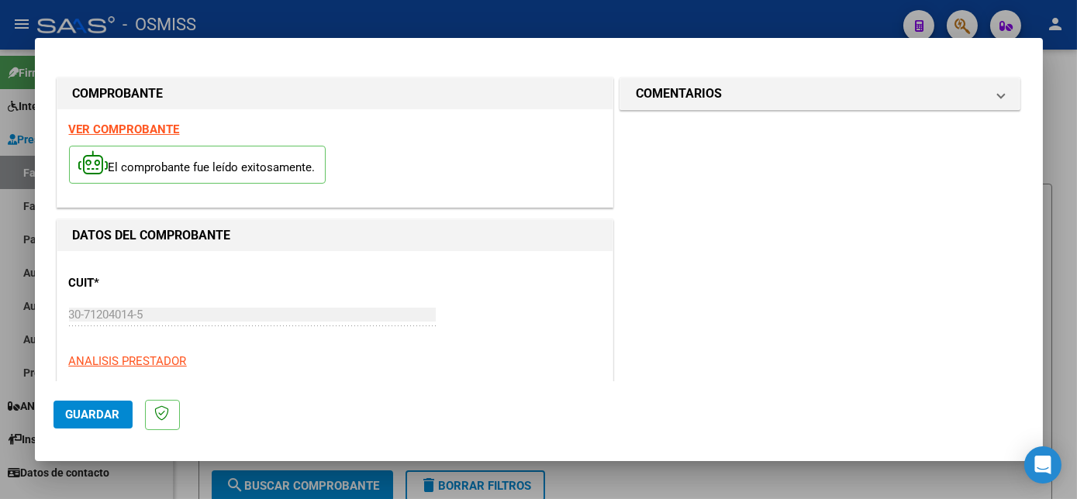
scroll to position [243, 0]
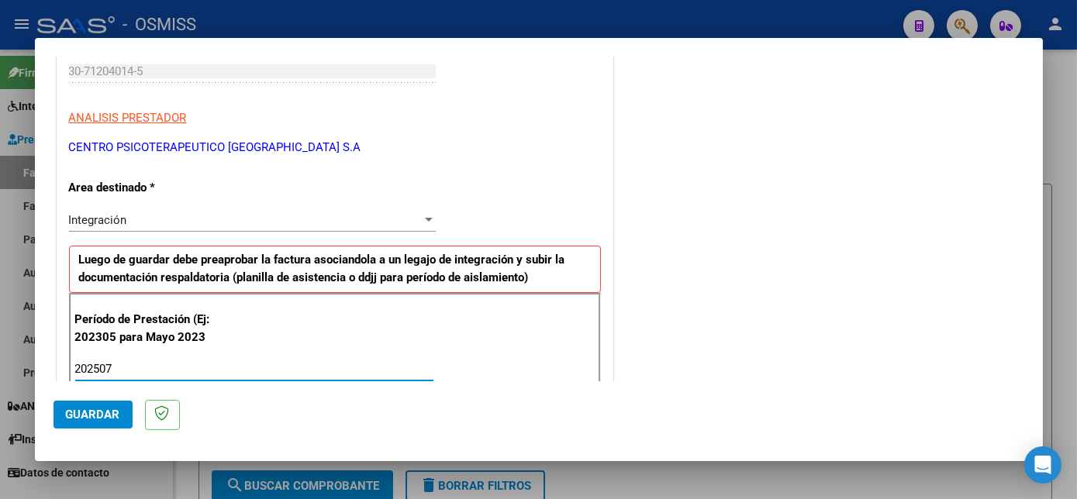
type input "202507"
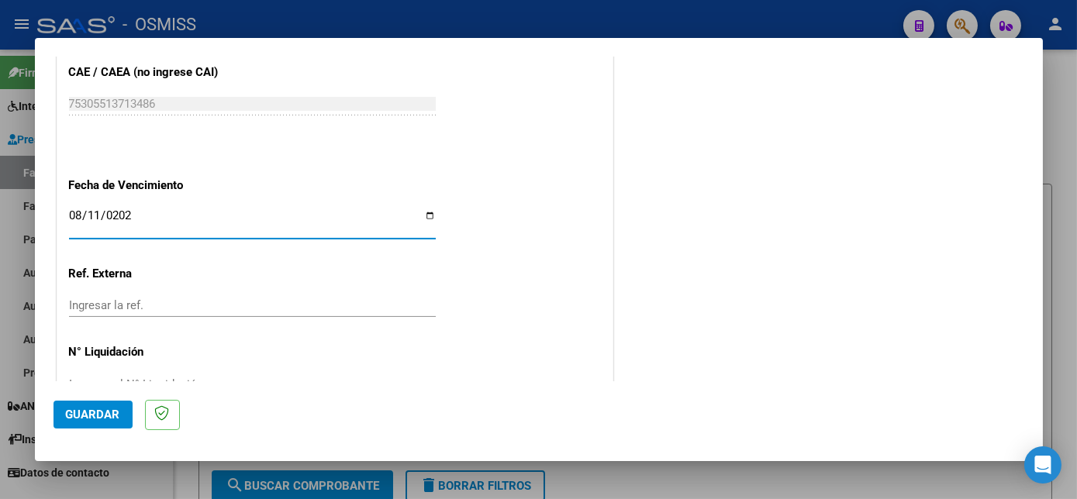
type input "[DATE]"
click at [118, 411] on span "Guardar" at bounding box center [93, 415] width 54 height 14
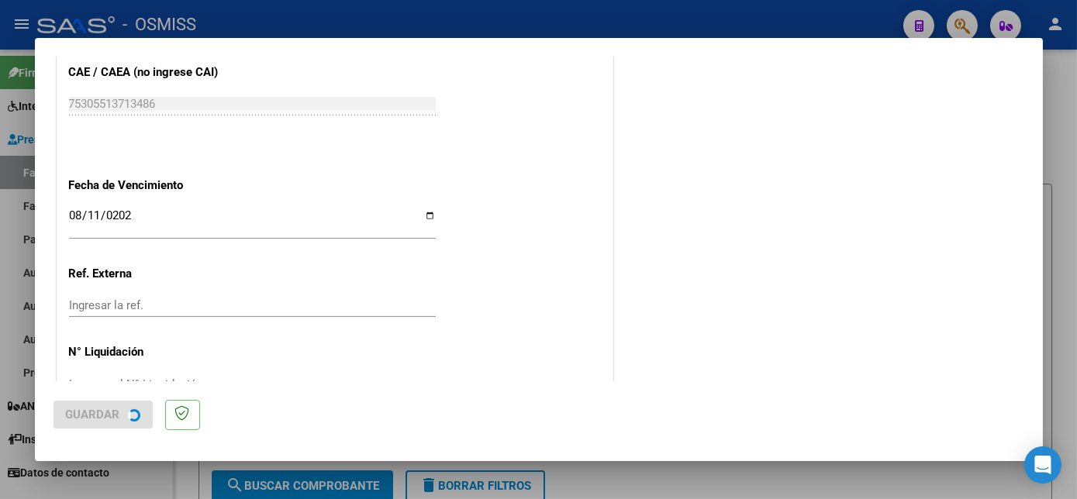
scroll to position [0, 0]
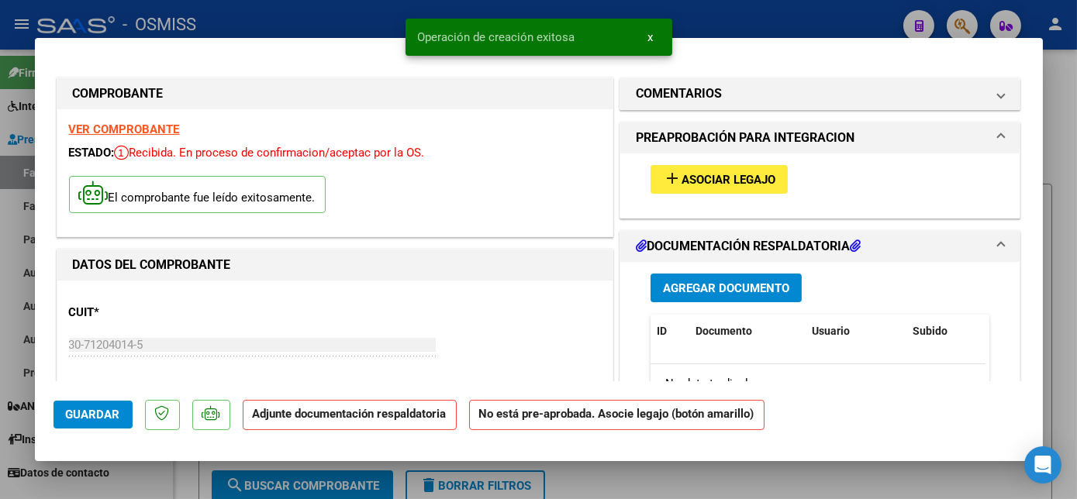
click at [748, 173] on span "Asociar Legajo" at bounding box center [728, 180] width 94 height 14
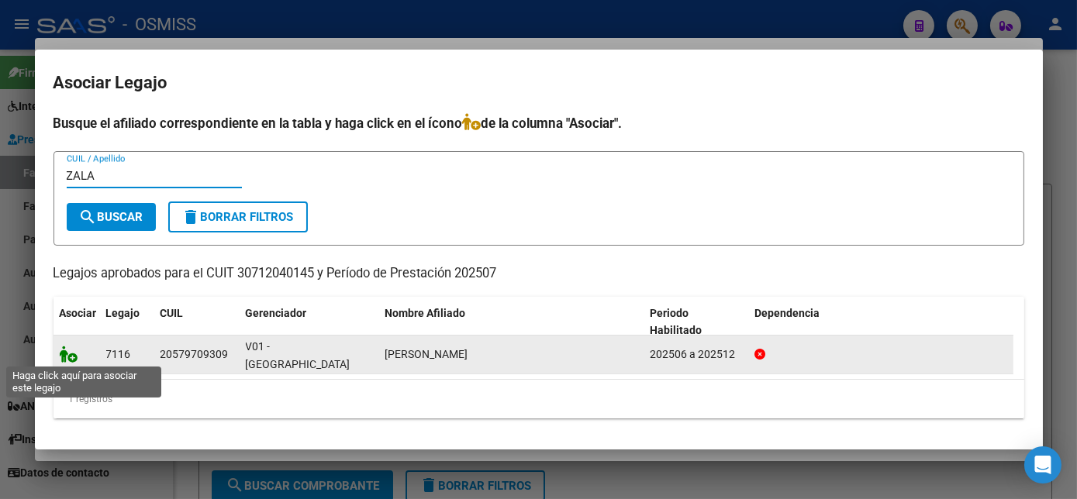
type input "ZALA"
click at [64, 355] on icon at bounding box center [69, 354] width 19 height 17
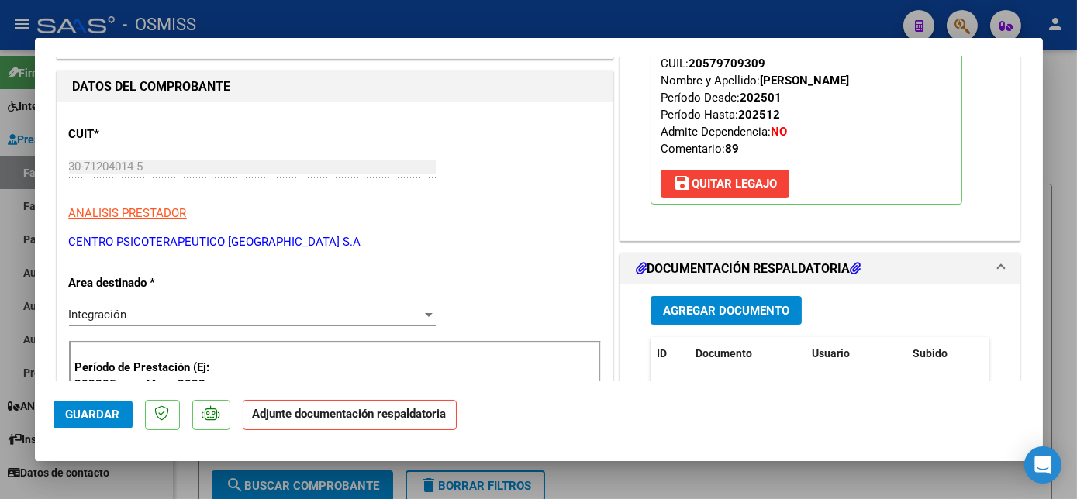
scroll to position [229, 0]
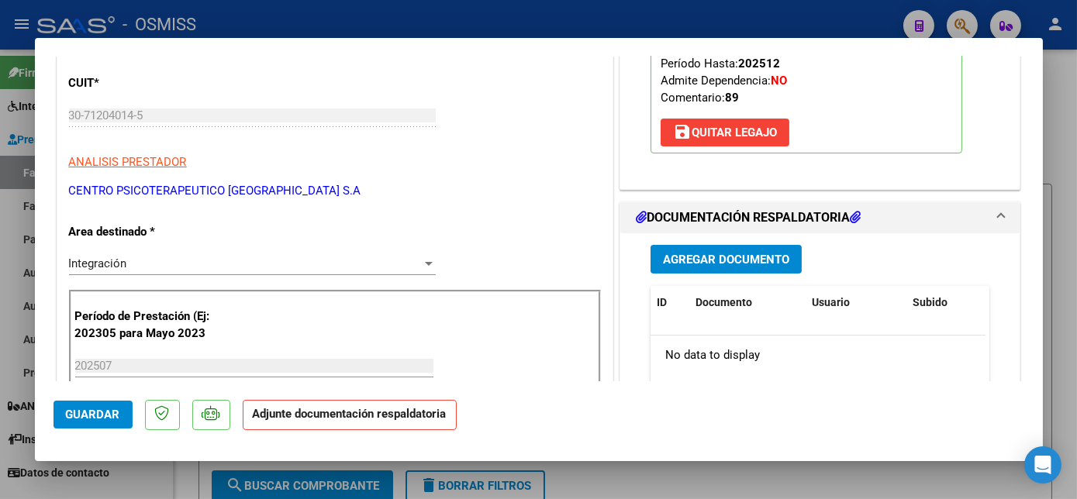
click at [771, 248] on button "Agregar Documento" at bounding box center [725, 259] width 151 height 29
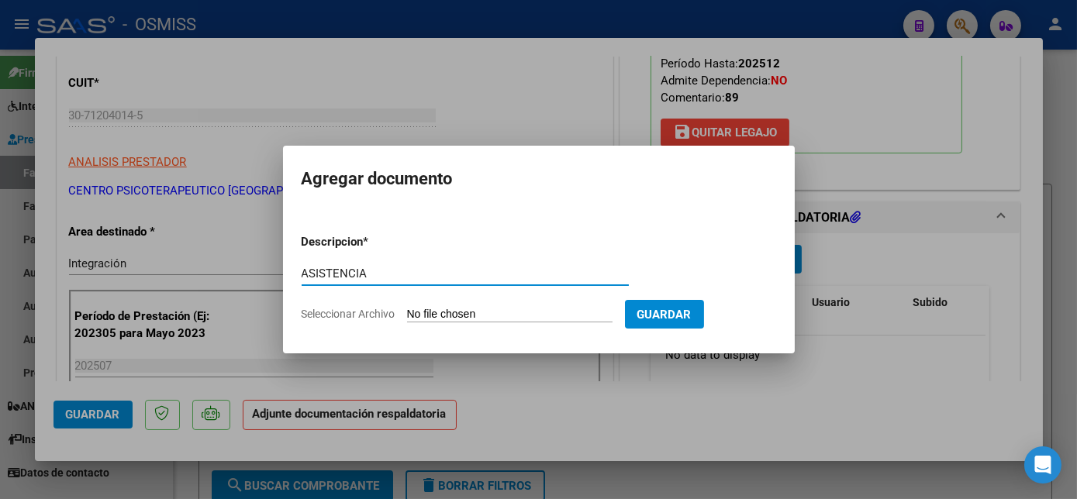
type input "ASISTENCIA"
click at [492, 315] on input "Seleccionar Archivo" at bounding box center [509, 315] width 205 height 15
type input "C:\fakepath\3 [PERSON_NAME] Integracion [DATE] - CPBA Contable.pdf"
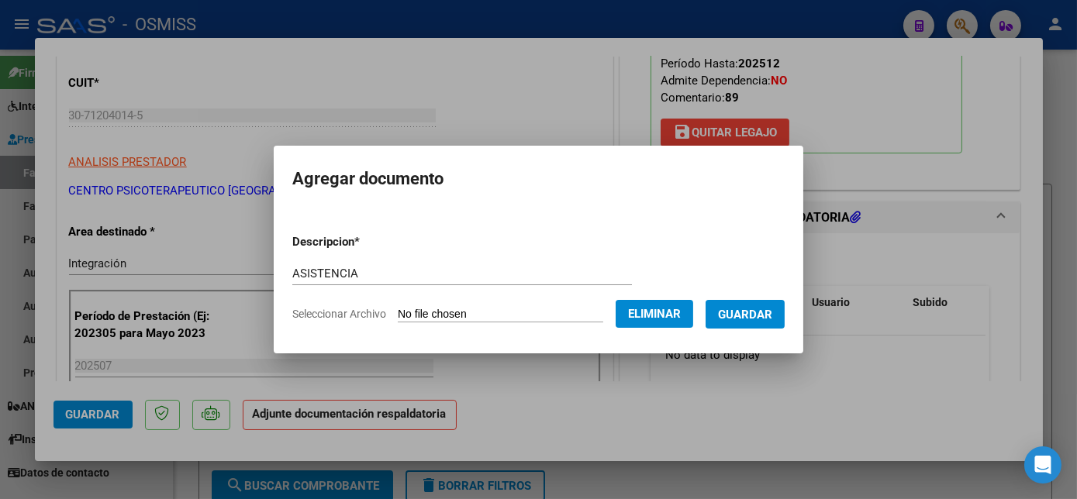
click at [746, 314] on span "Guardar" at bounding box center [745, 315] width 54 height 14
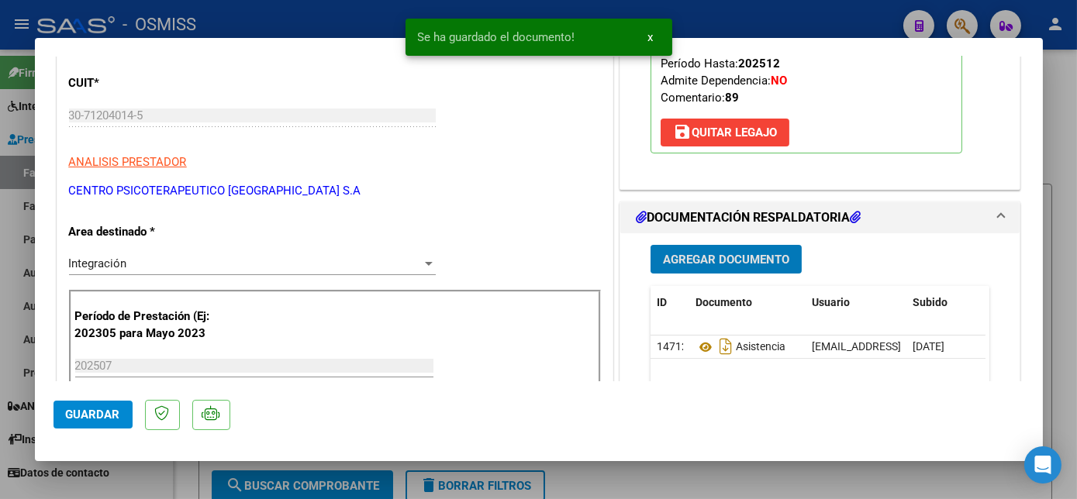
click at [102, 414] on span "Guardar" at bounding box center [93, 415] width 54 height 14
click at [603, 472] on div at bounding box center [538, 249] width 1077 height 499
type input "$ 0,00"
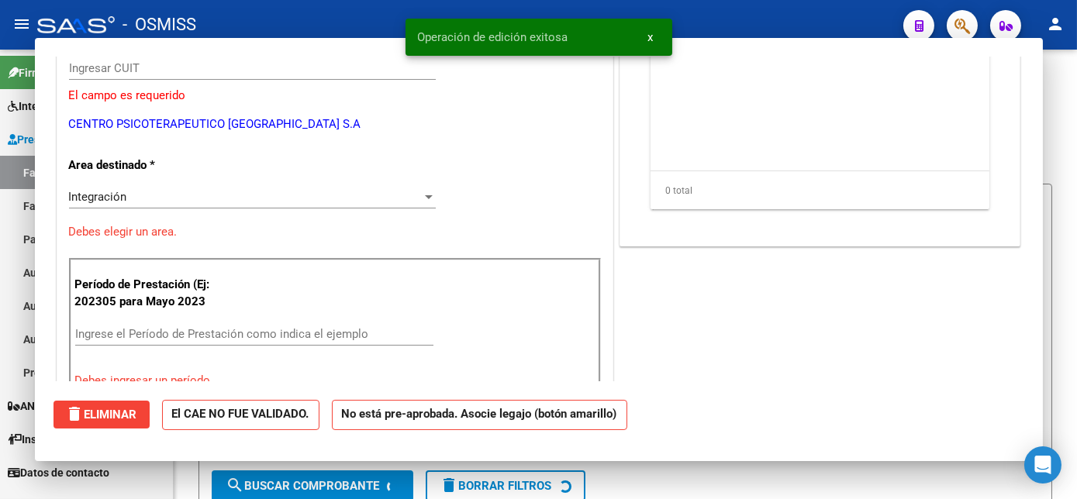
scroll to position [182, 0]
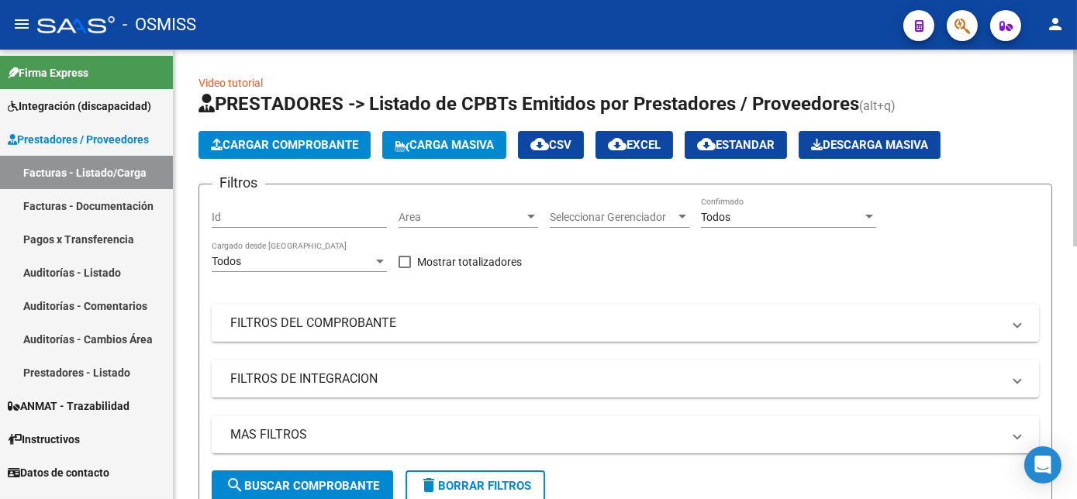
click at [959, 248] on div "Filtros Id Area Area Seleccionar Gerenciador Seleccionar Gerenciador Todos Conf…" at bounding box center [625, 334] width 827 height 274
